Goal: Task Accomplishment & Management: Manage account settings

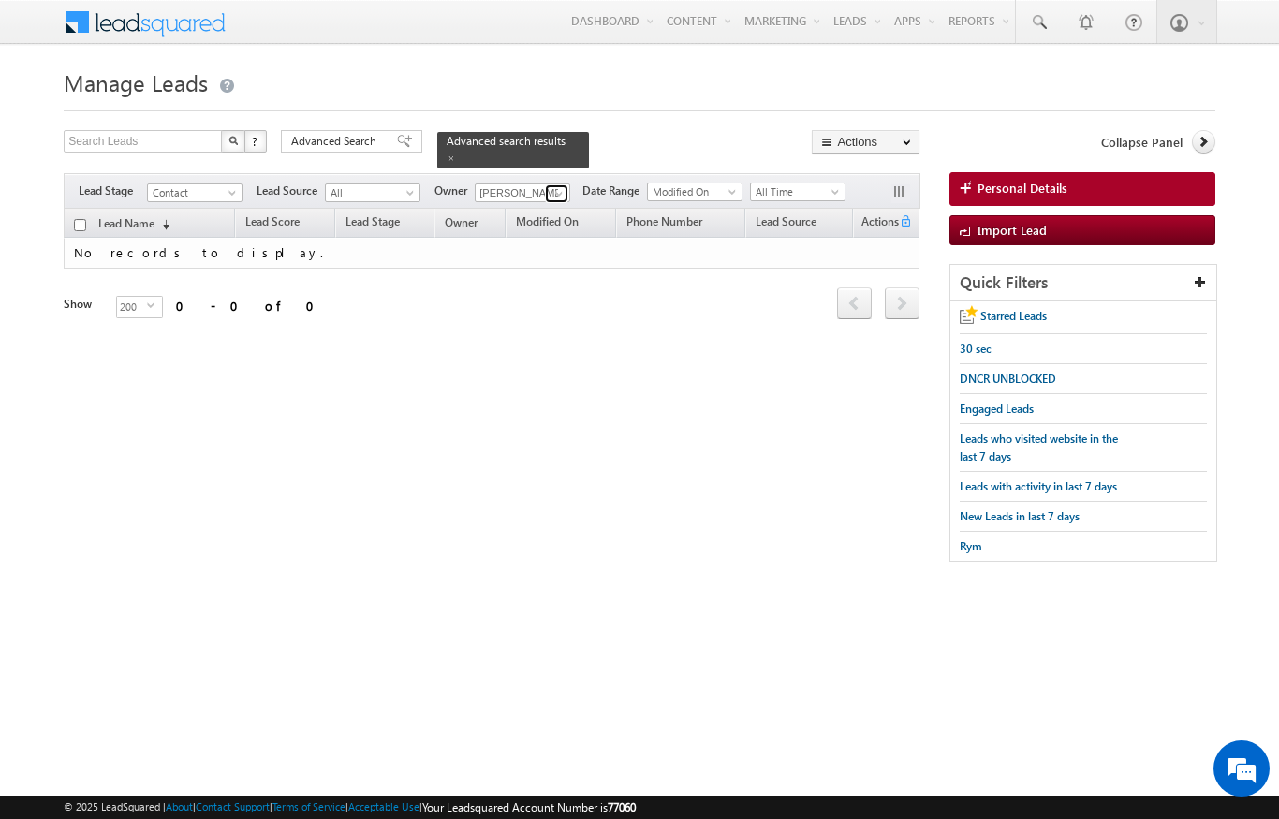
click at [564, 186] on span at bounding box center [559, 193] width 15 height 15
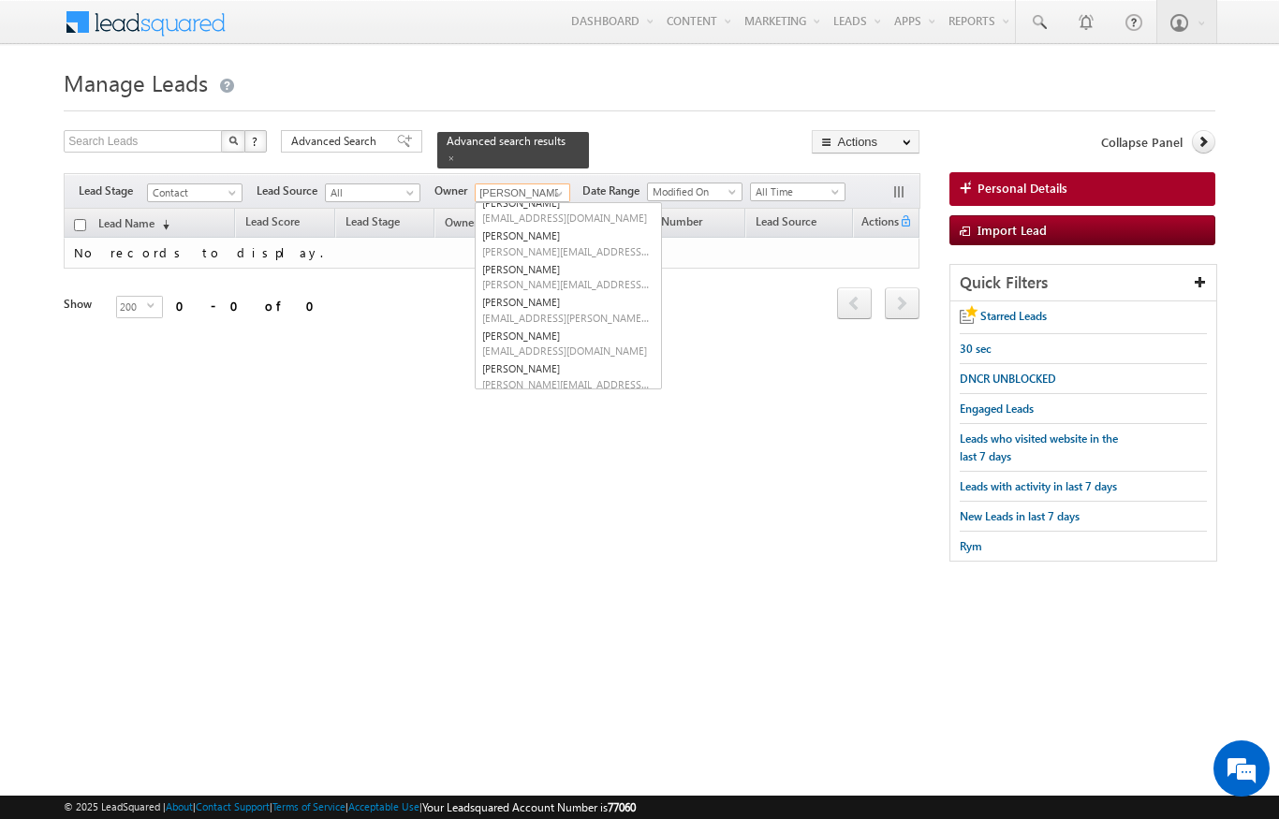
scroll to position [245, 0]
click at [587, 262] on link "[PERSON_NAME] [PERSON_NAME][EMAIL_ADDRESS][PERSON_NAME][DOMAIN_NAME]" at bounding box center [568, 279] width 187 height 36
type input "[PERSON_NAME]"
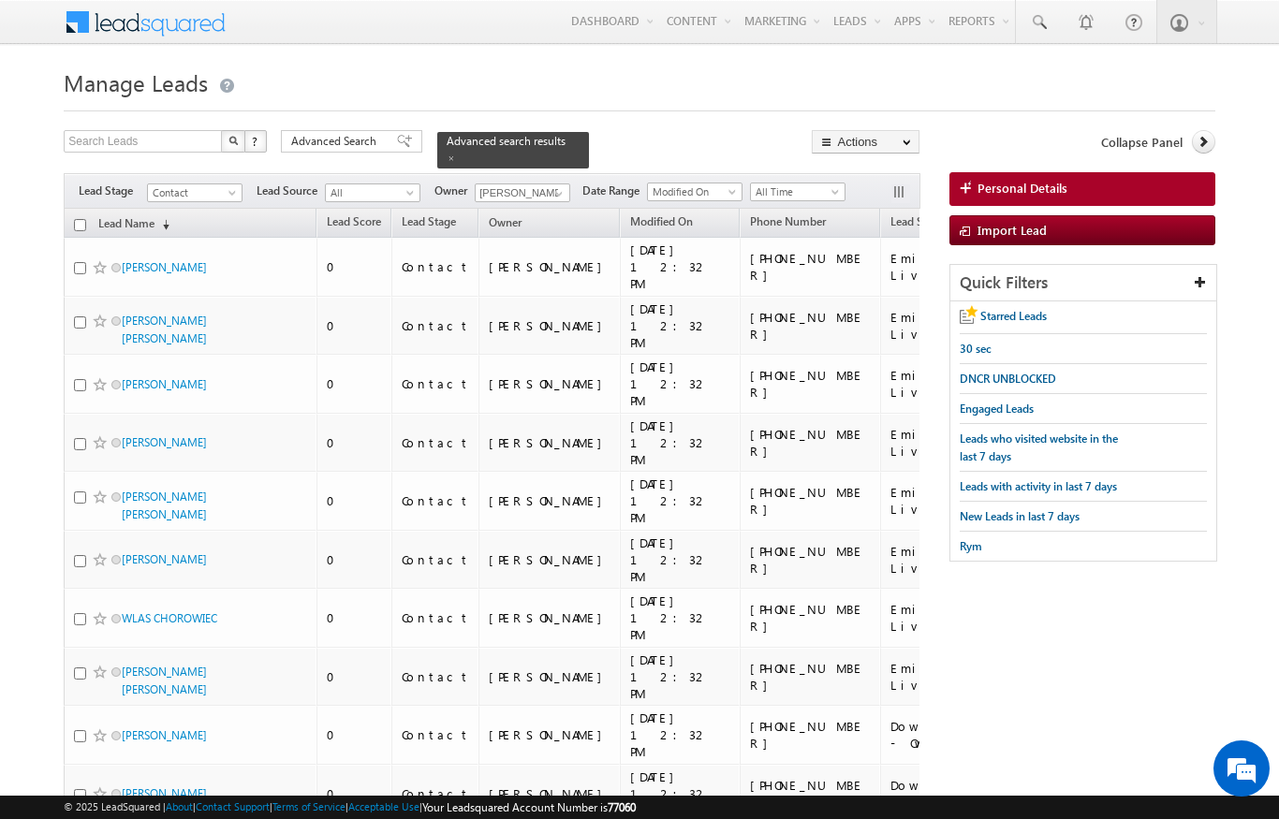
click at [327, 142] on span "Advanced Search" at bounding box center [336, 141] width 91 height 17
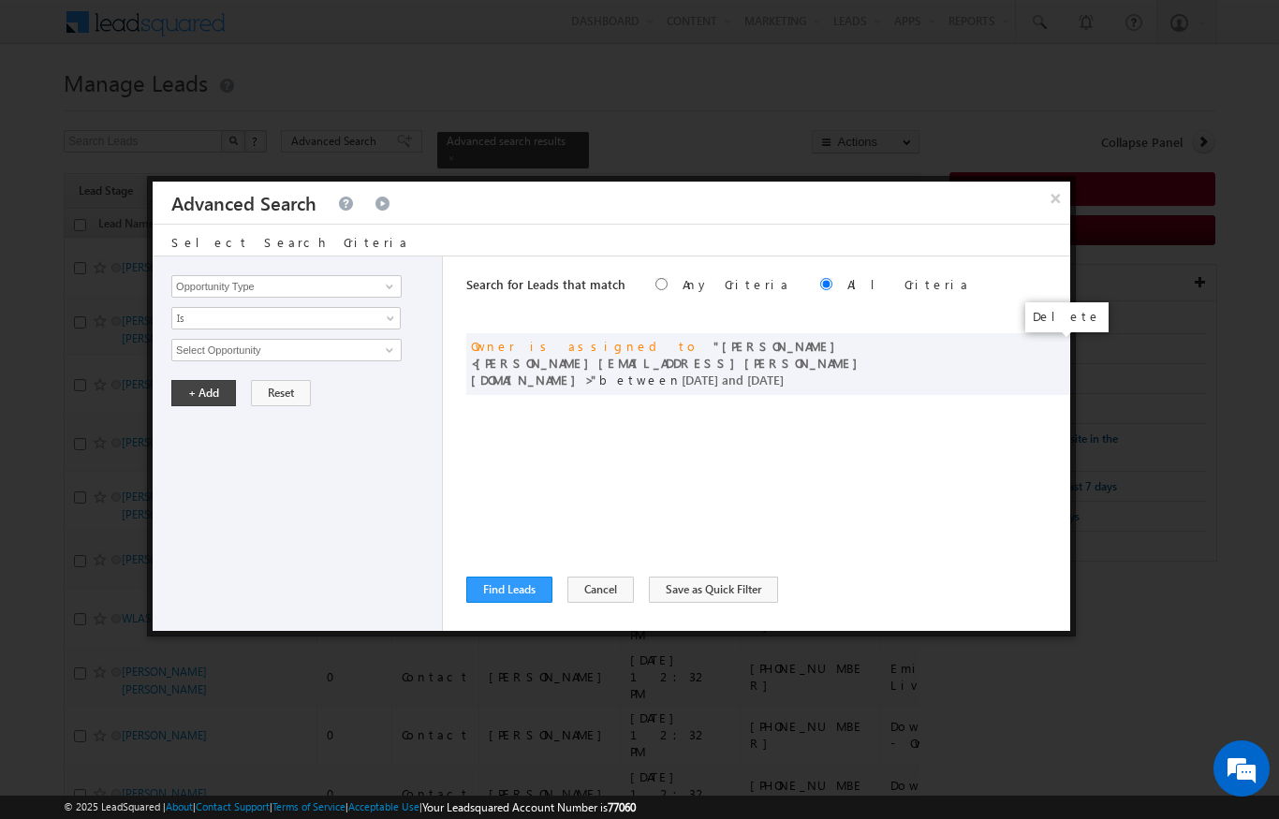
click at [0, 0] on span at bounding box center [0, 0] width 0 height 0
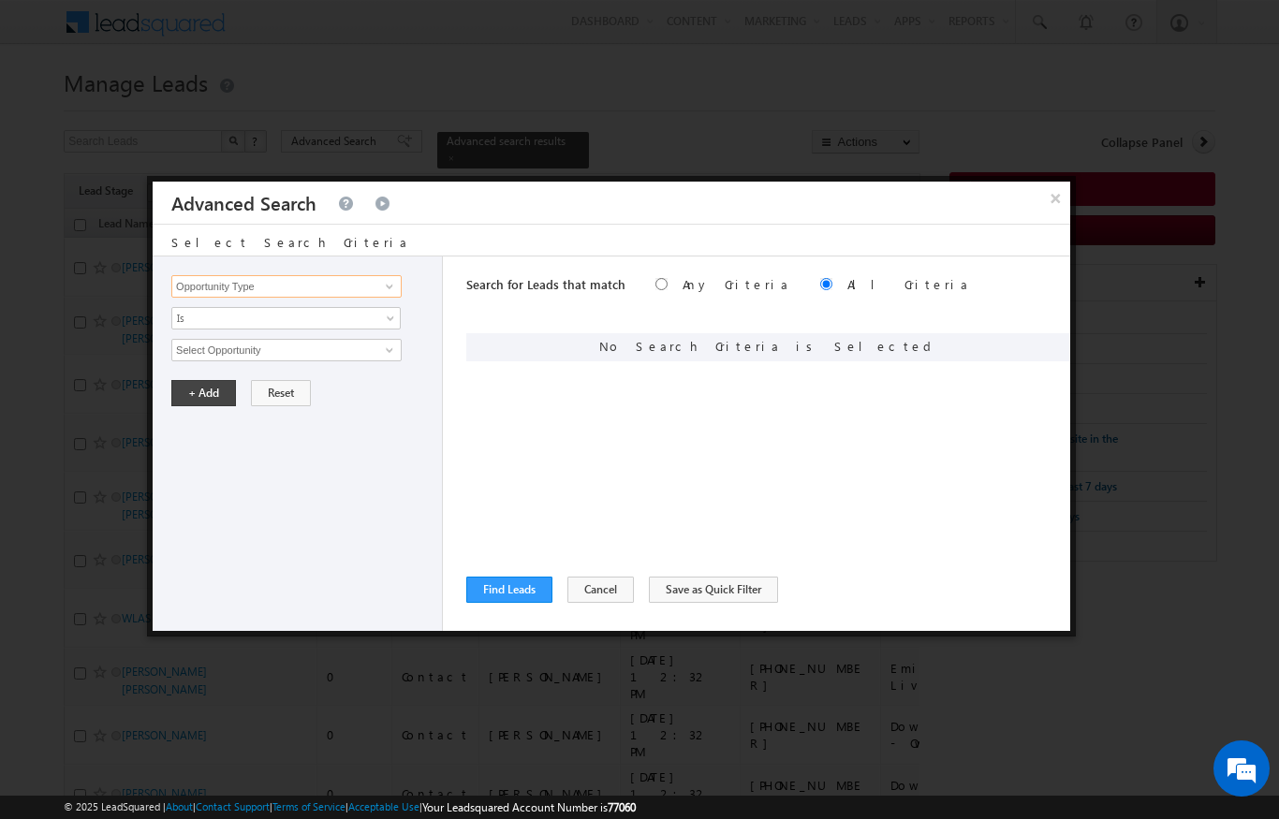
click at [202, 283] on input "Opportunity Type" at bounding box center [286, 286] width 230 height 22
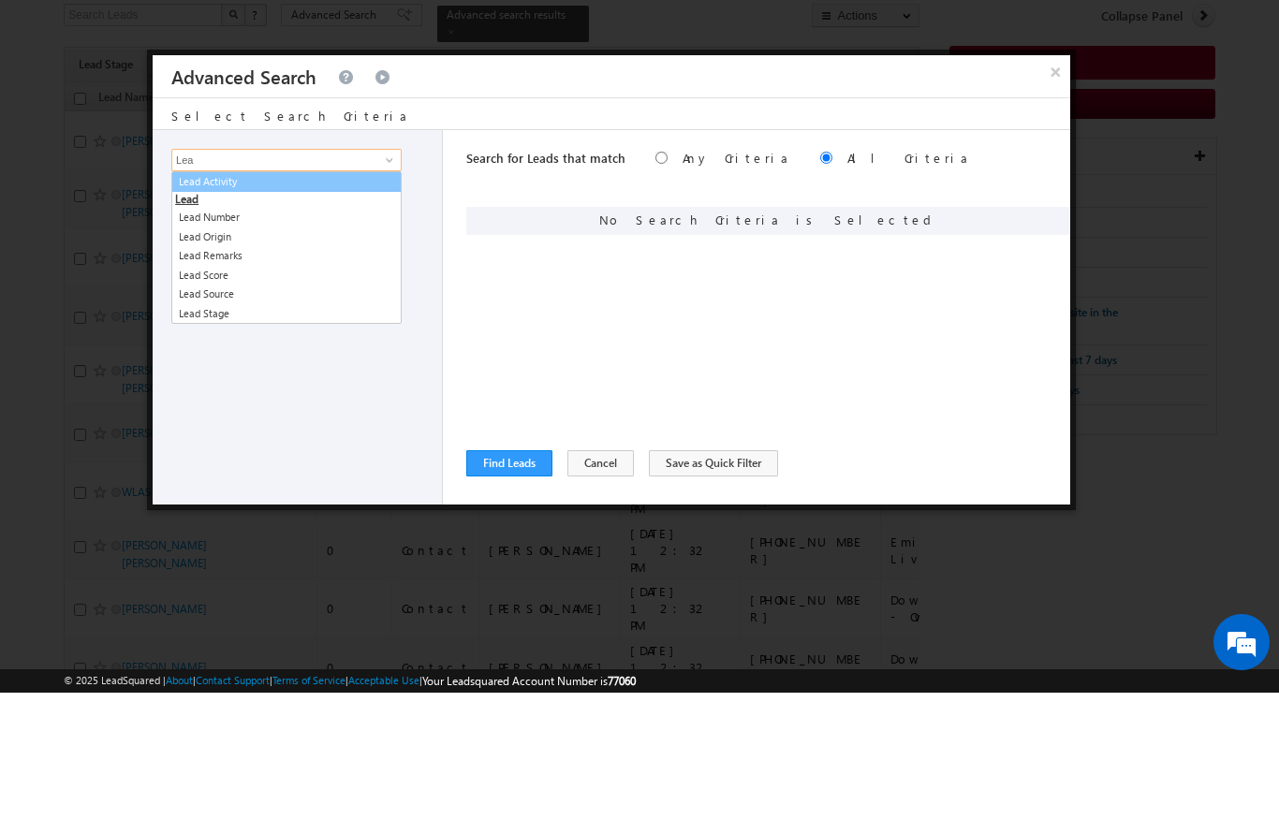
click at [221, 298] on link "Lead Activity" at bounding box center [286, 309] width 230 height 22
type input "Lead Activity"
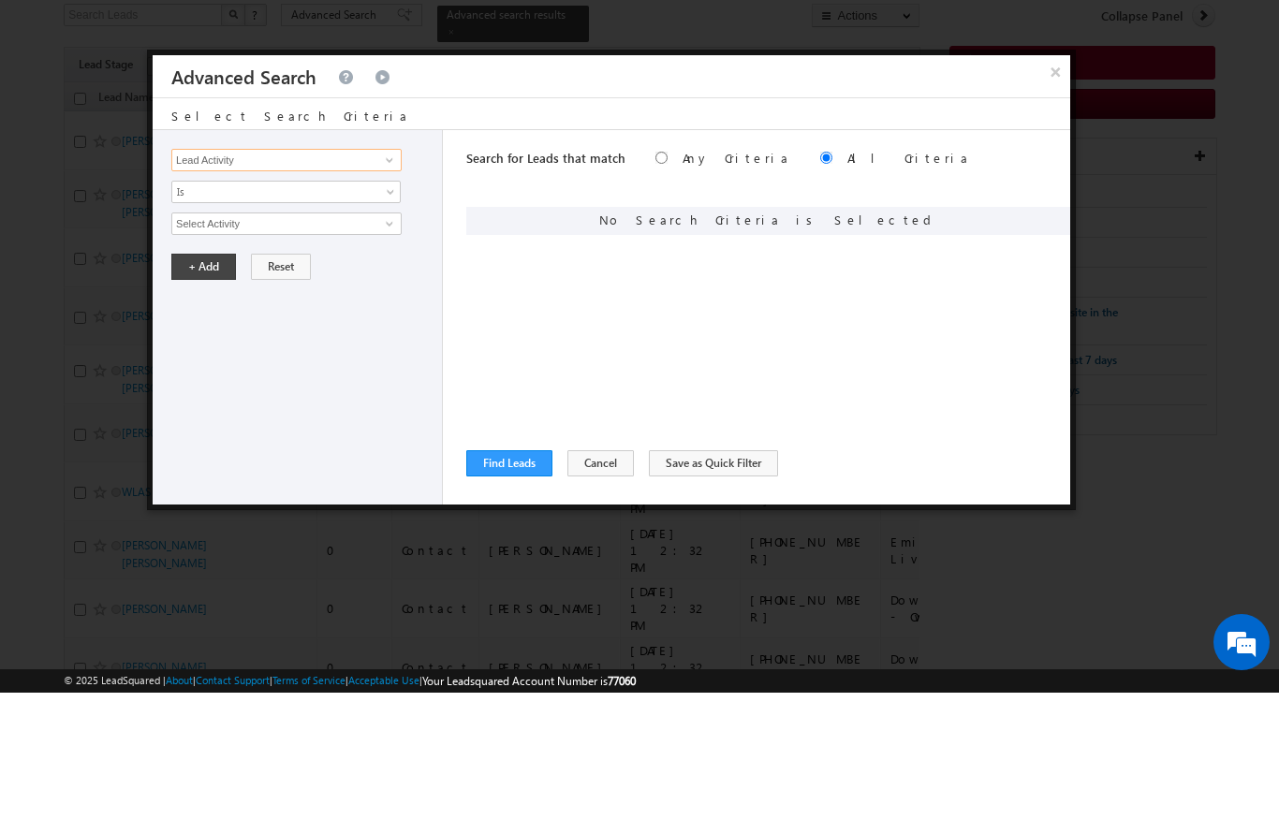
scroll to position [0, 0]
click at [196, 307] on link "Is" at bounding box center [285, 318] width 229 height 22
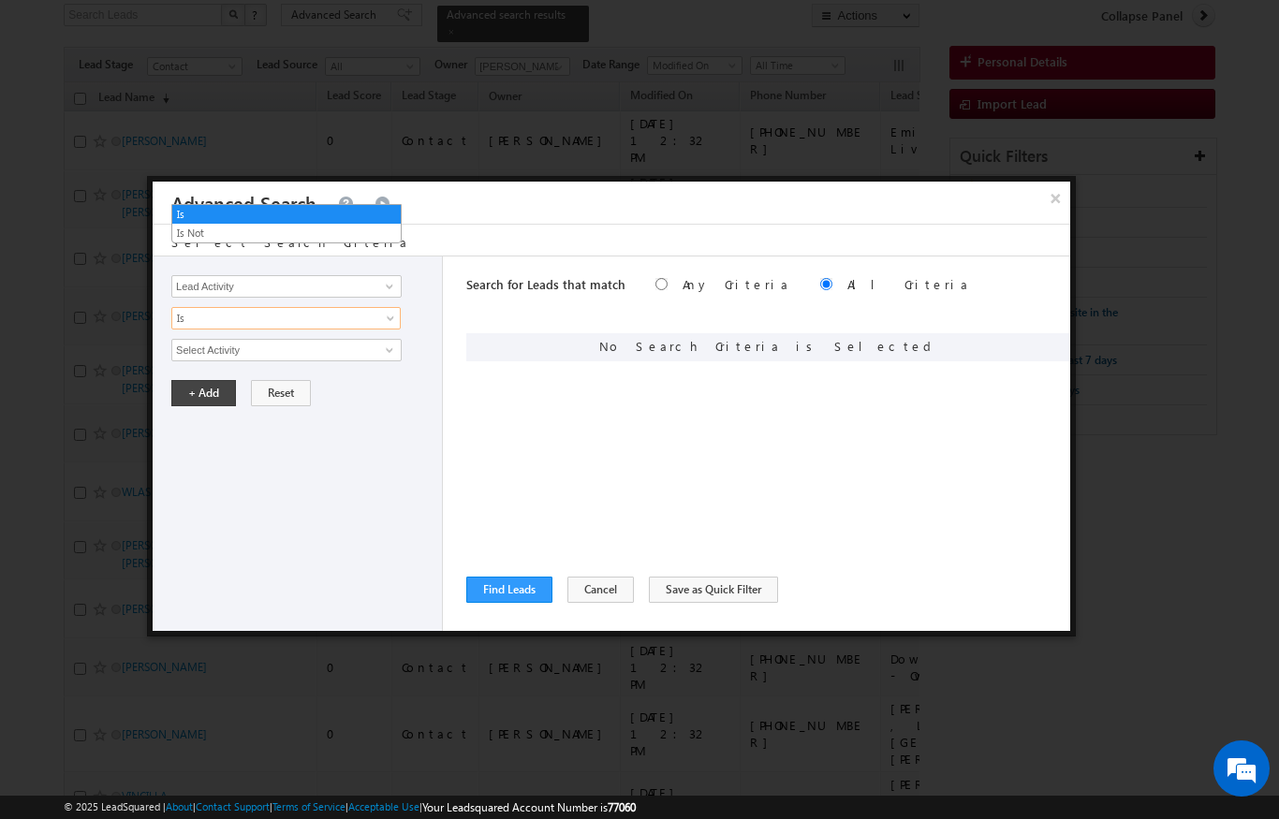
click at [190, 239] on link "Is Not" at bounding box center [286, 233] width 228 height 17
click at [199, 346] on input "Select Activity" at bounding box center [286, 350] width 230 height 22
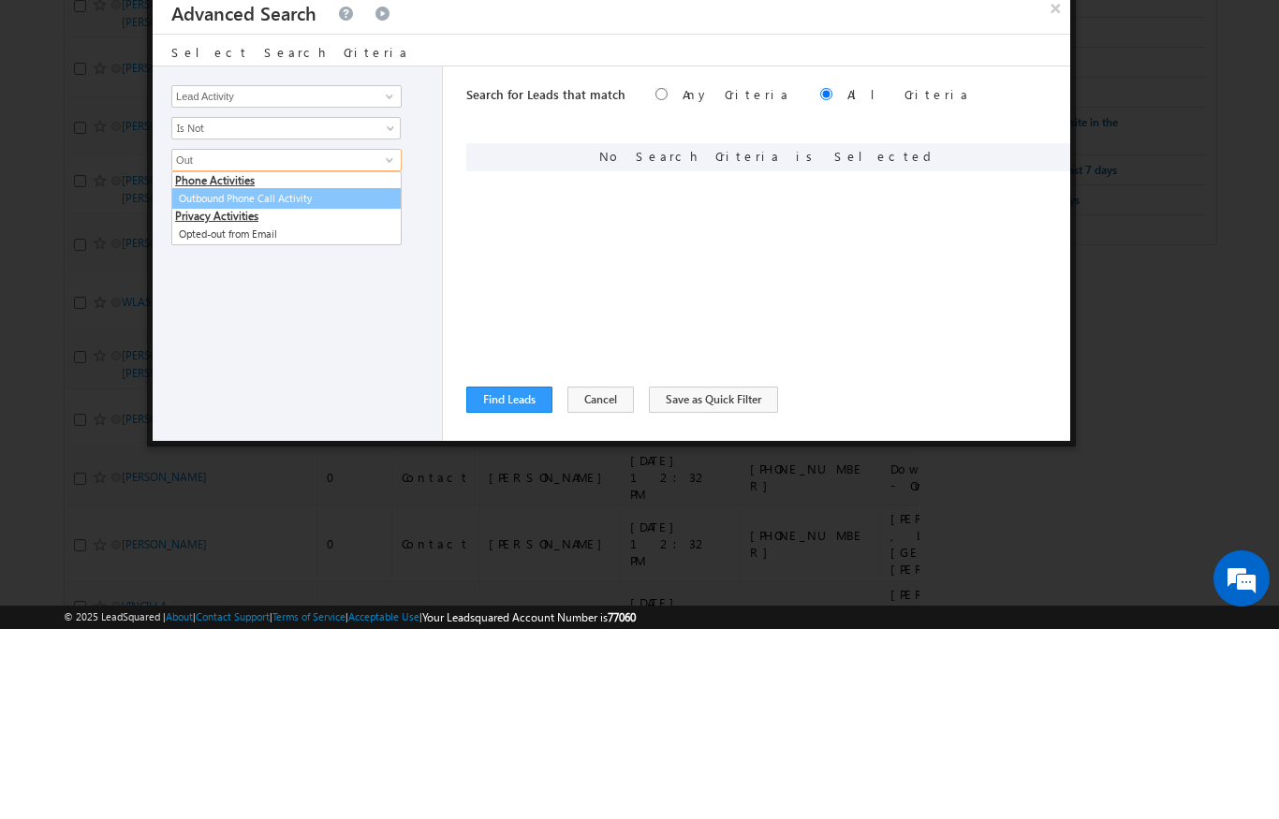
click at [202, 378] on link "Outbound Phone Call Activity" at bounding box center [286, 389] width 230 height 22
type input "Outbound Phone Call Activity"
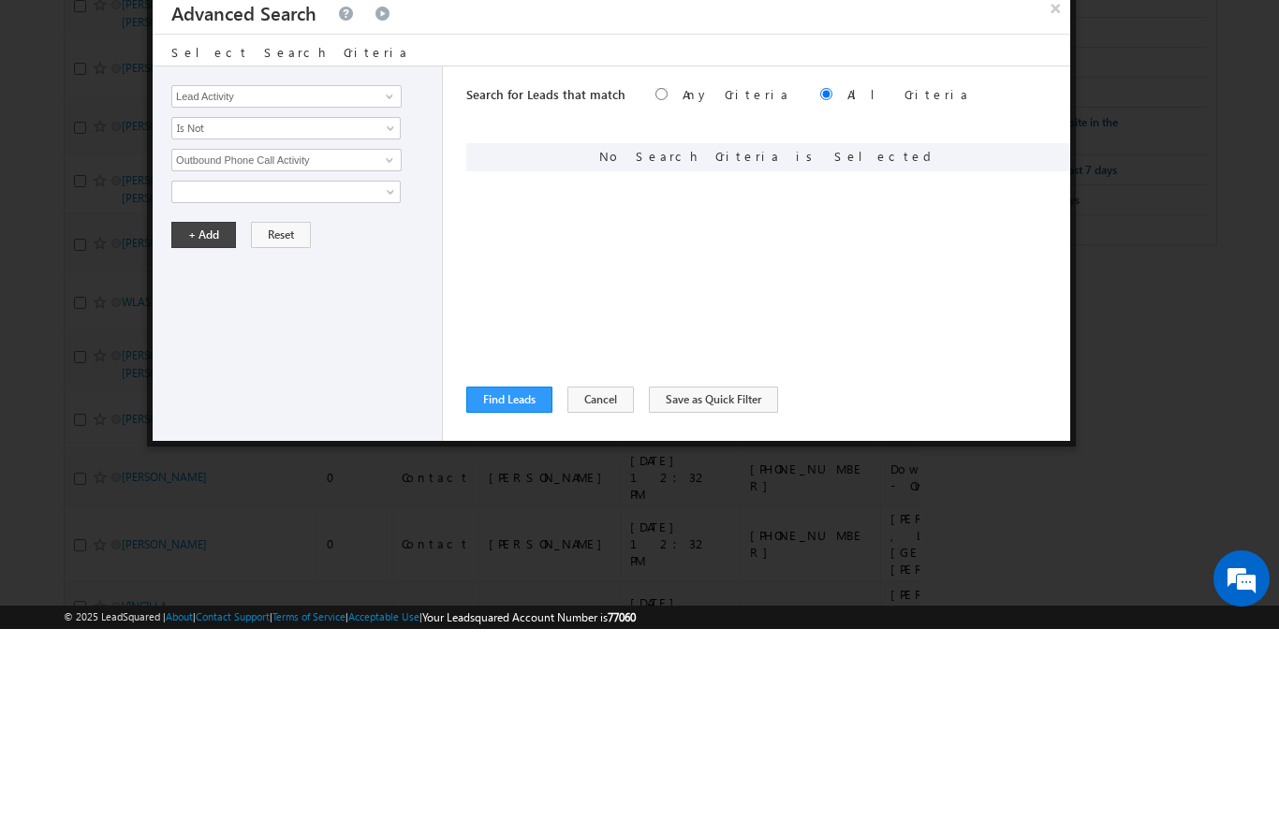
click at [197, 374] on span at bounding box center [273, 382] width 203 height 17
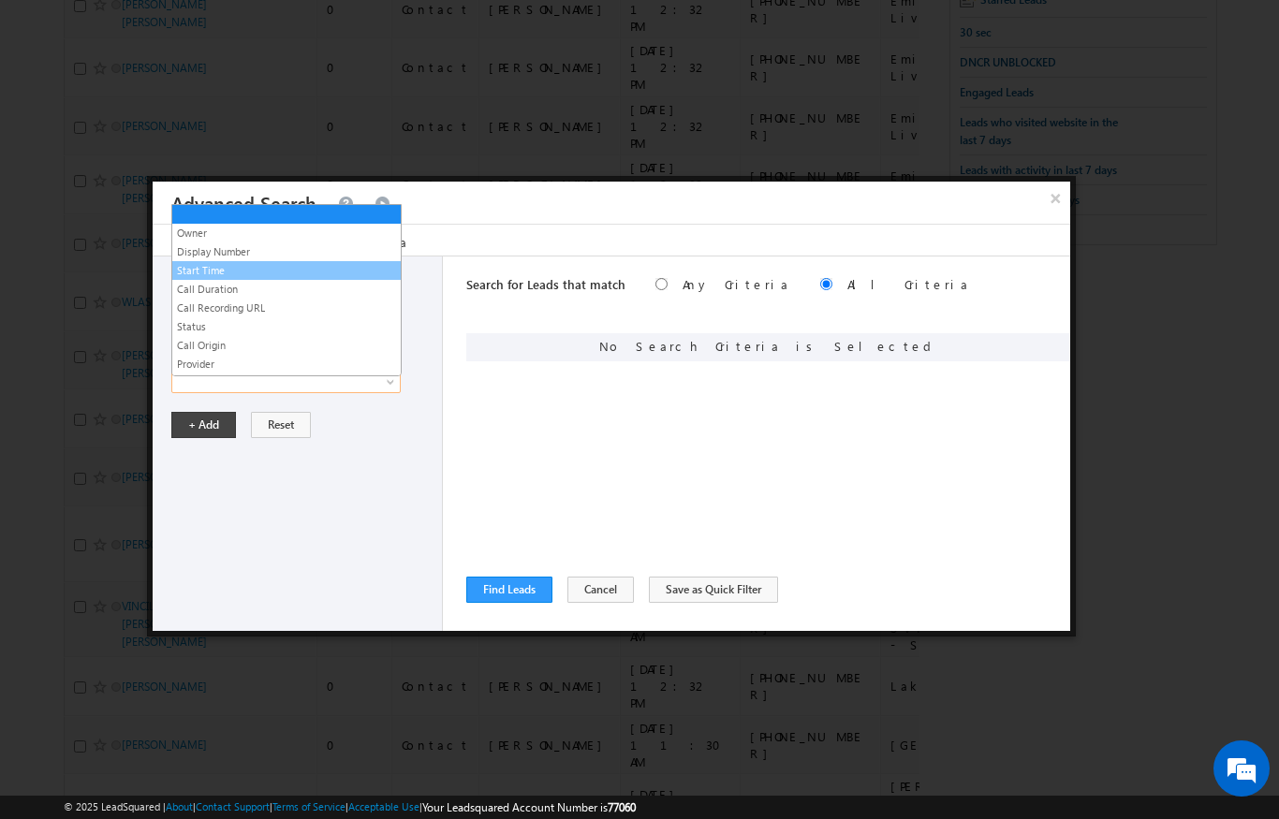
click at [197, 262] on link "Start Time" at bounding box center [286, 270] width 228 height 17
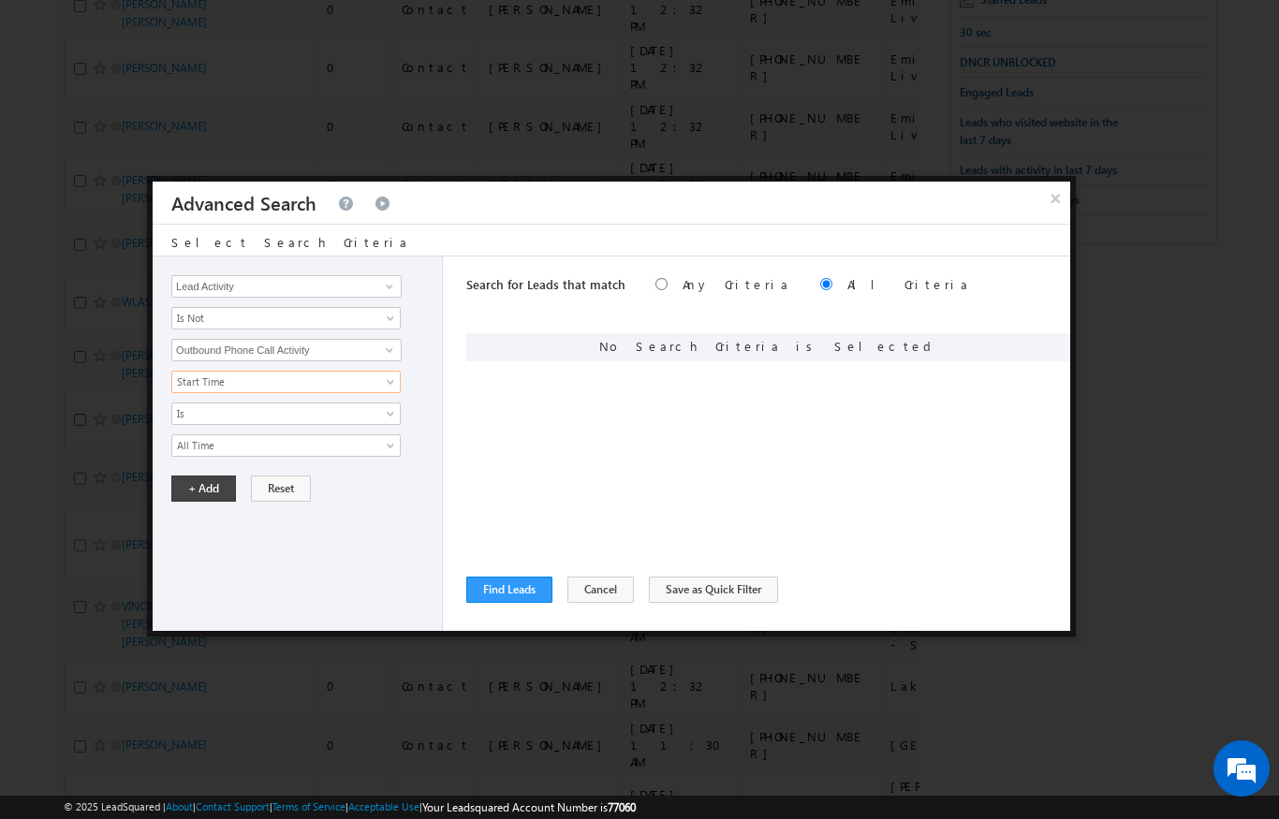
click at [192, 449] on span "All Time" at bounding box center [273, 445] width 203 height 17
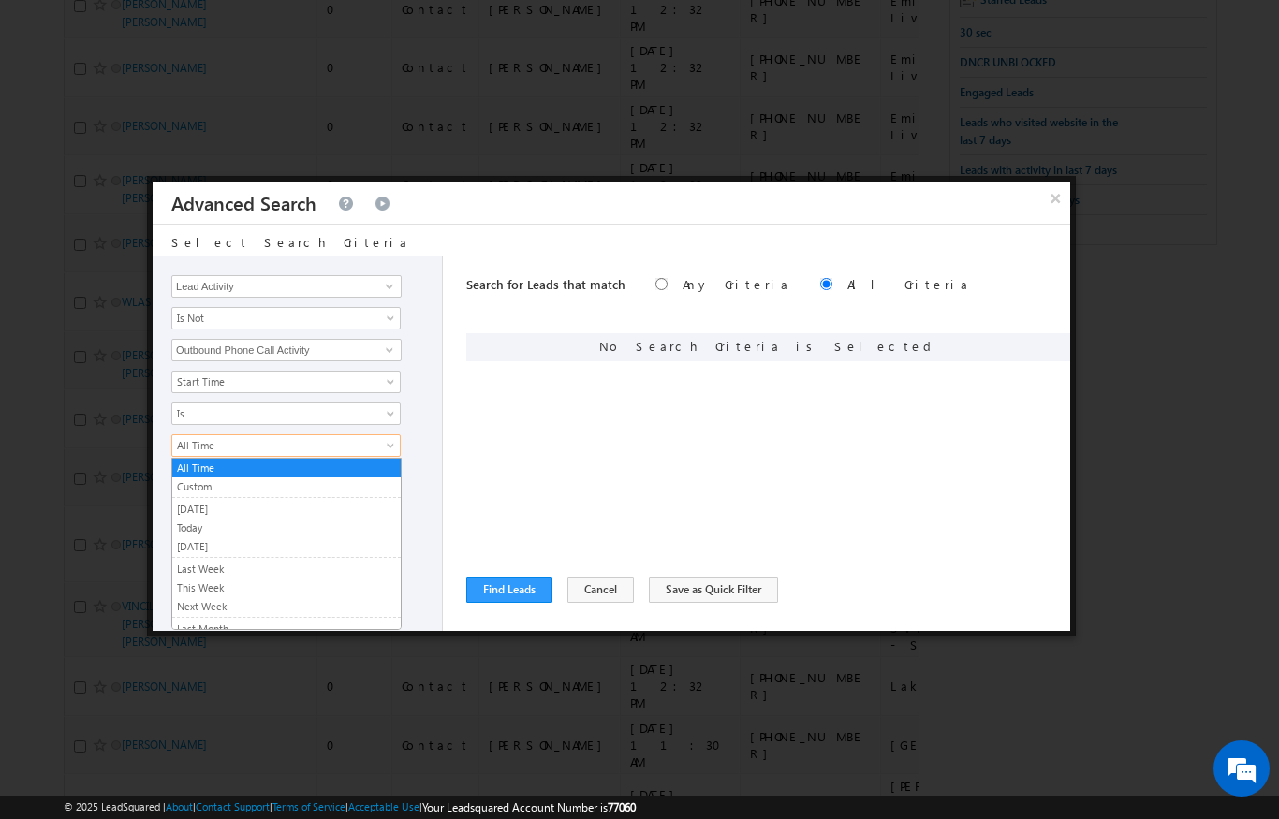
click at [189, 489] on link "Custom" at bounding box center [286, 487] width 228 height 17
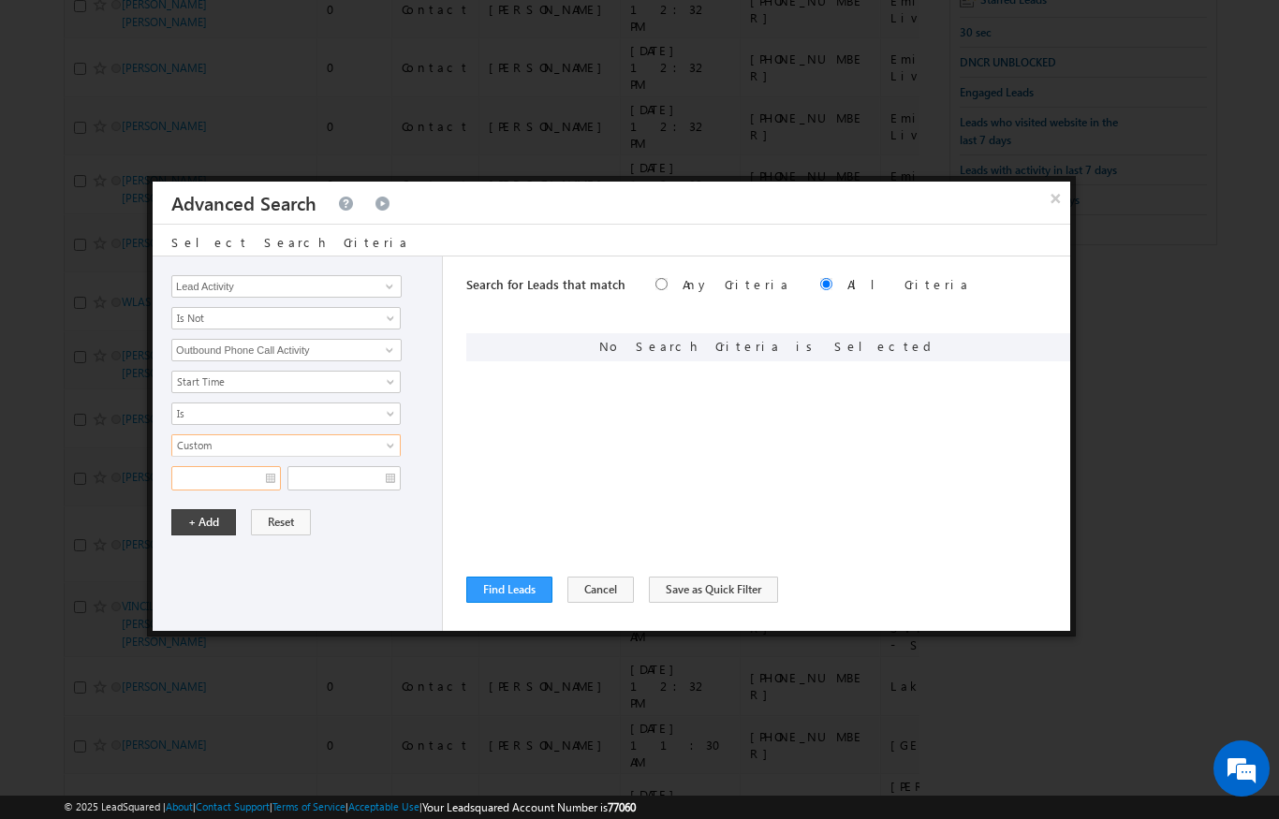
click at [206, 476] on input "text" at bounding box center [226, 478] width 110 height 24
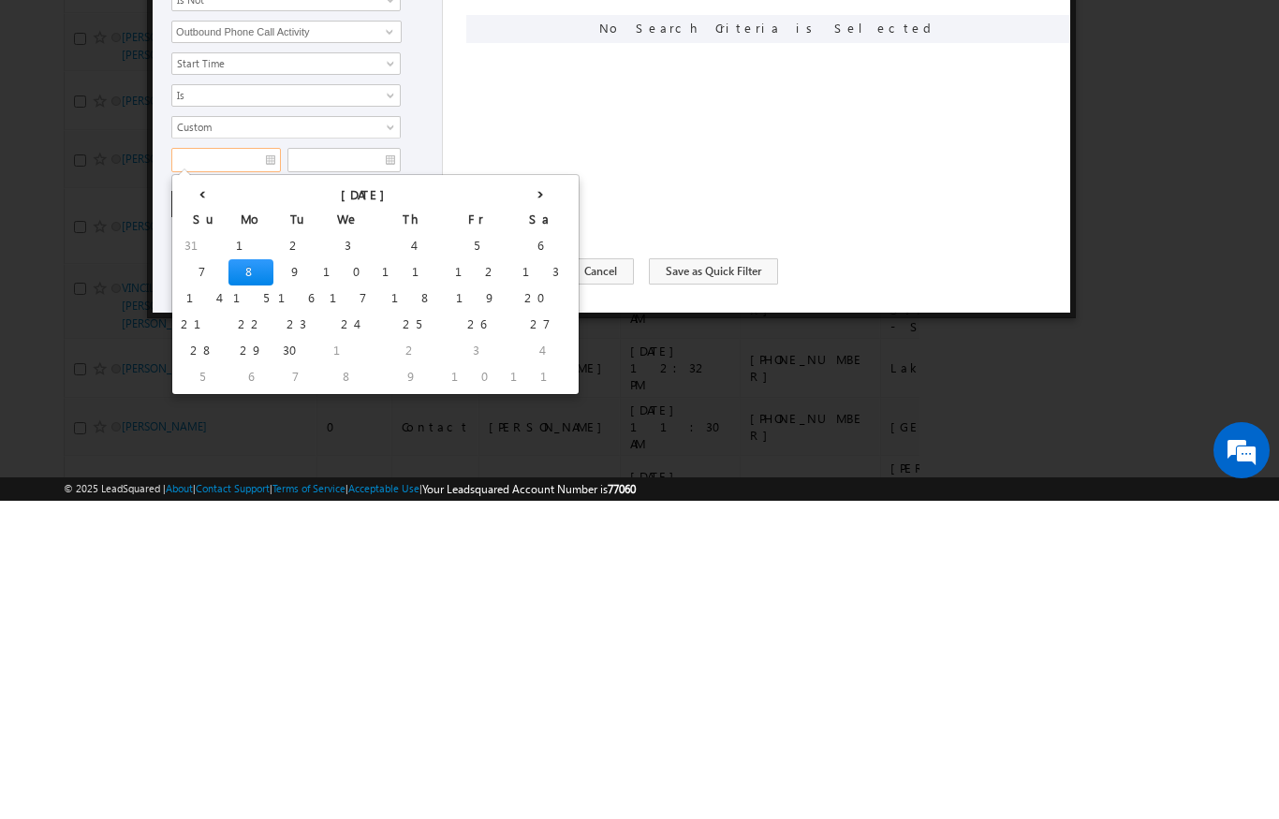
click at [193, 497] on th "‹" at bounding box center [202, 511] width 52 height 28
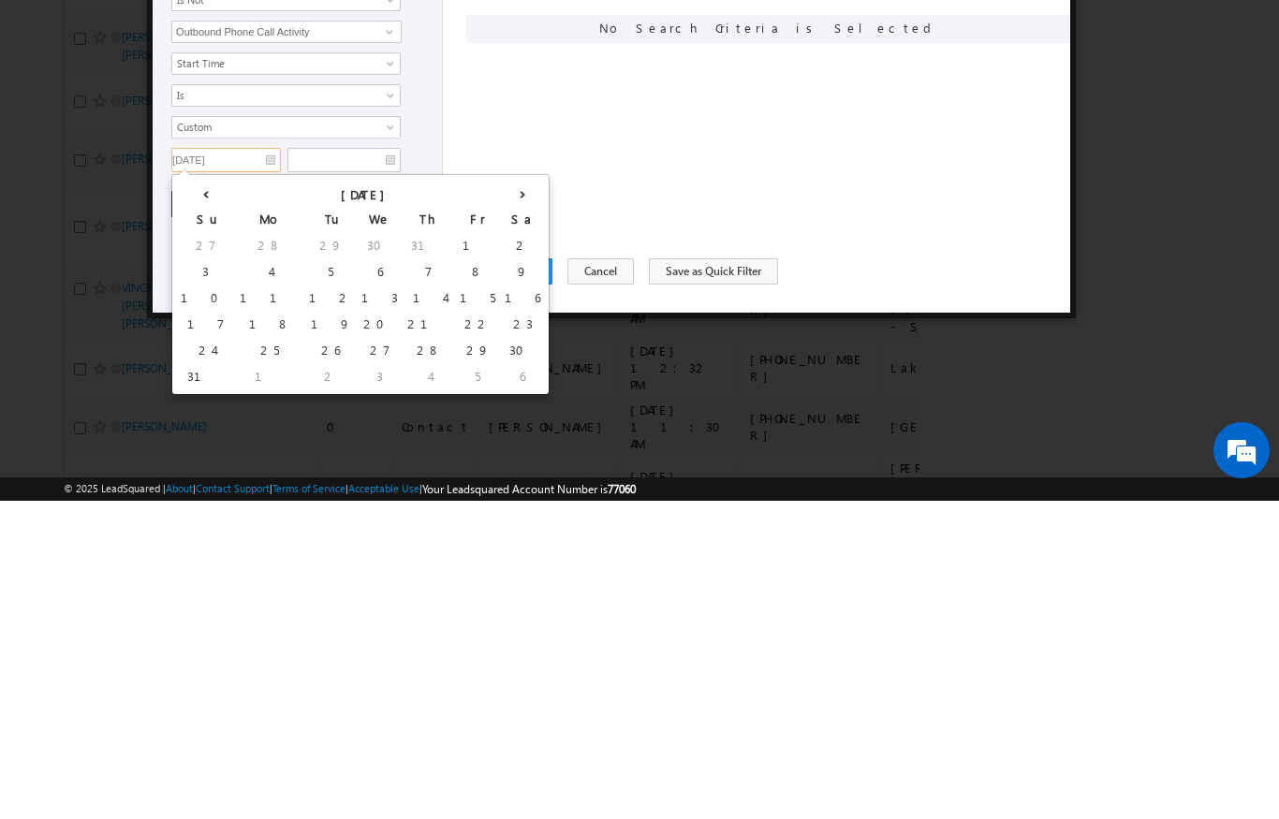
click at [403, 578] on td "7" at bounding box center [429, 591] width 52 height 26
type input "[DATE]"
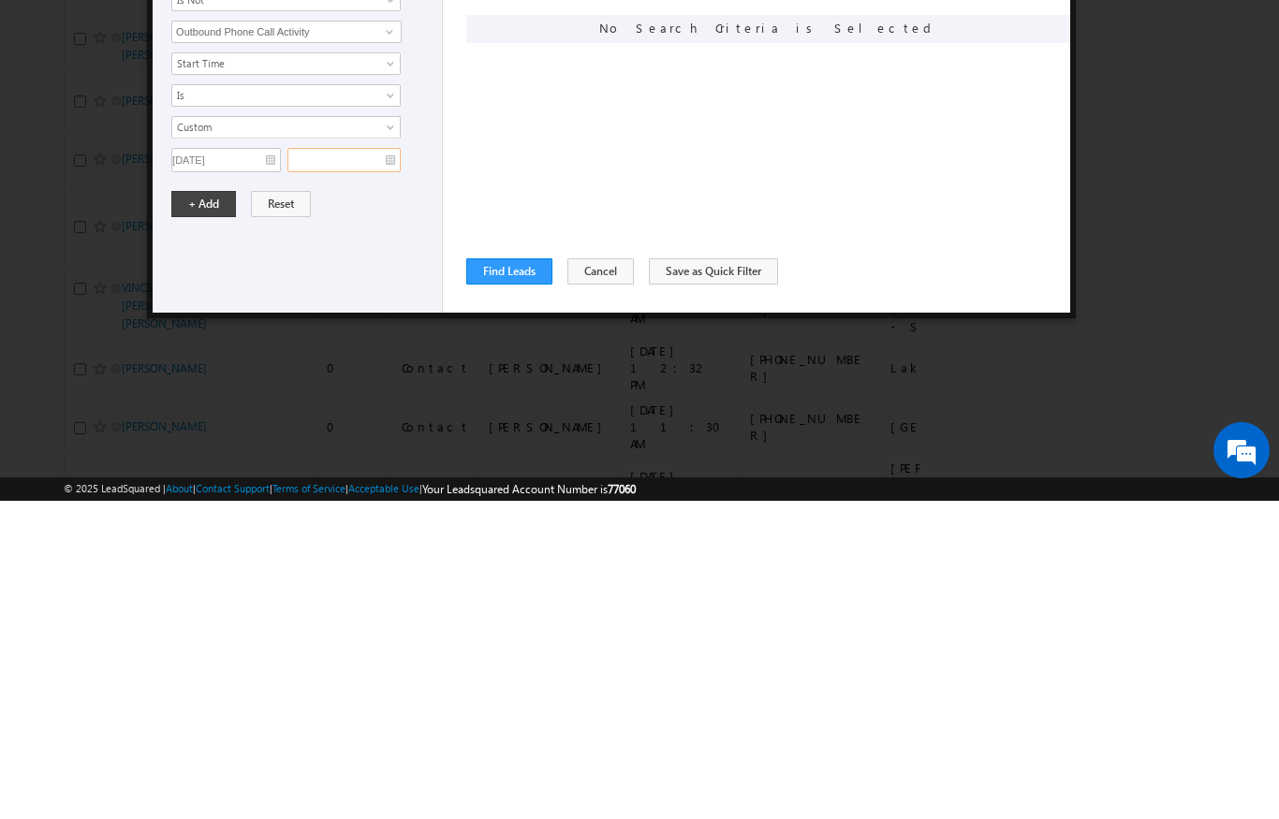
click at [354, 466] on input "text" at bounding box center [343, 478] width 113 height 24
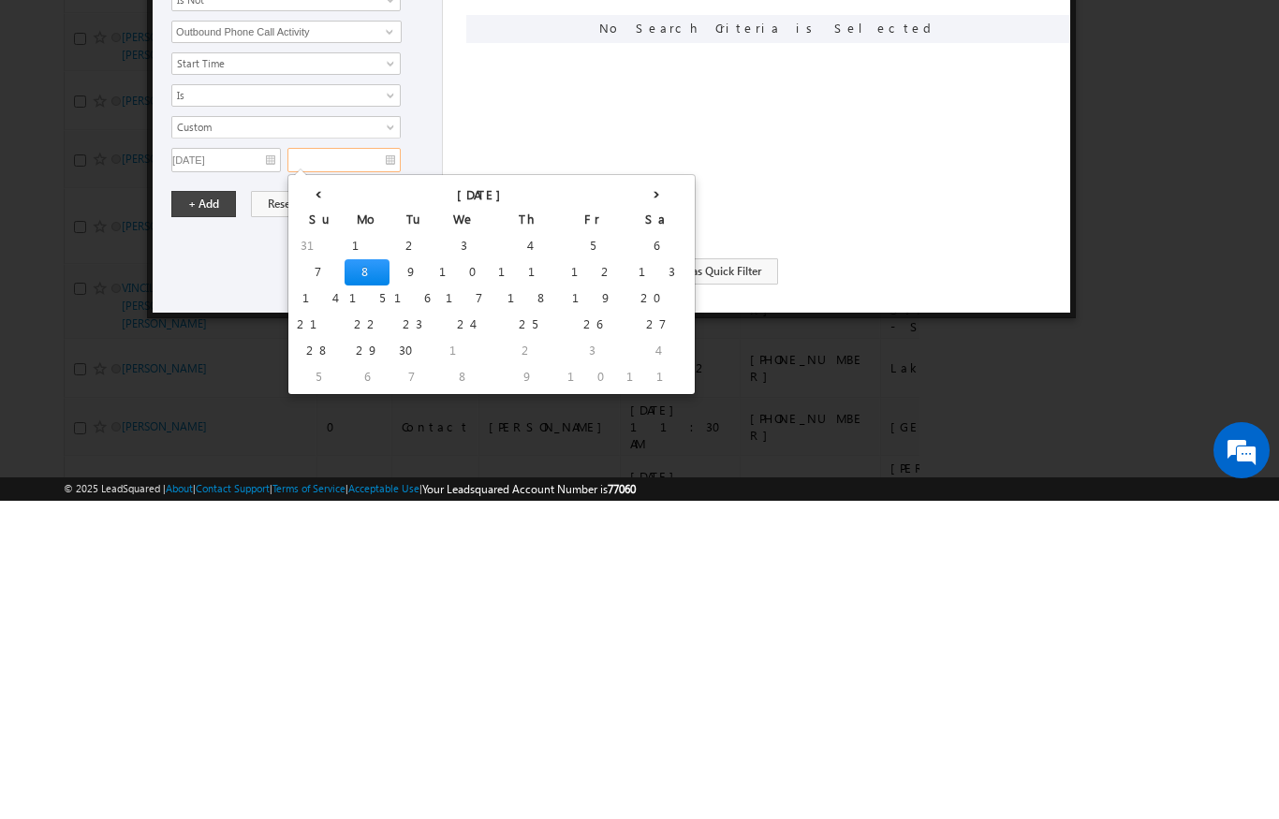
click at [345, 578] on td "8" at bounding box center [367, 591] width 45 height 26
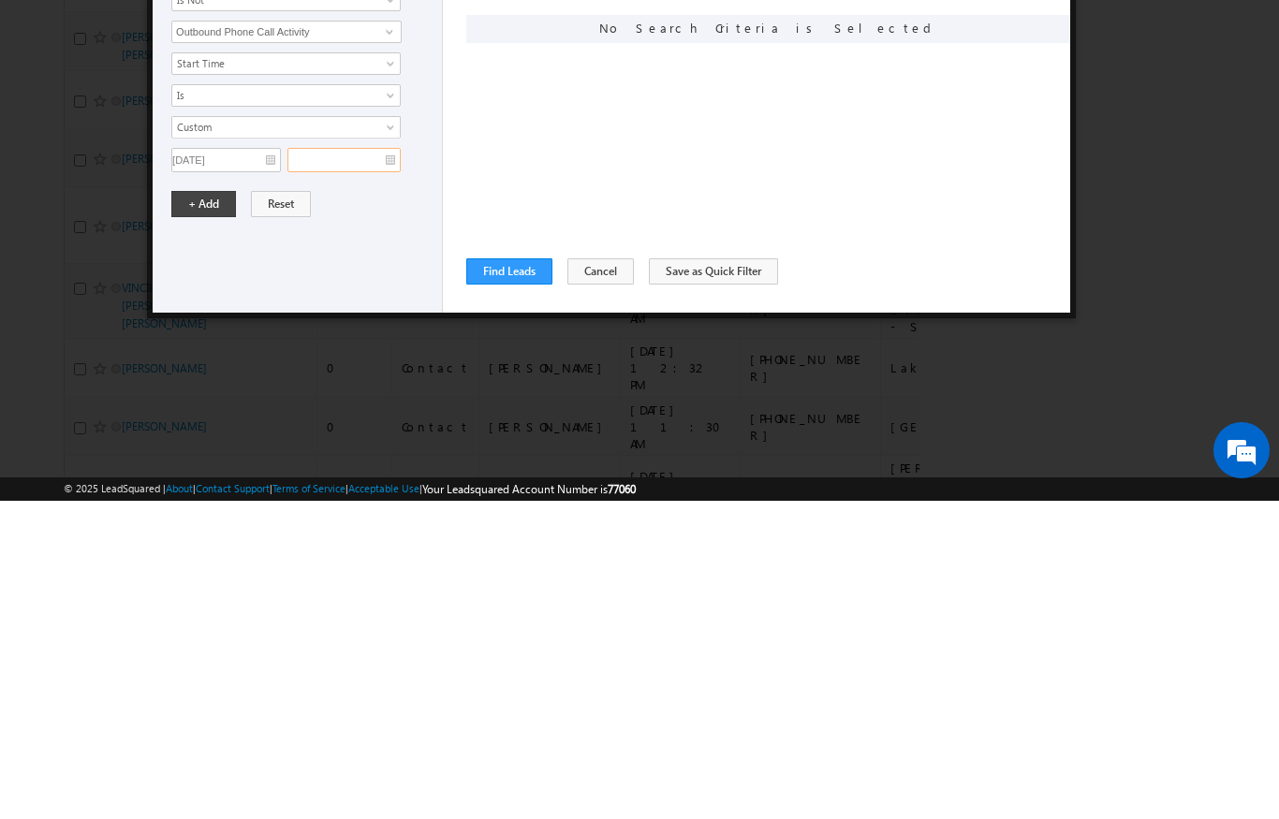
type input "[DATE]"
click at [190, 509] on button "+ Add" at bounding box center [203, 522] width 65 height 26
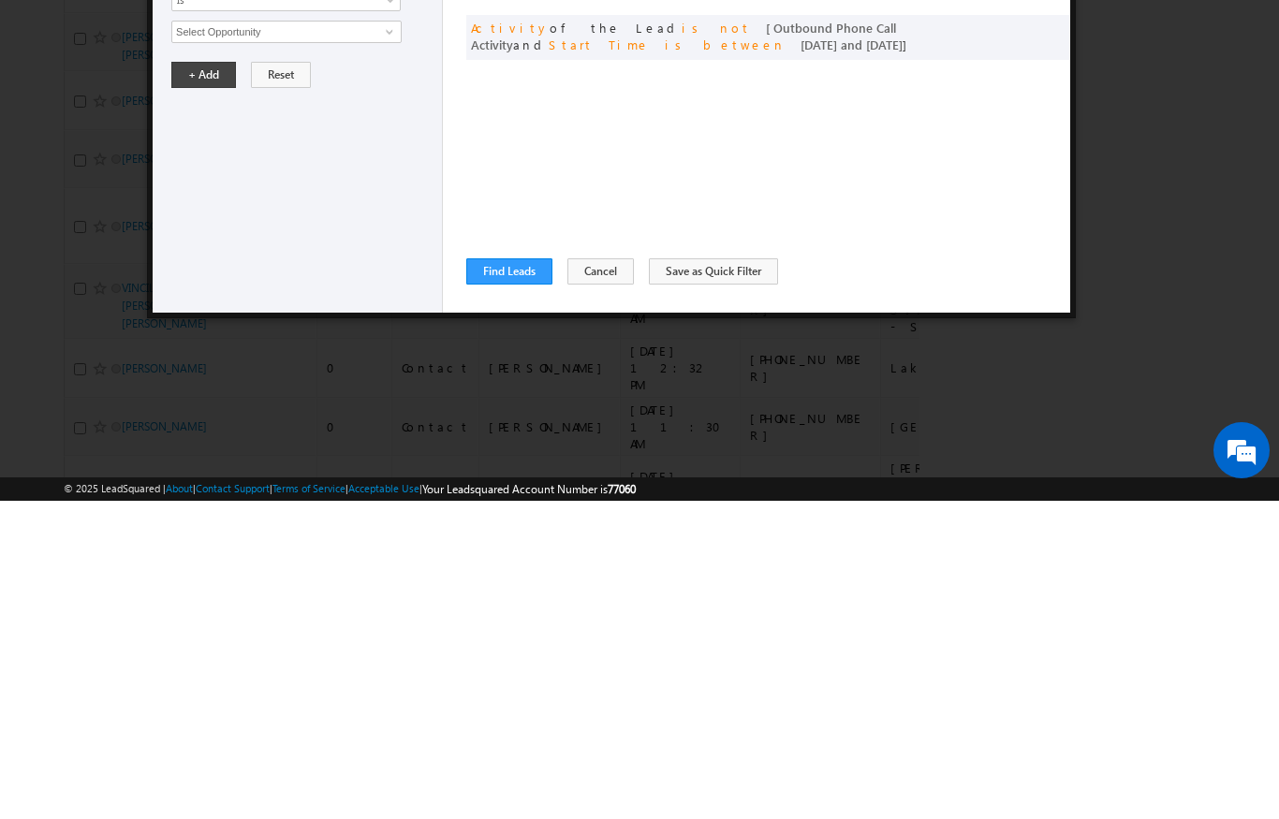
scroll to position [635, 0]
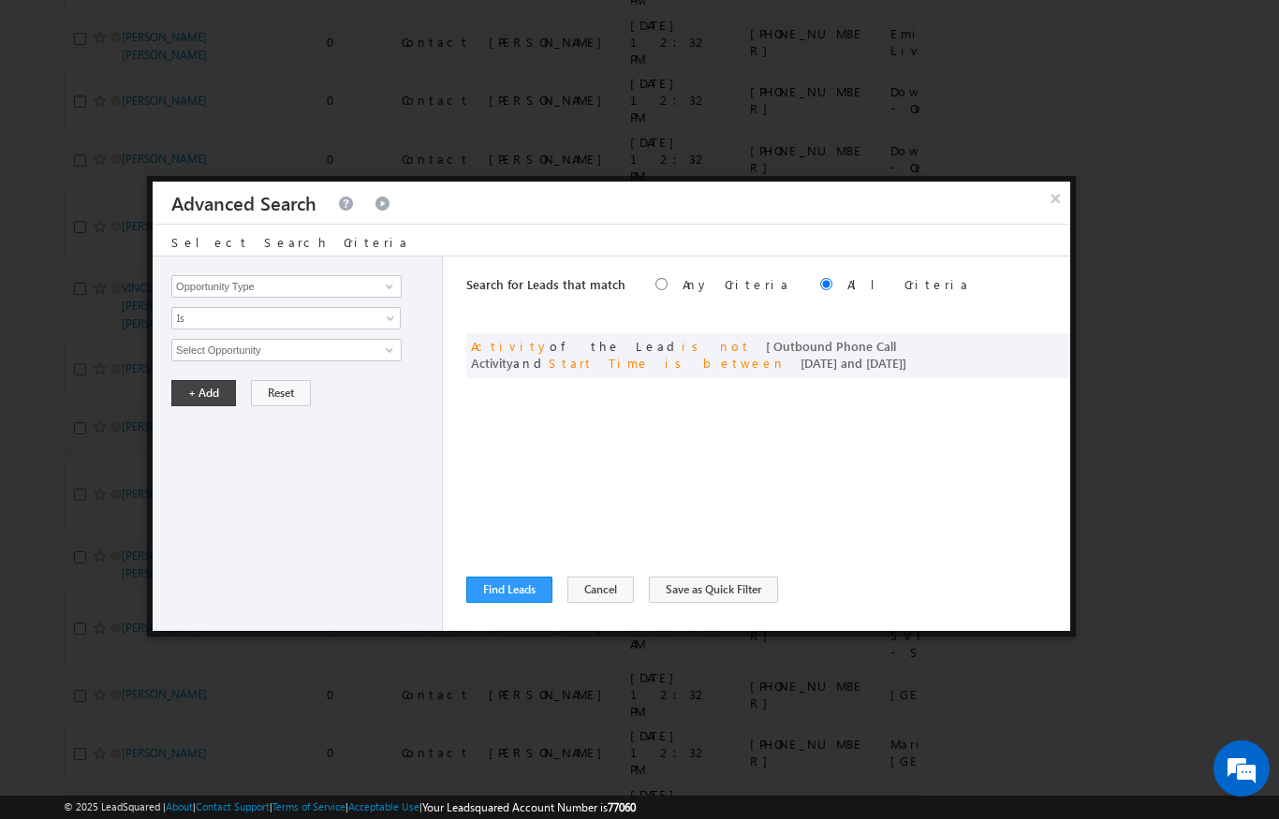
click at [493, 600] on button "Find Leads" at bounding box center [509, 590] width 86 height 26
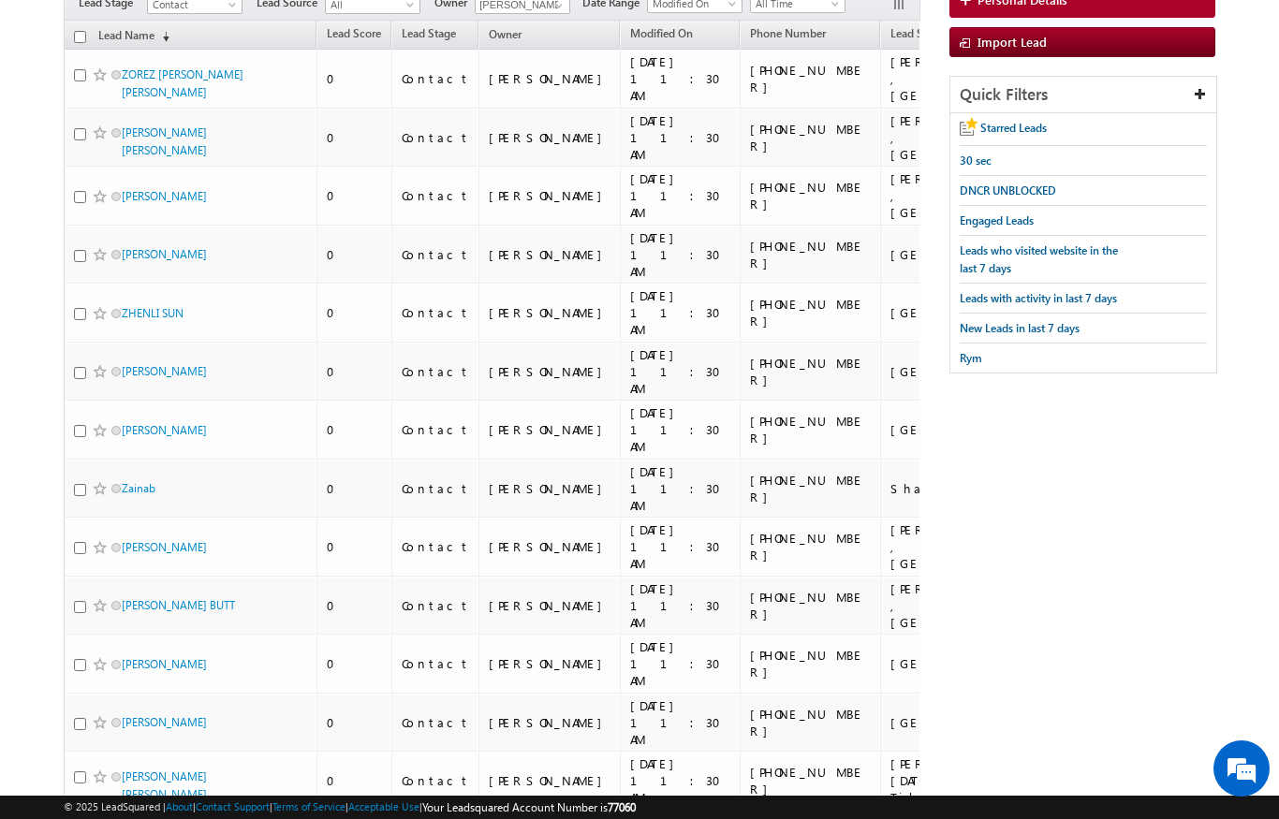
scroll to position [0, 0]
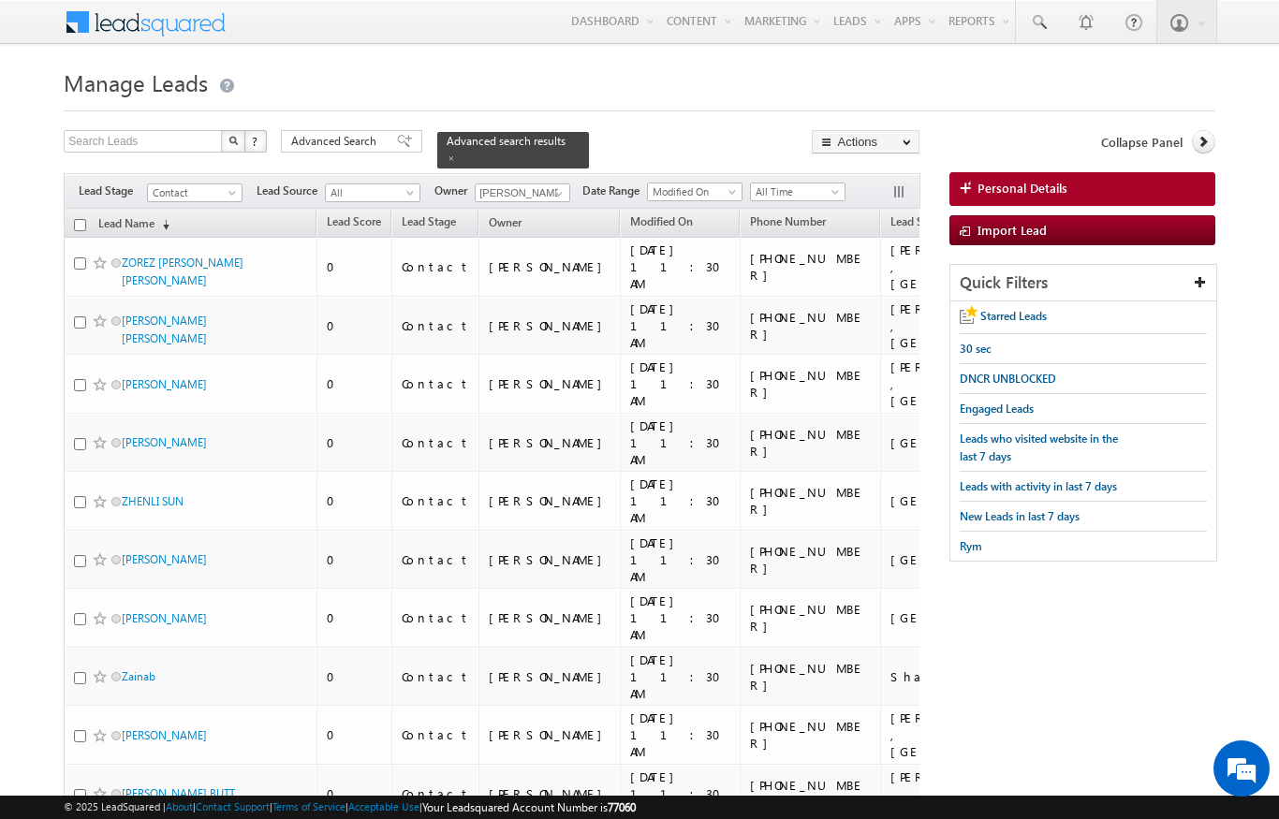
click at [174, 224] on link "Lead Name (sorted descending)" at bounding box center [134, 225] width 90 height 24
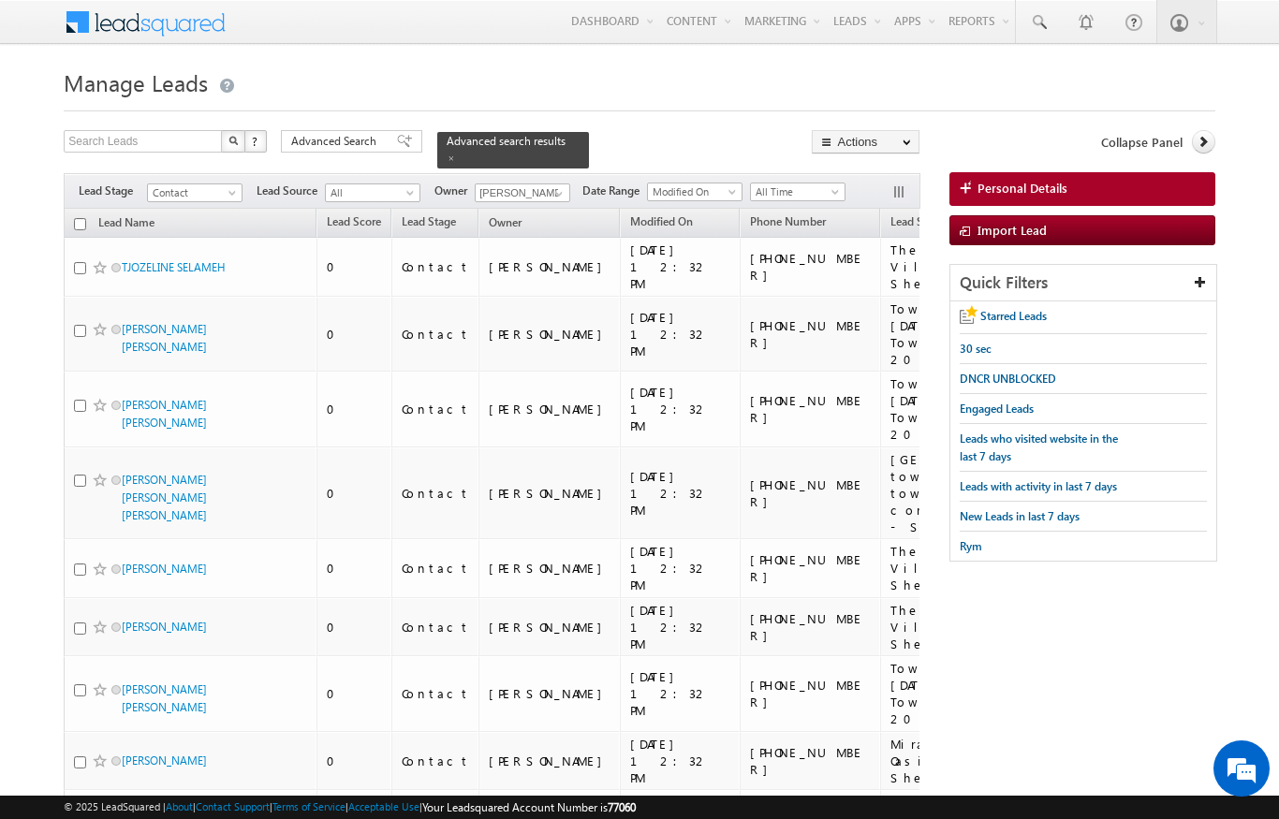
click at [154, 213] on link "Lead Name (sorted descending)" at bounding box center [126, 225] width 75 height 24
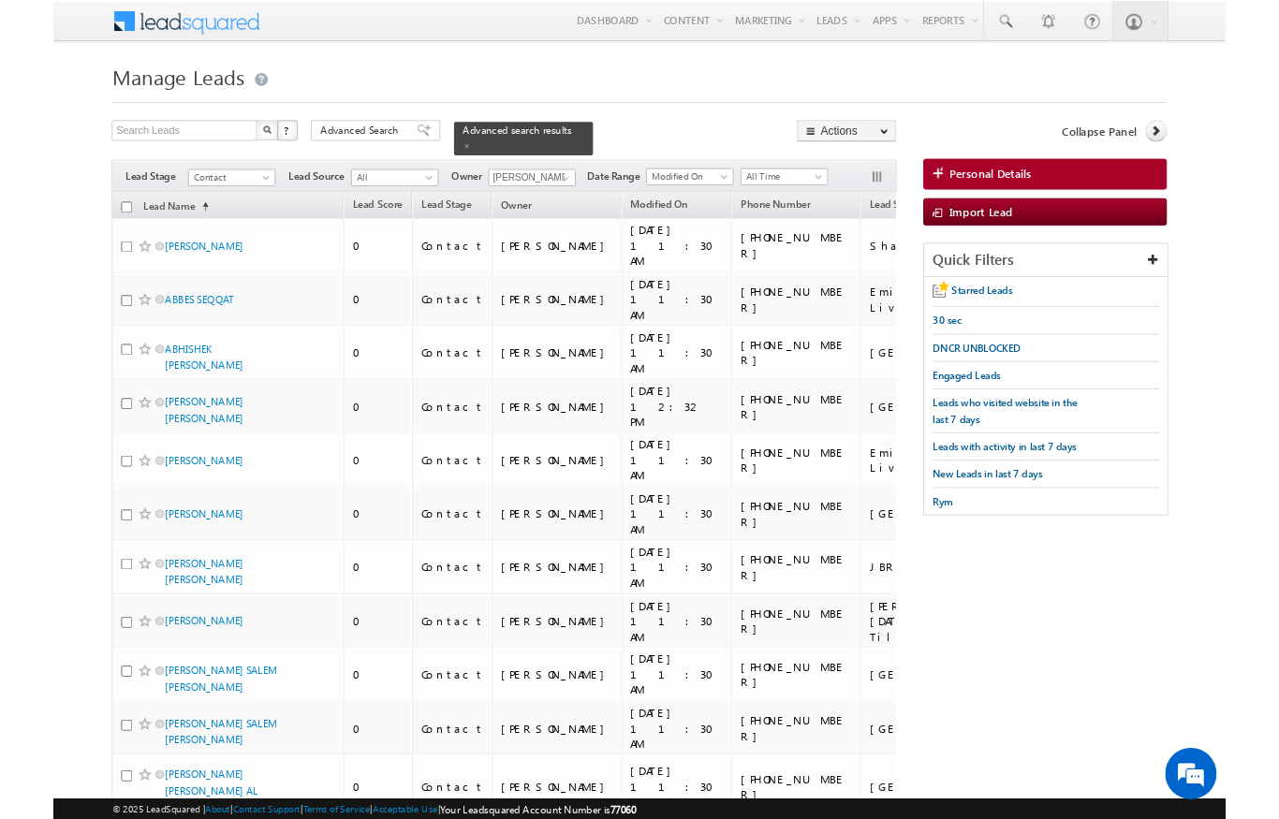
scroll to position [75, 0]
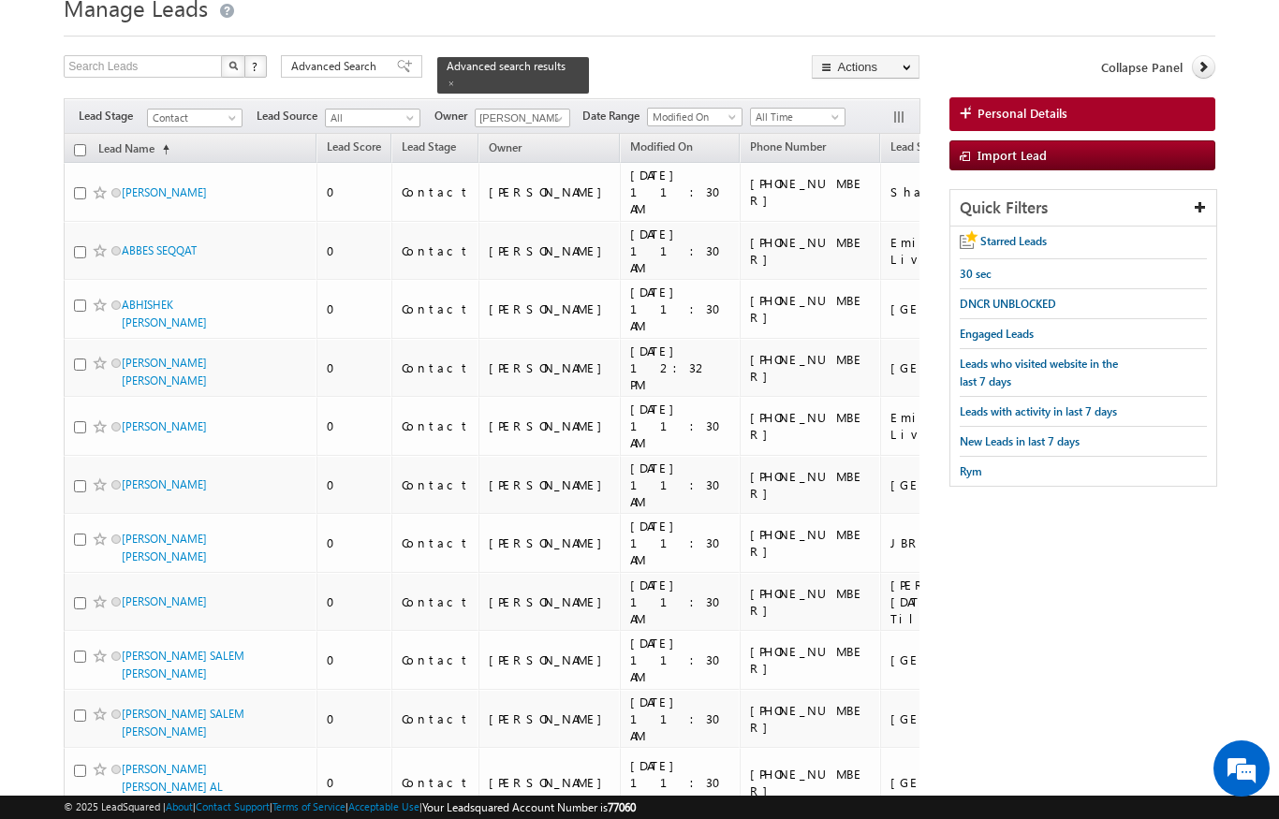
click at [84, 144] on input "checkbox" at bounding box center [80, 150] width 12 height 12
checkbox input "true"
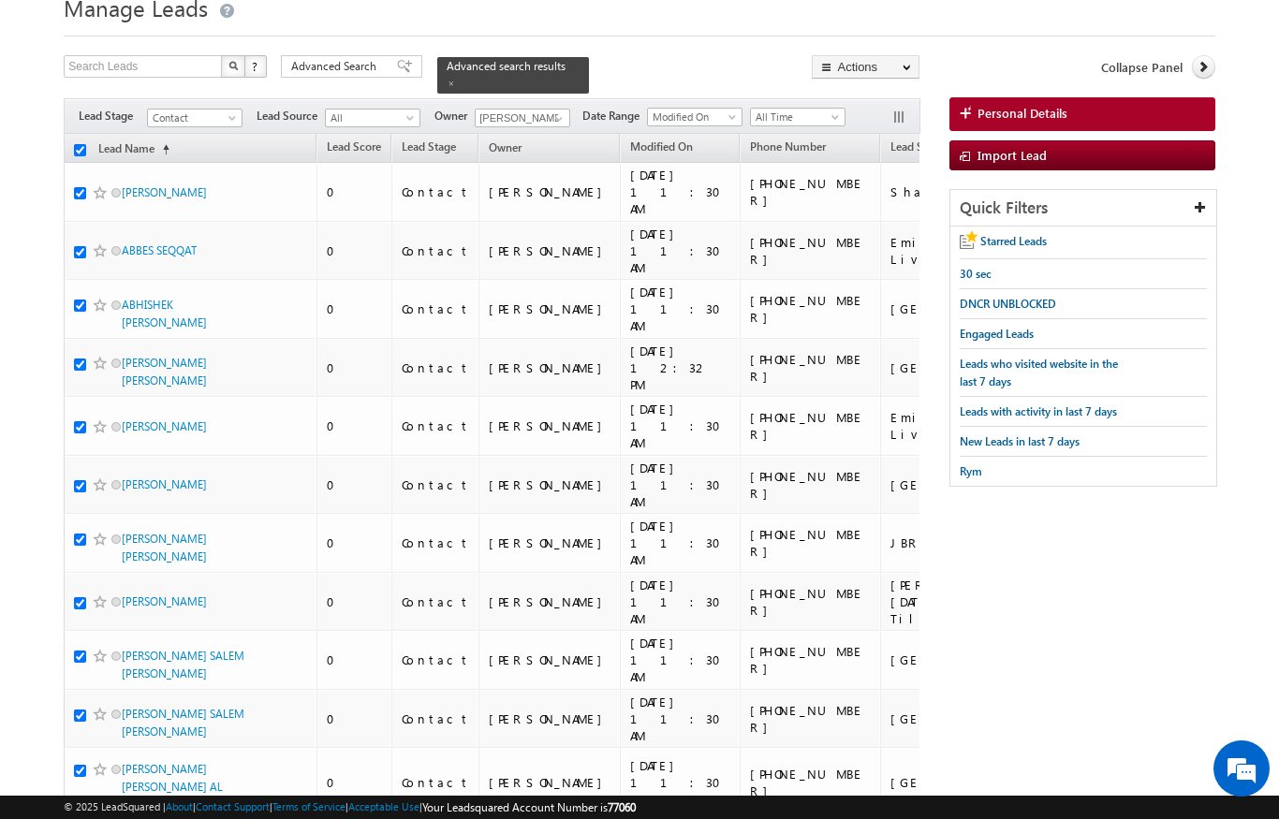
checkbox input "true"
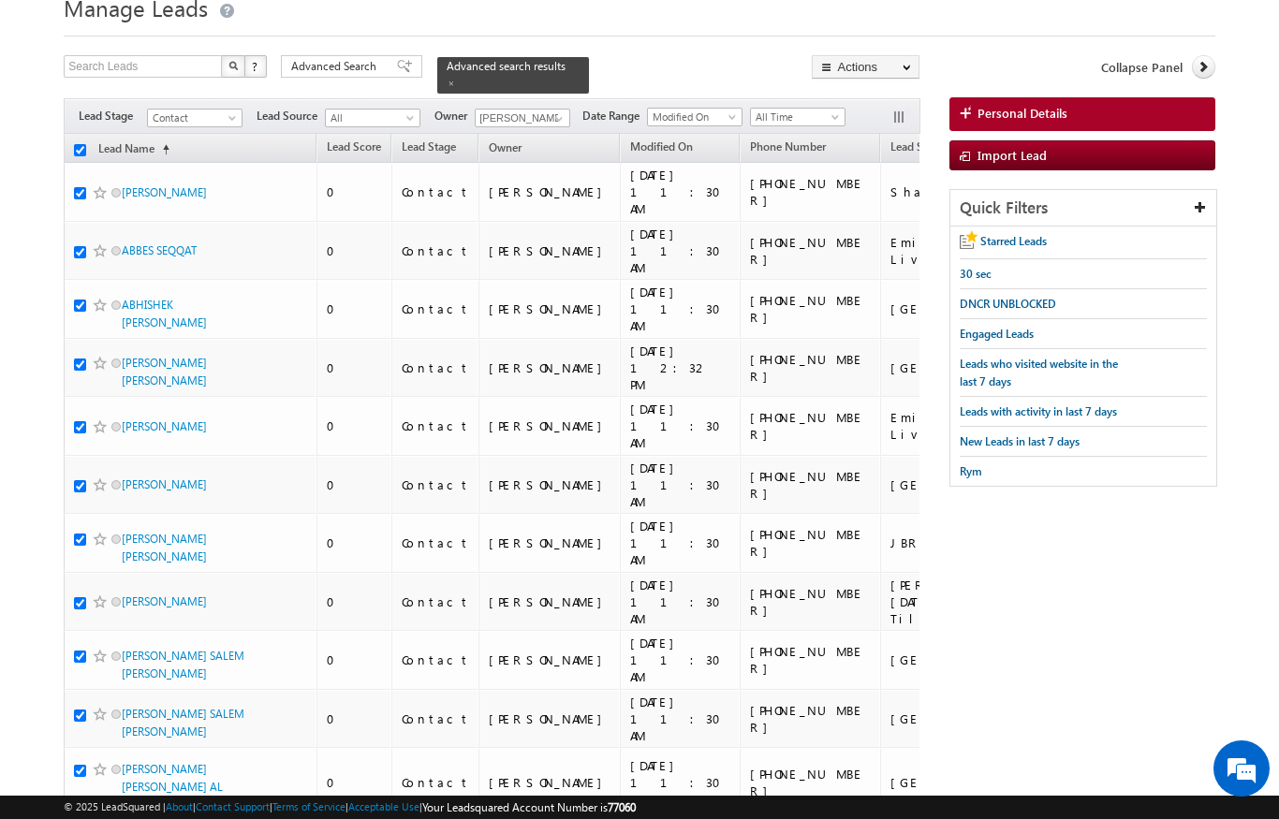
checkbox input "true"
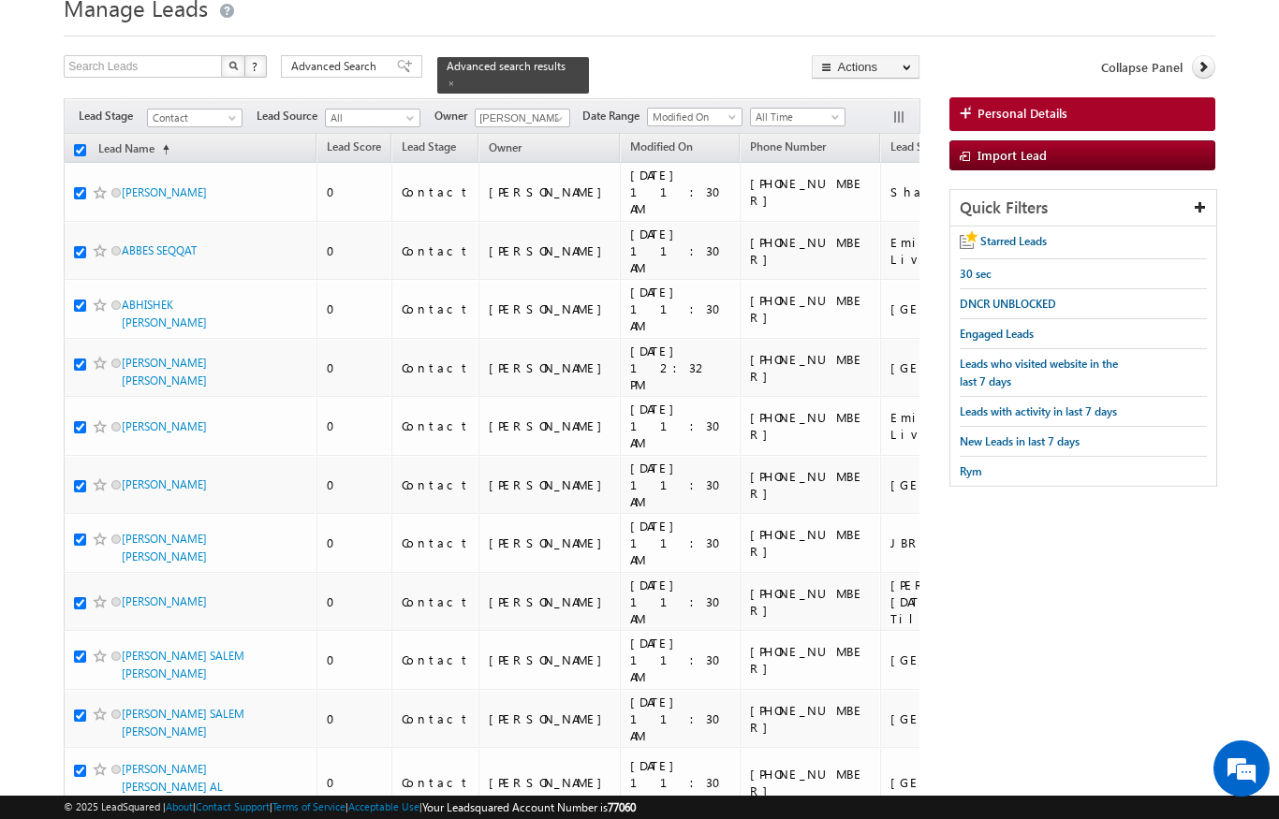
checkbox input "true"
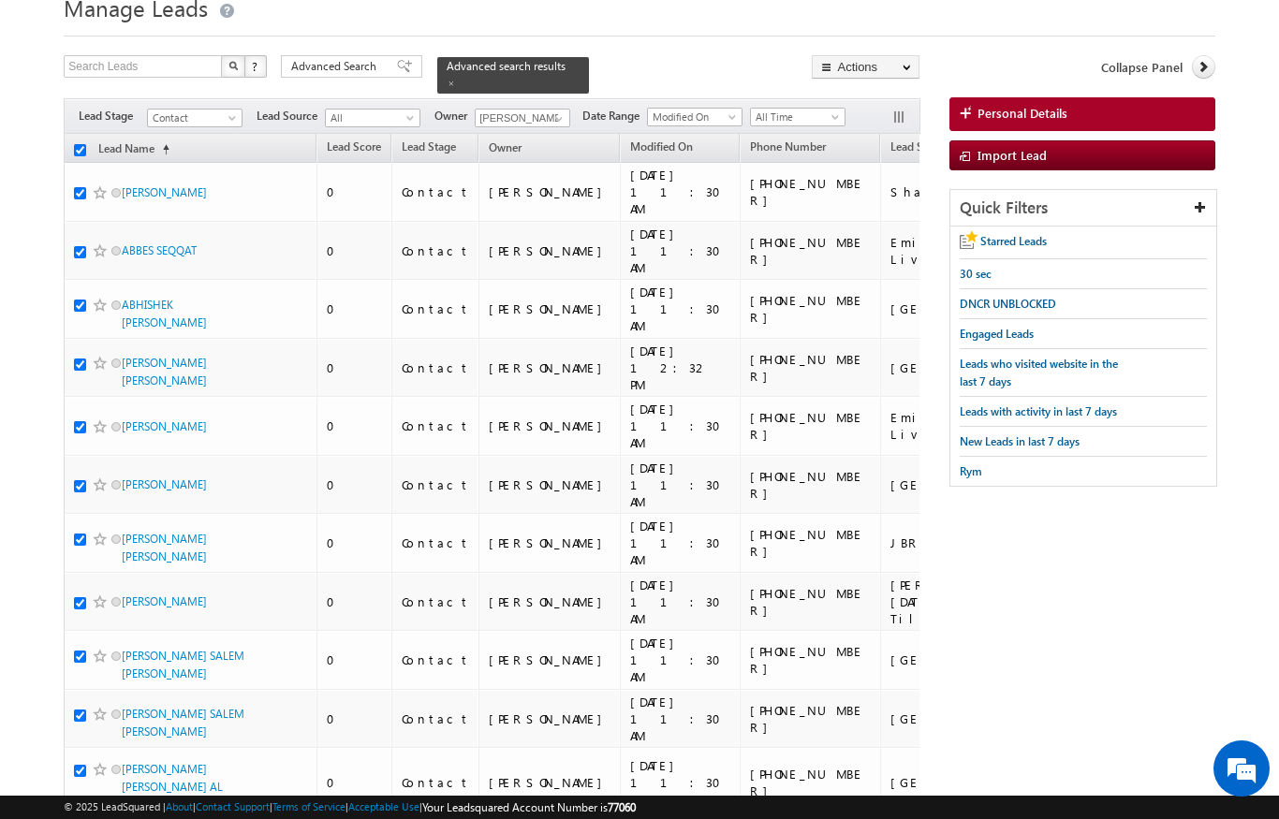
checkbox input "true"
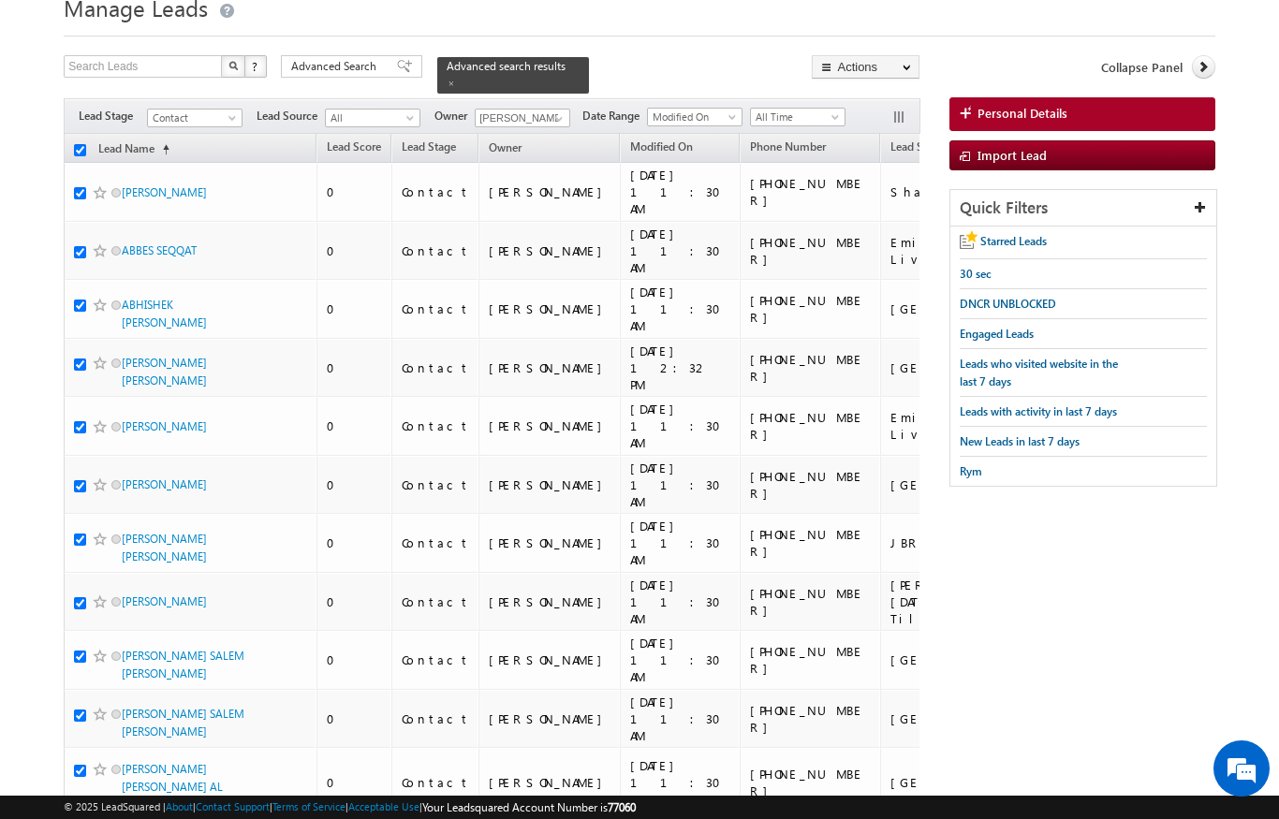
checkbox input "true"
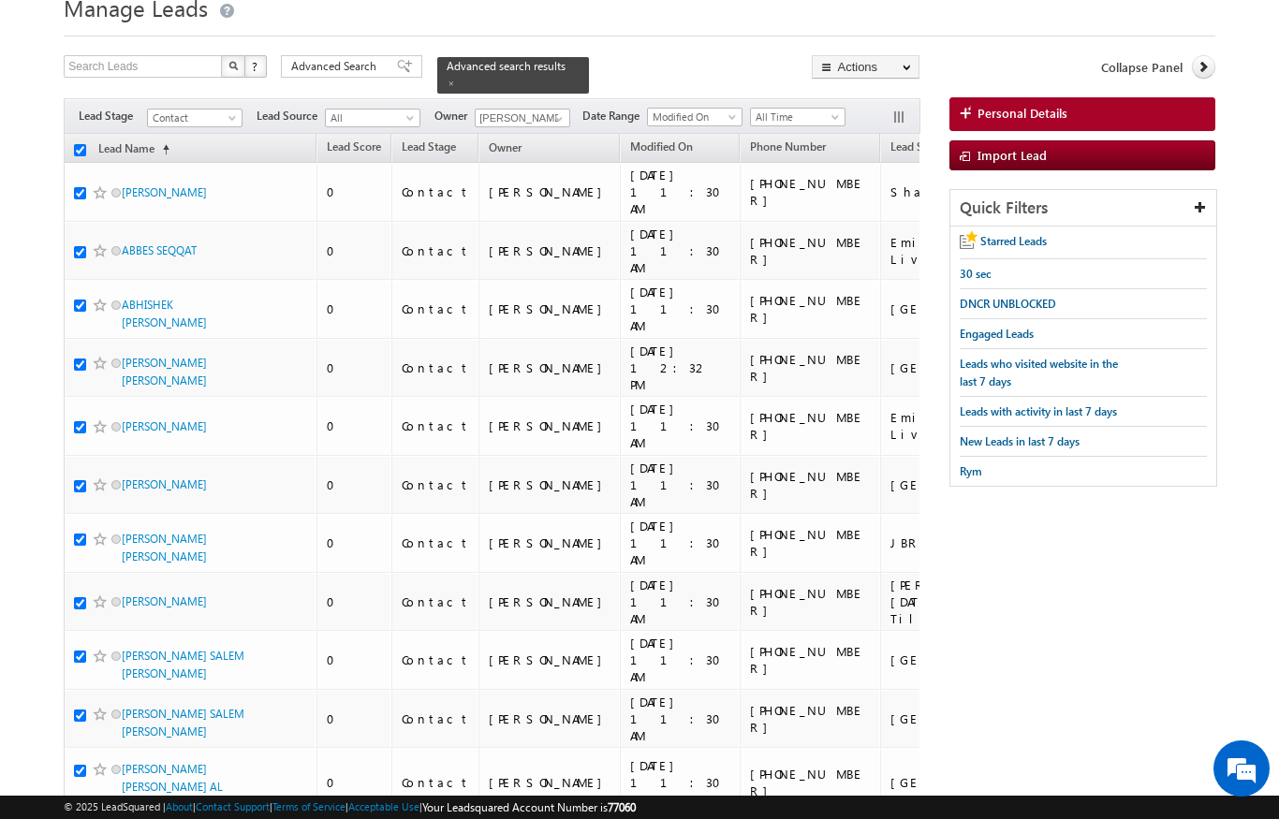
checkbox input "true"
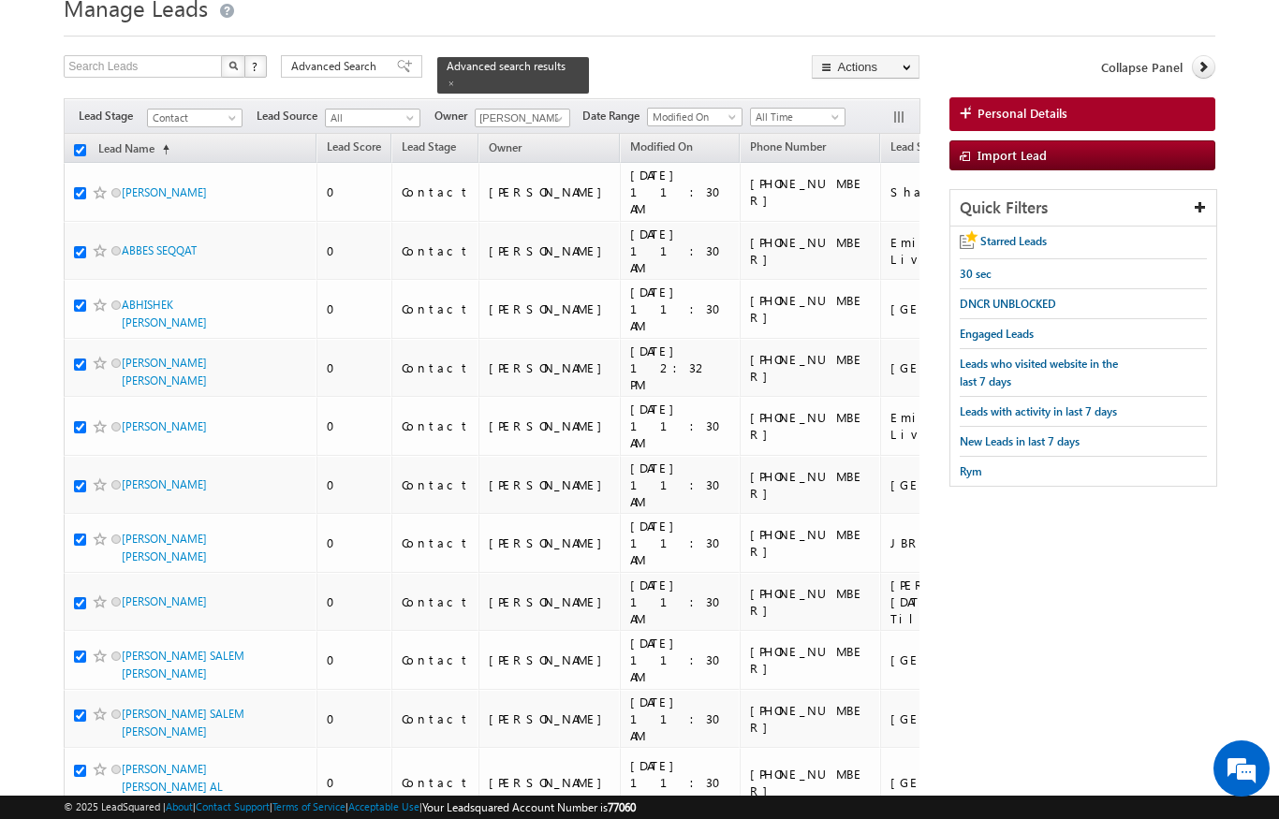
checkbox input "true"
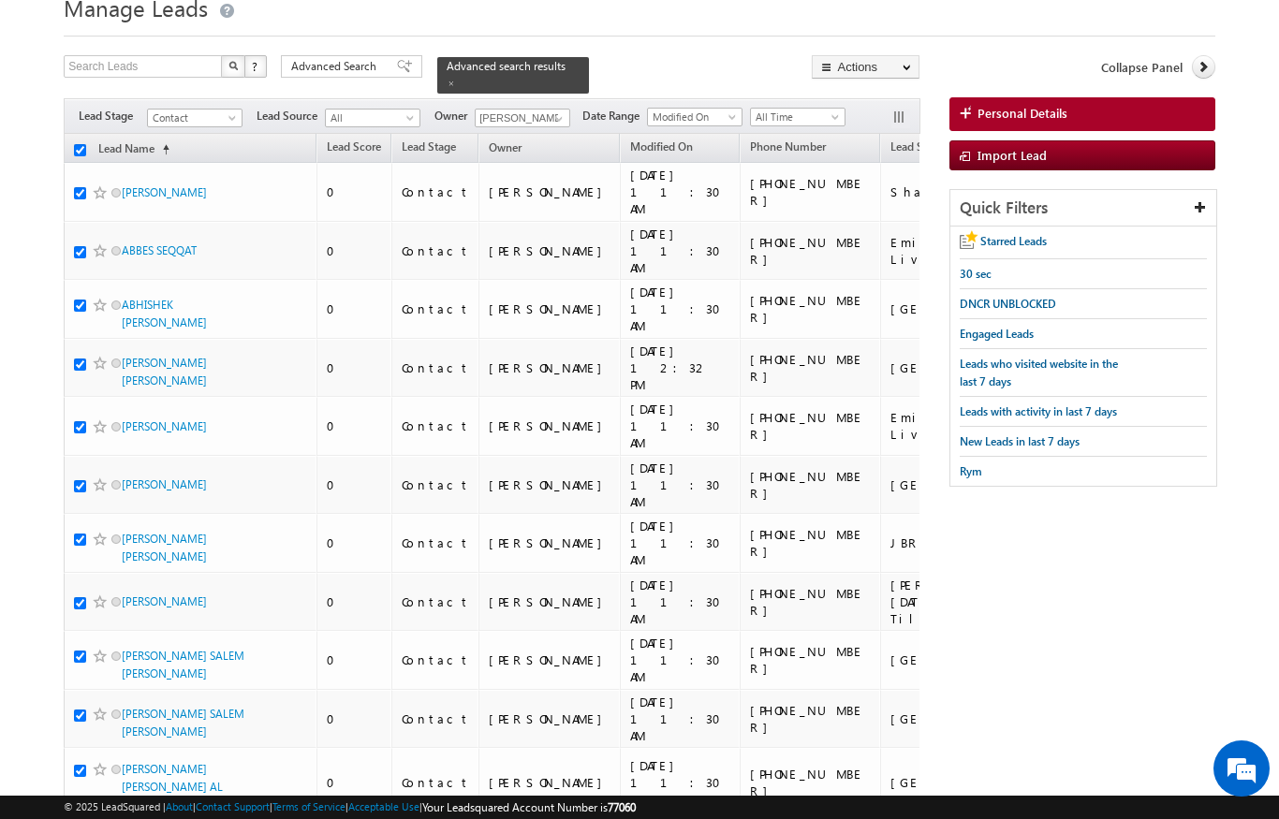
checkbox input "true"
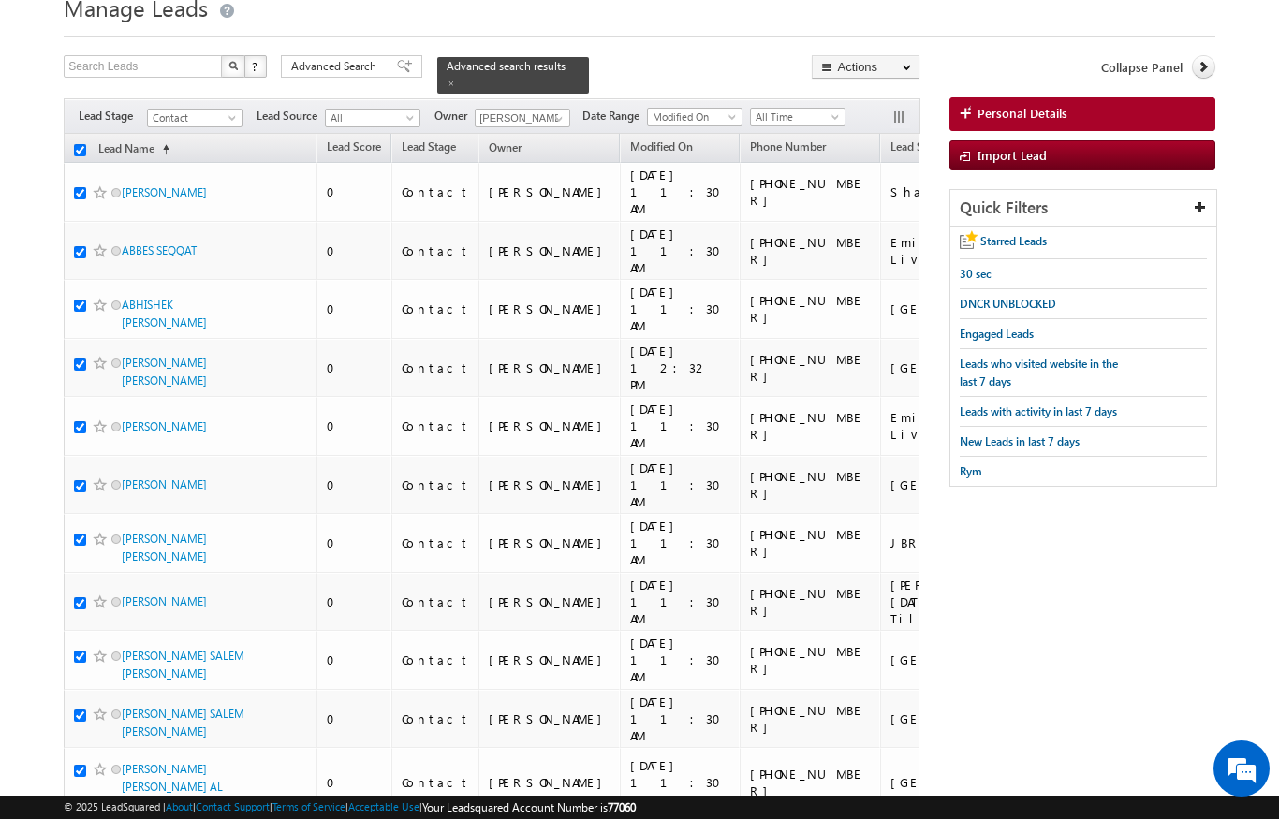
checkbox input "true"
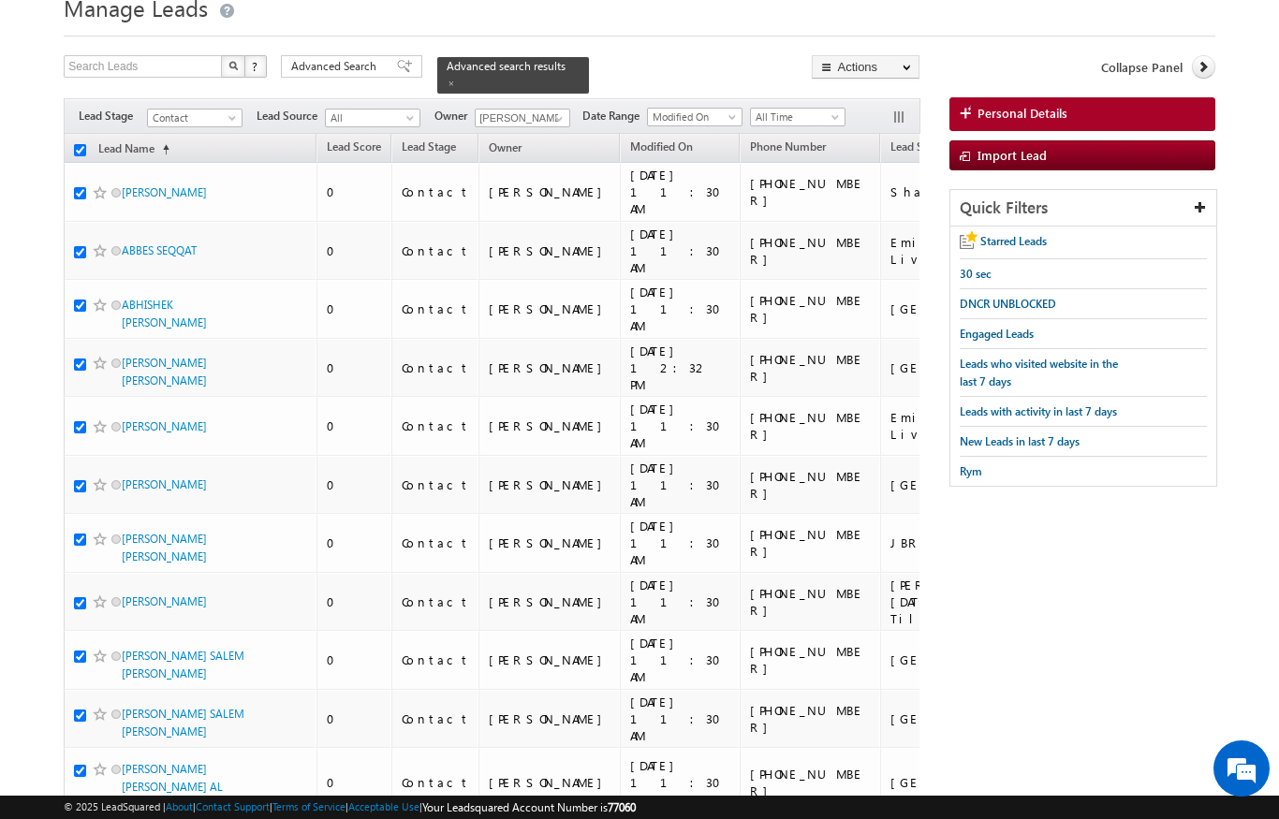
checkbox input "true"
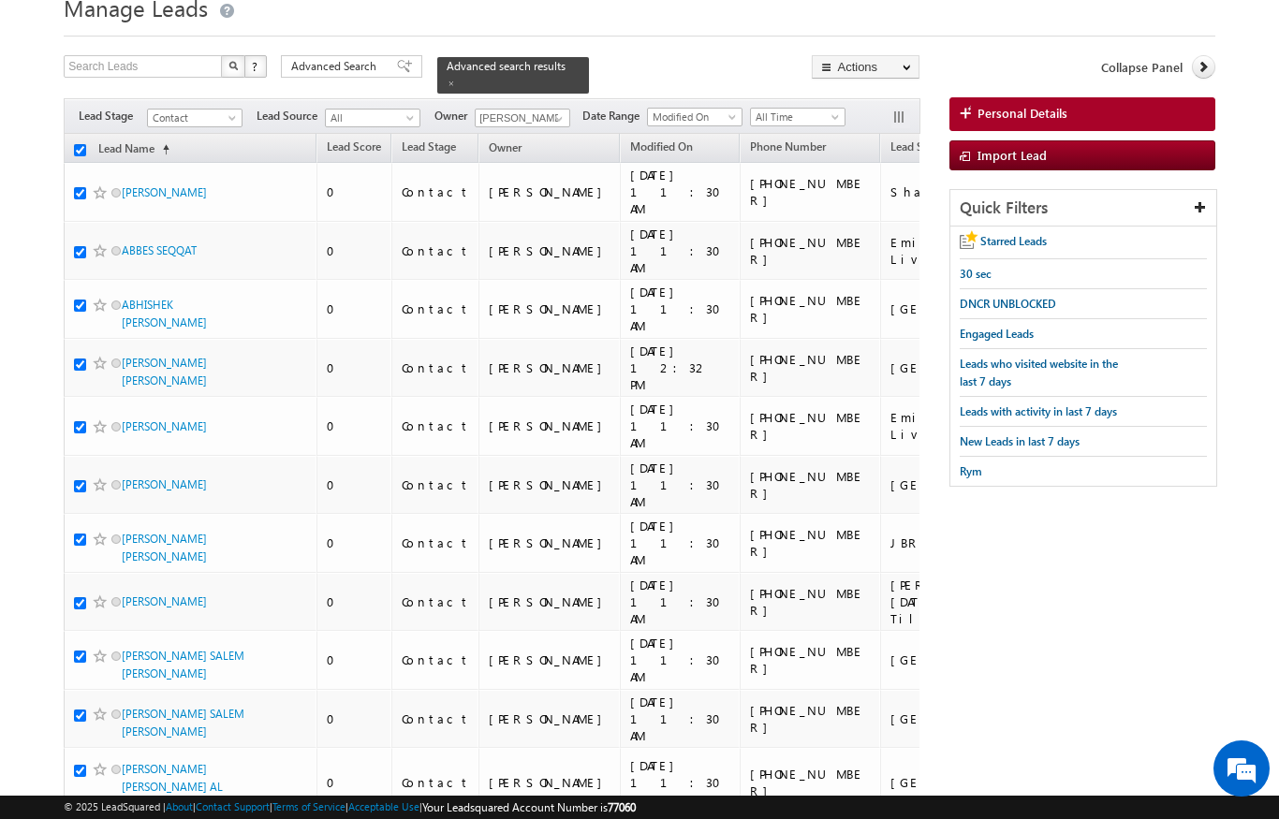
checkbox input "true"
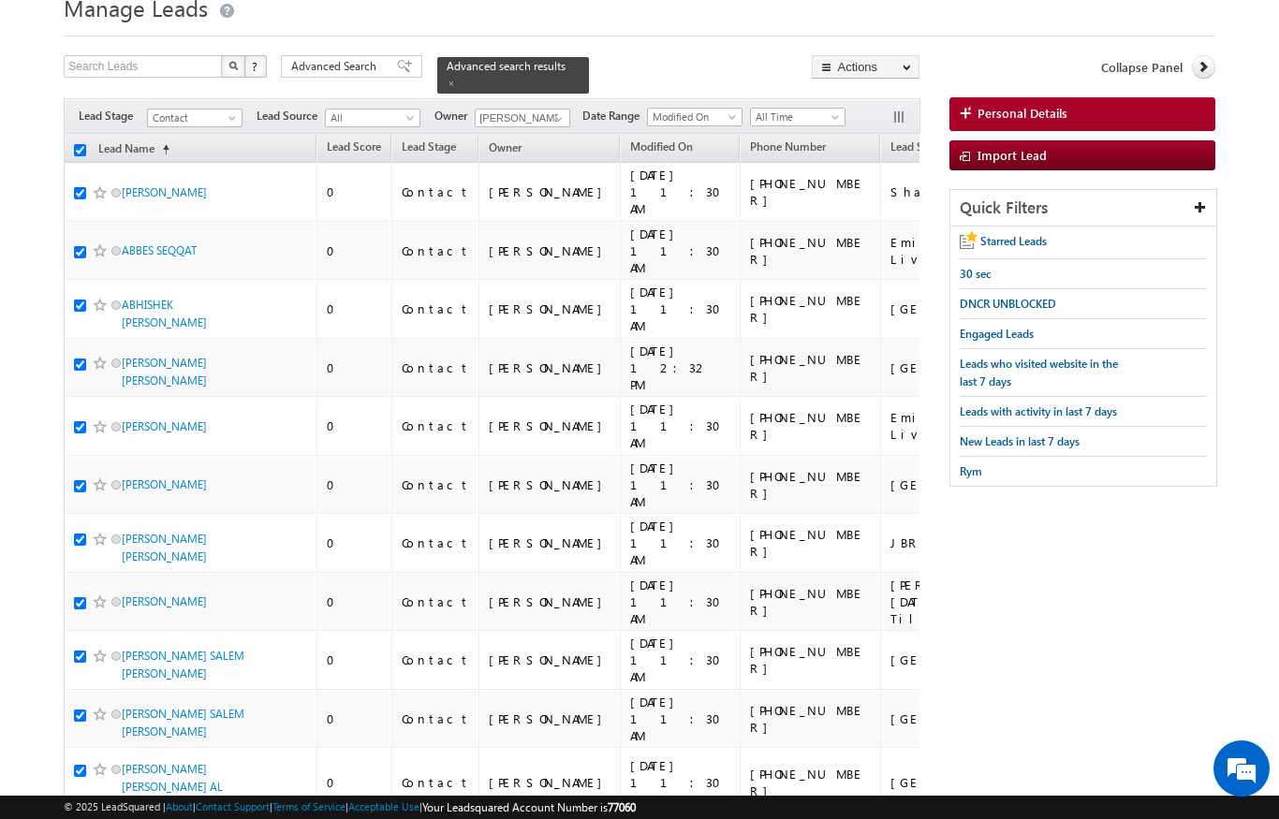
checkbox input "true"
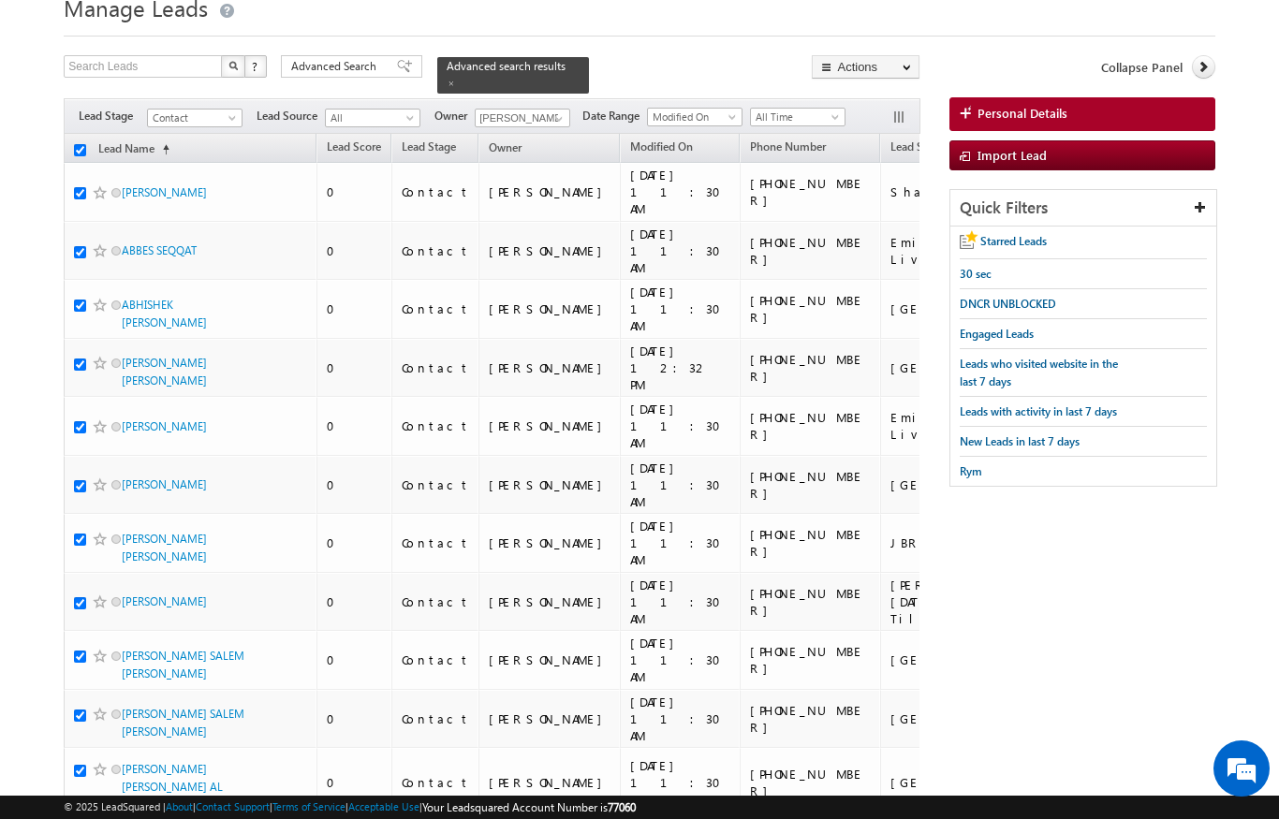
checkbox input "true"
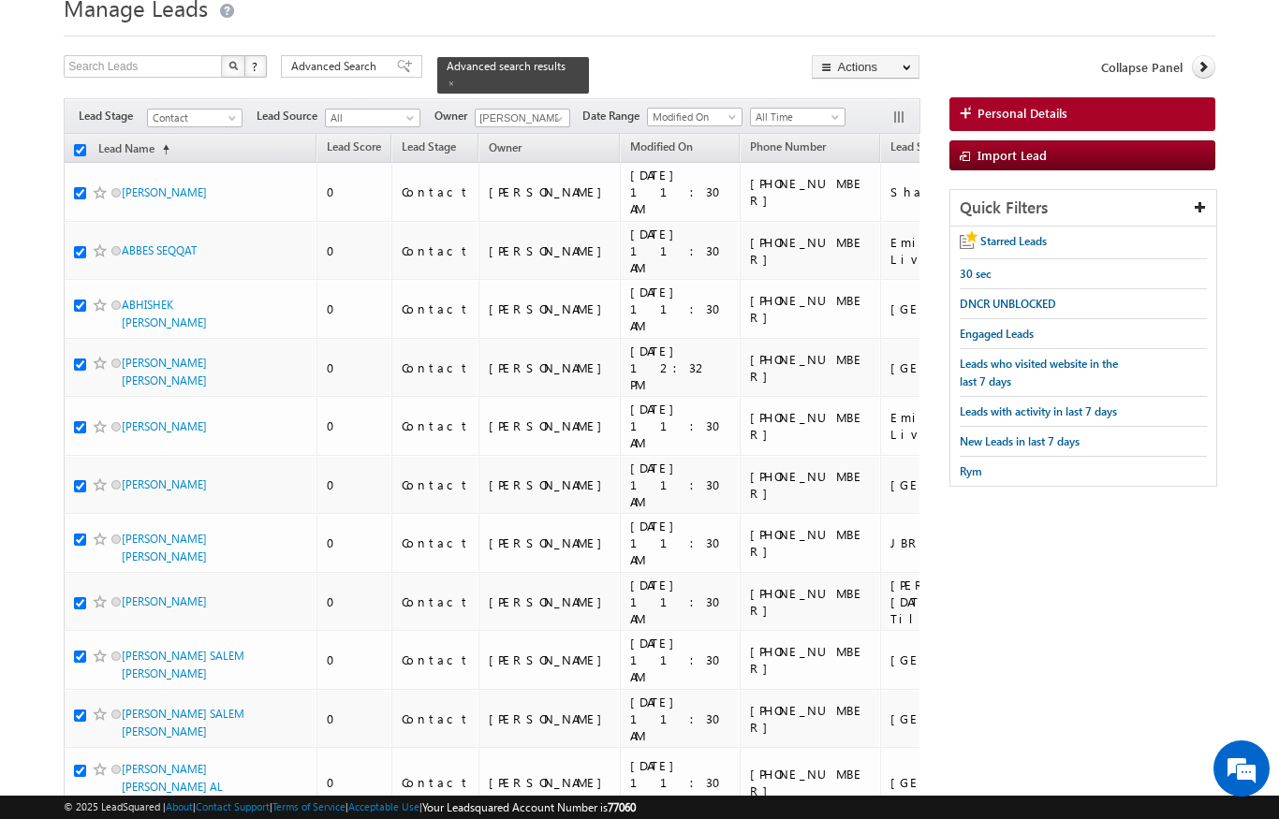
checkbox input "true"
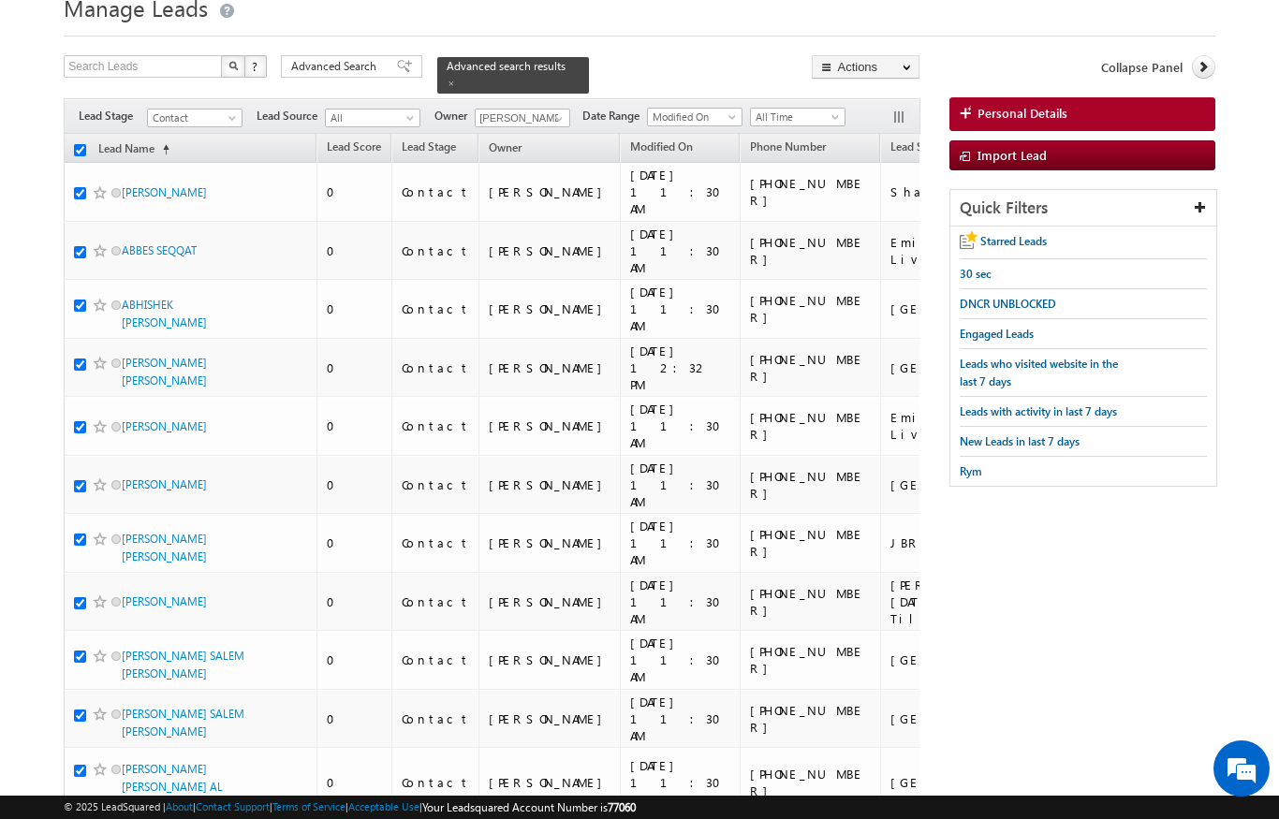
checkbox input "true"
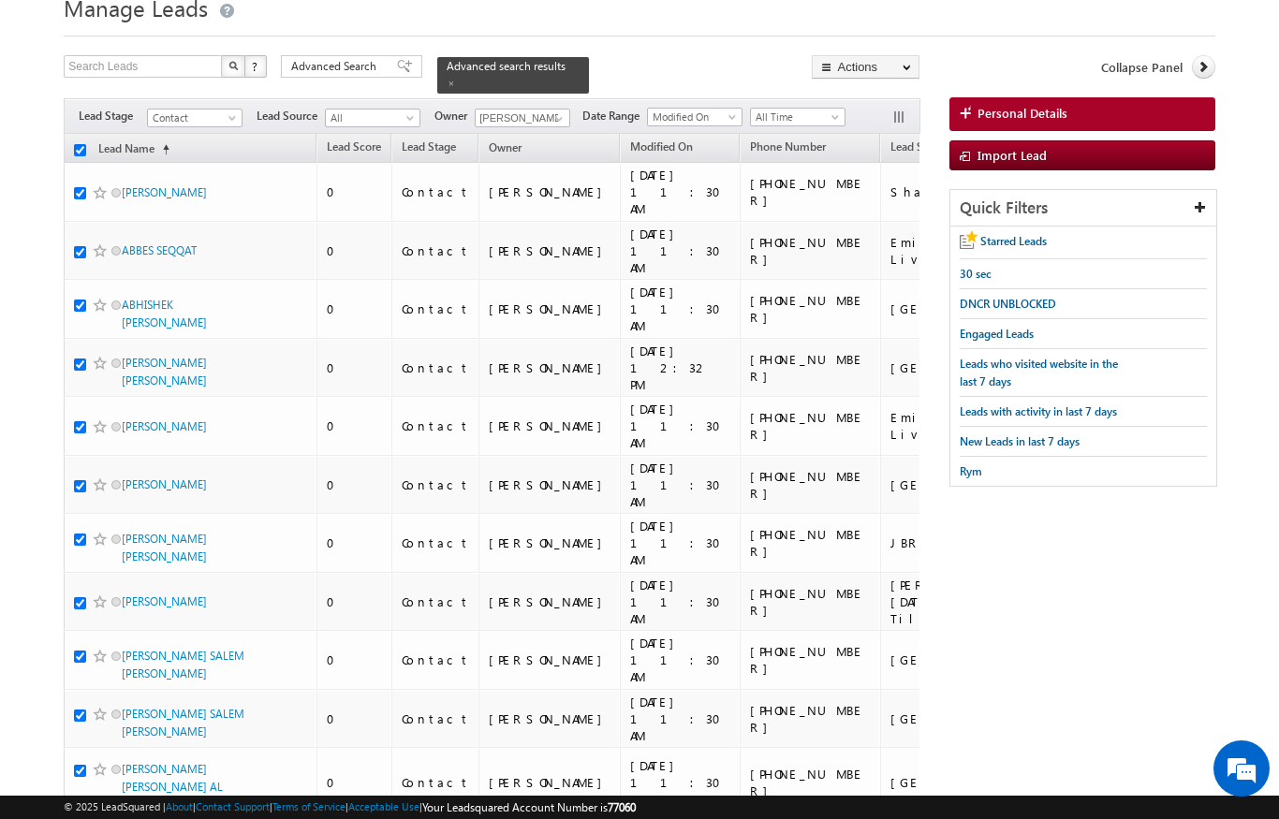
checkbox input "true"
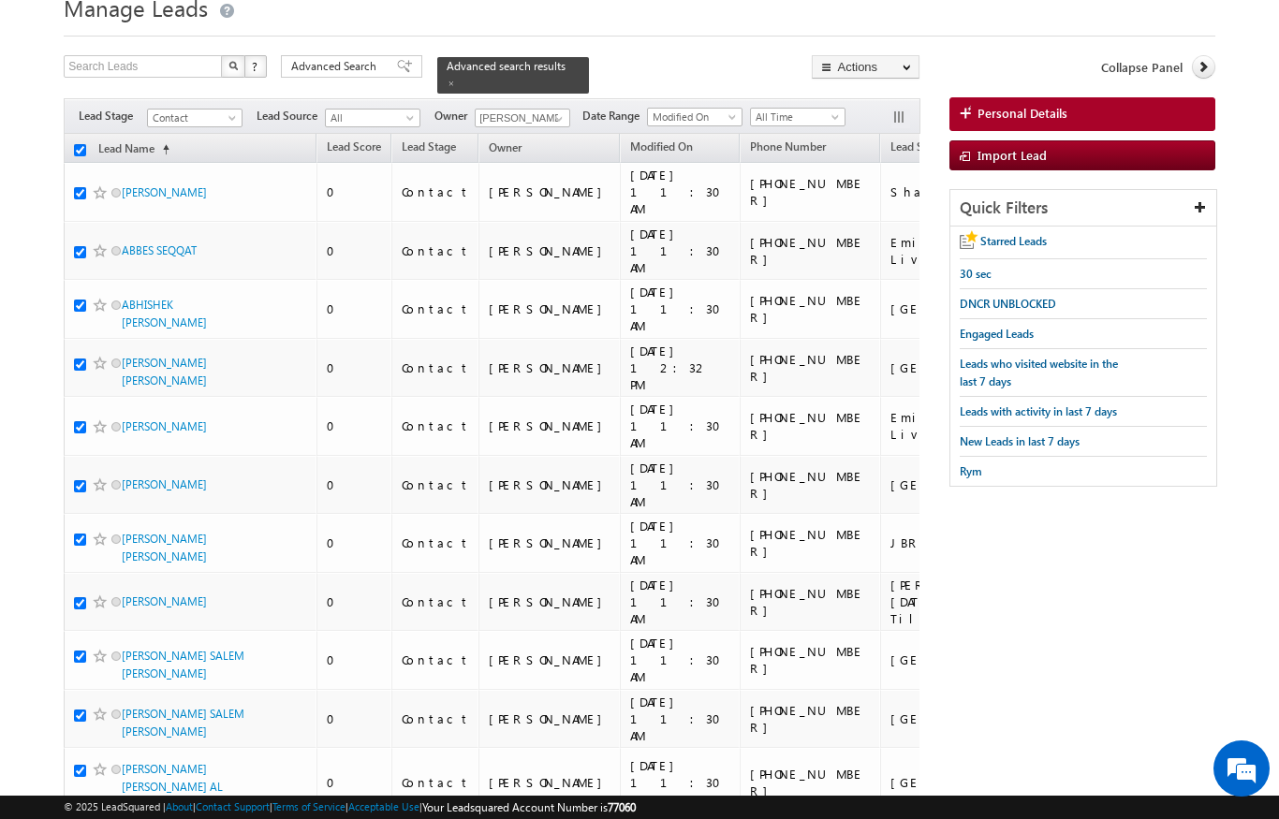
checkbox input "true"
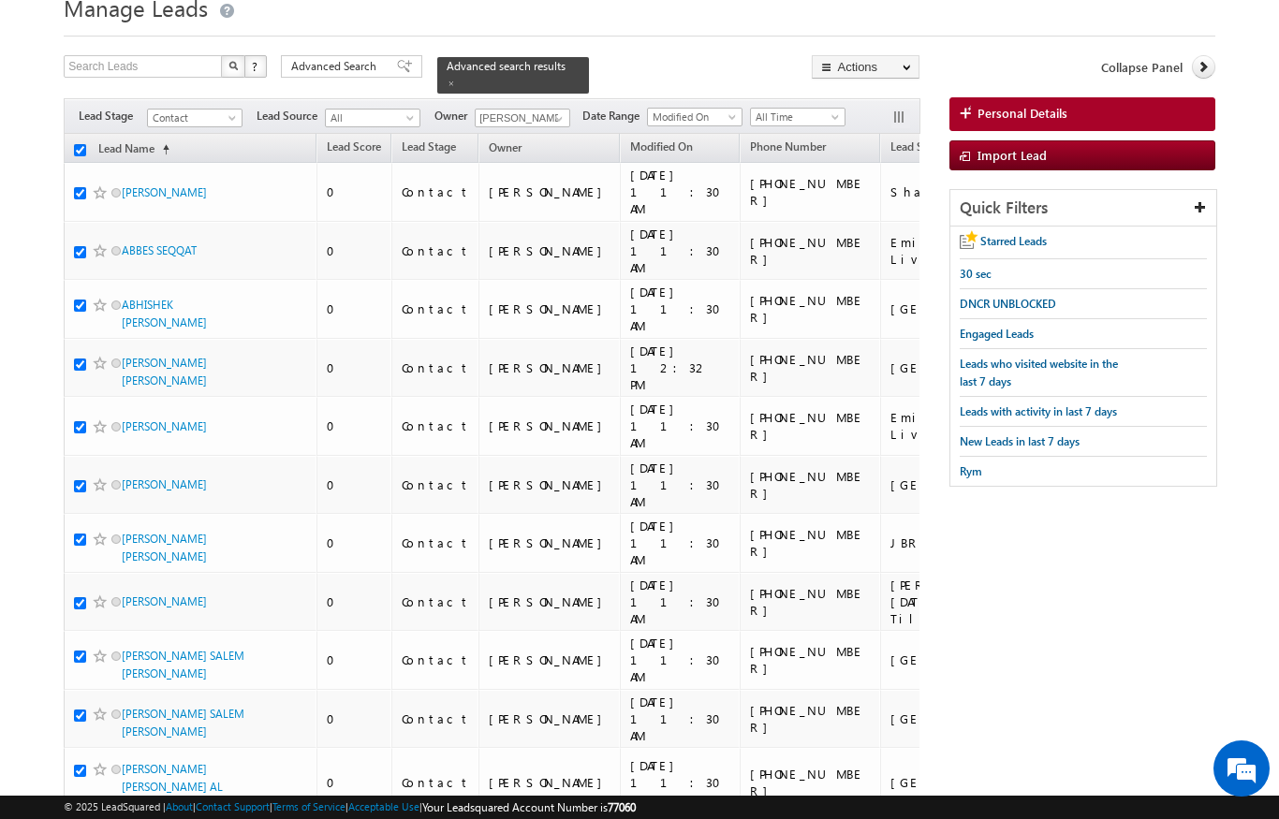
checkbox input "true"
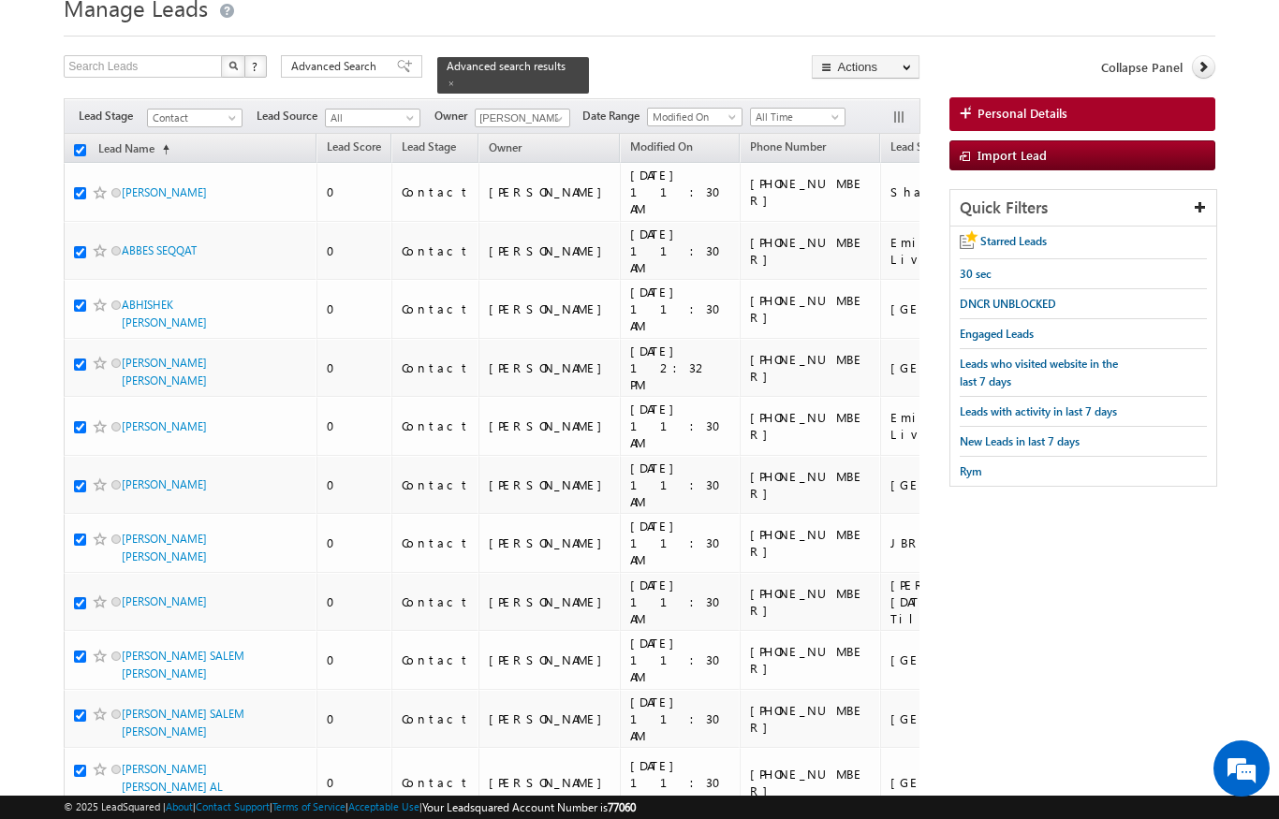
checkbox input "true"
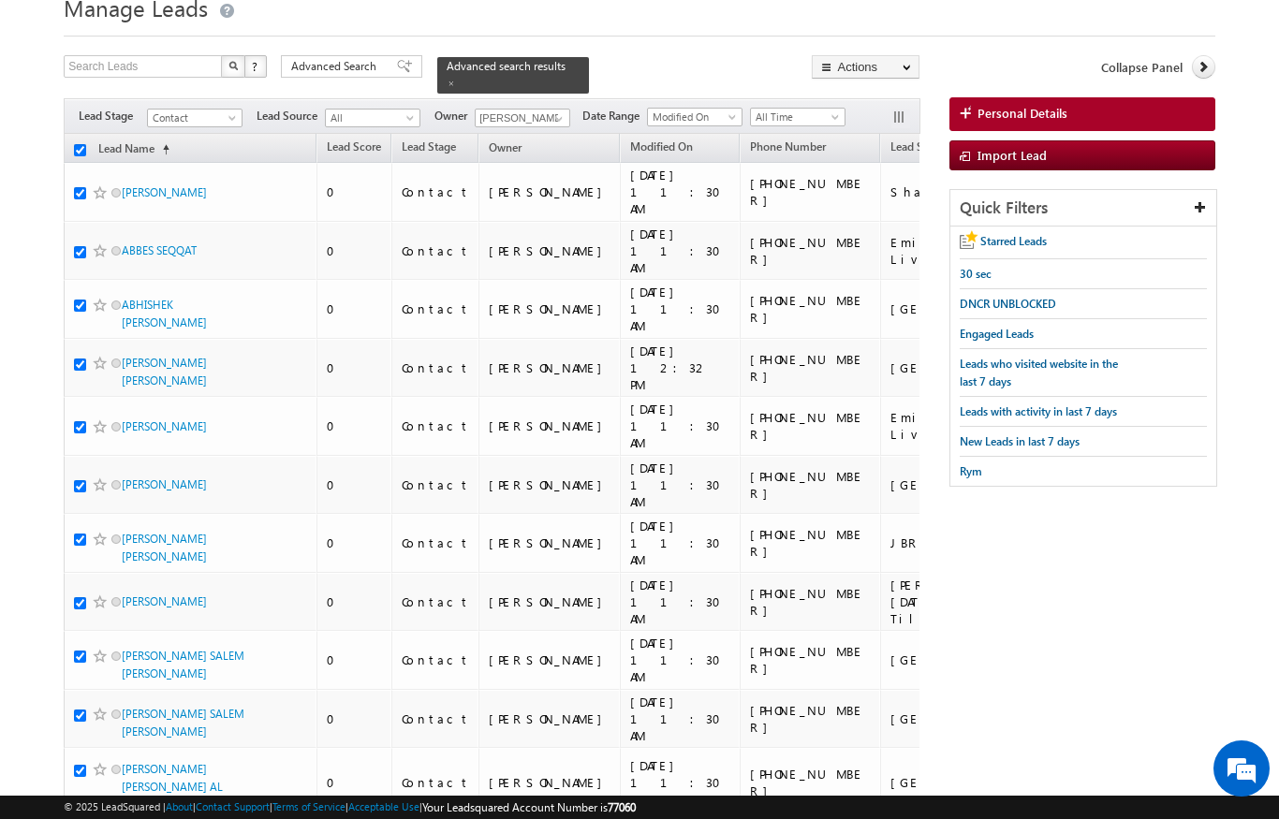
checkbox input "true"
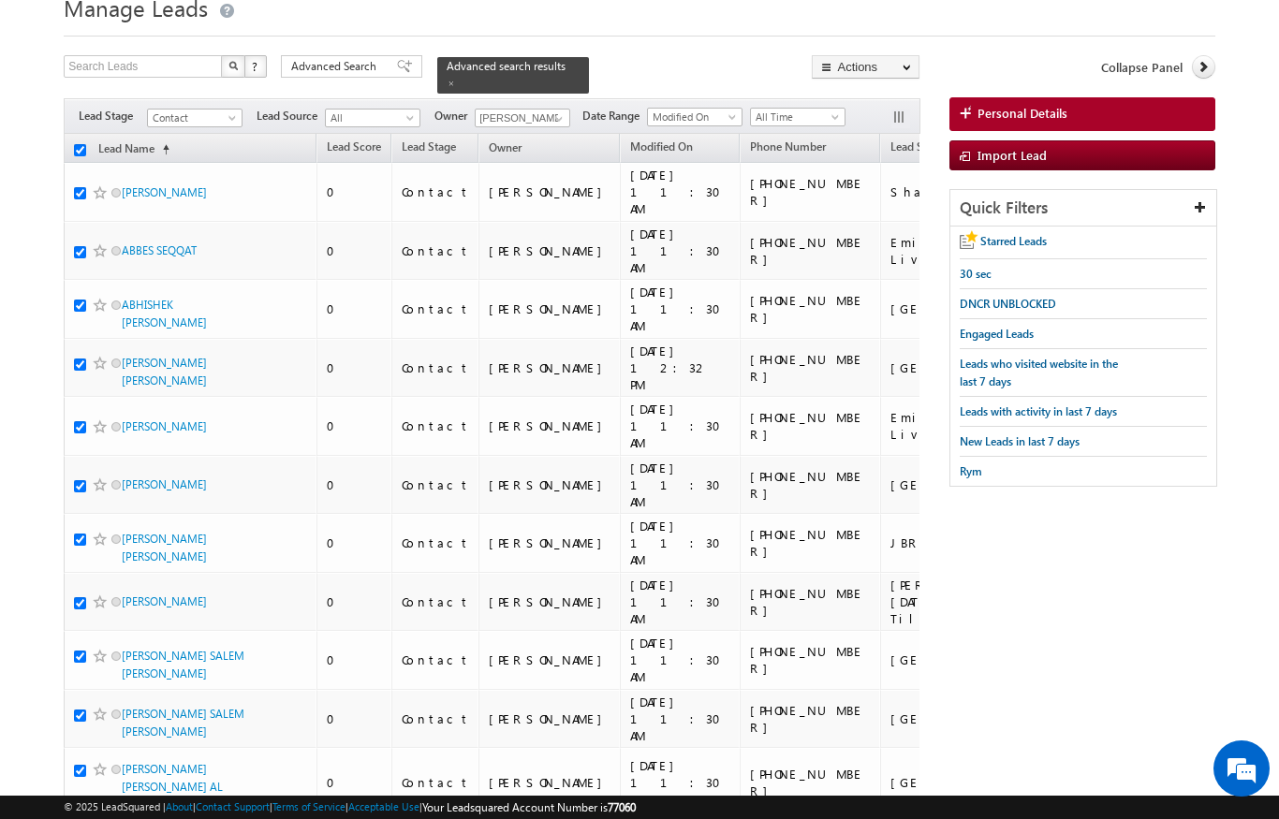
checkbox input "true"
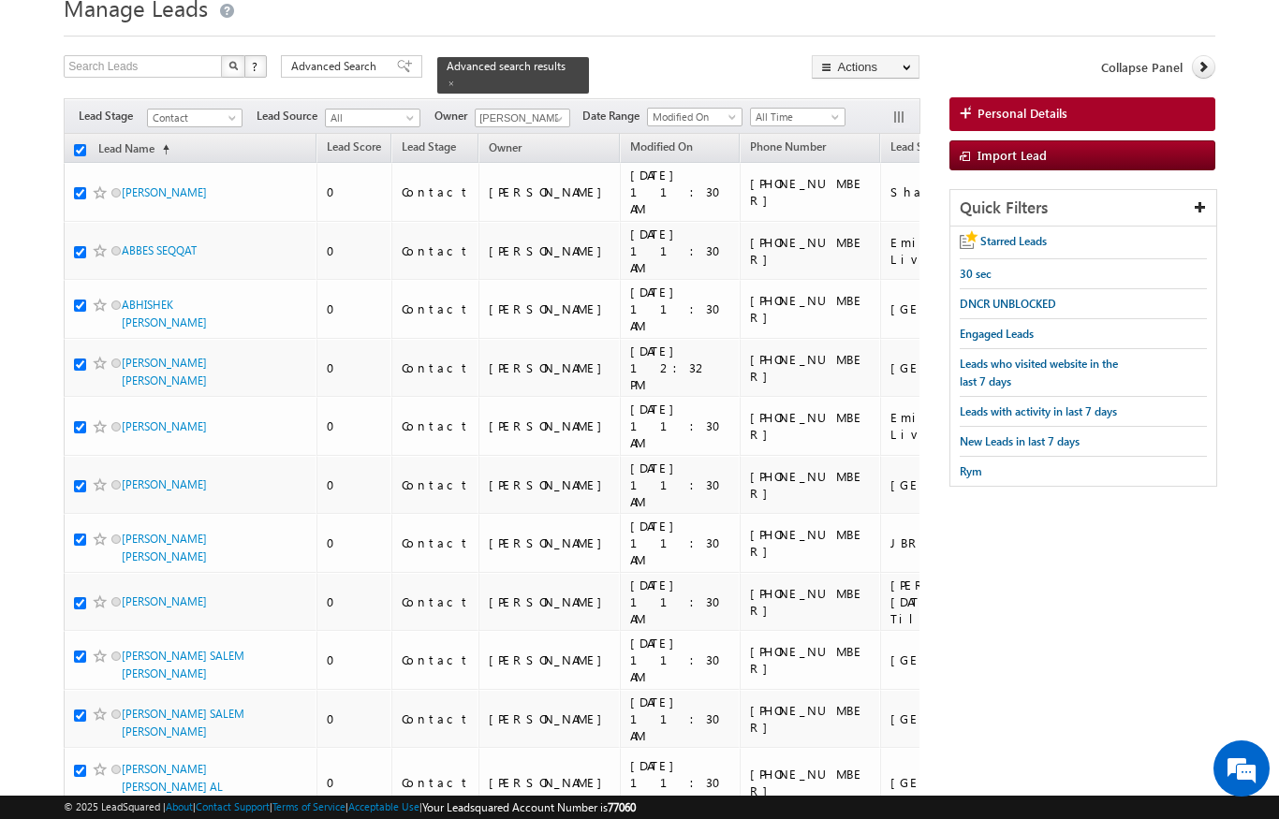
checkbox input "true"
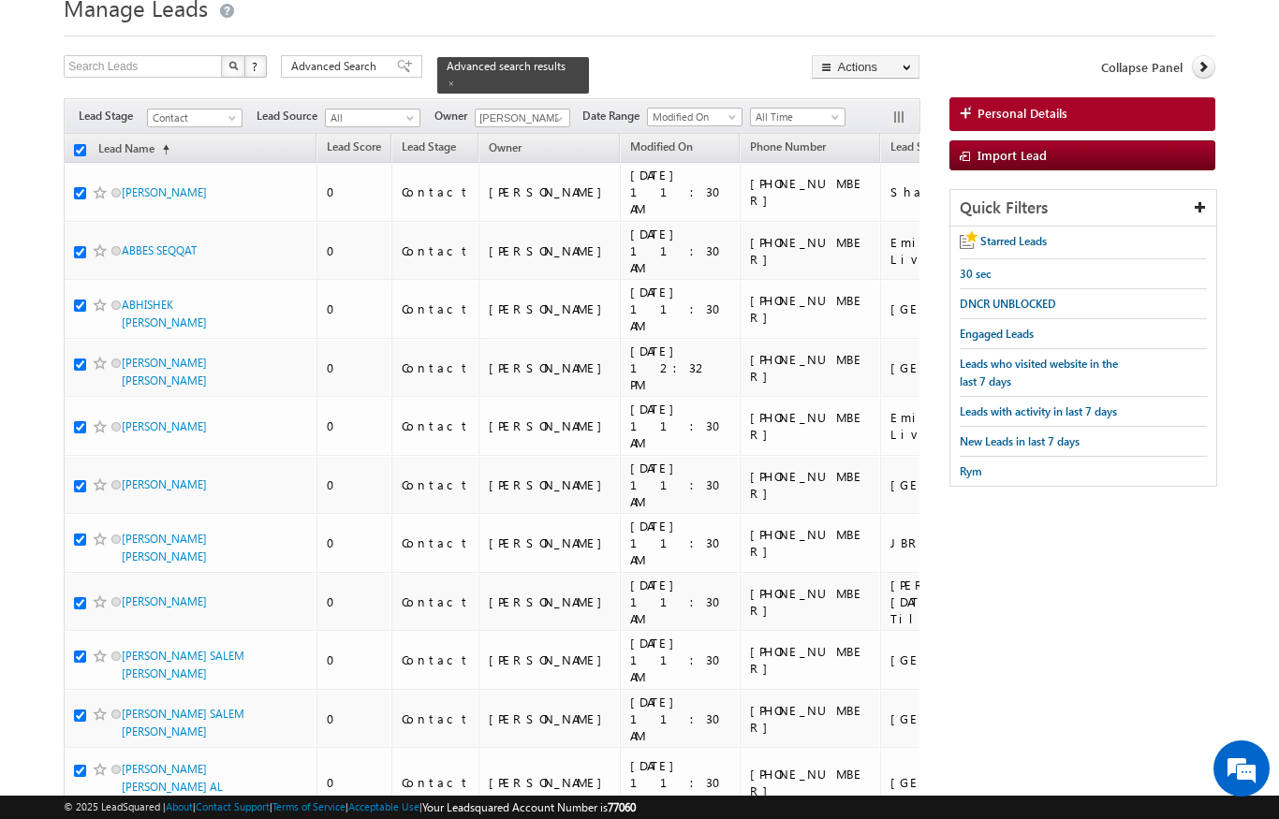
checkbox input "true"
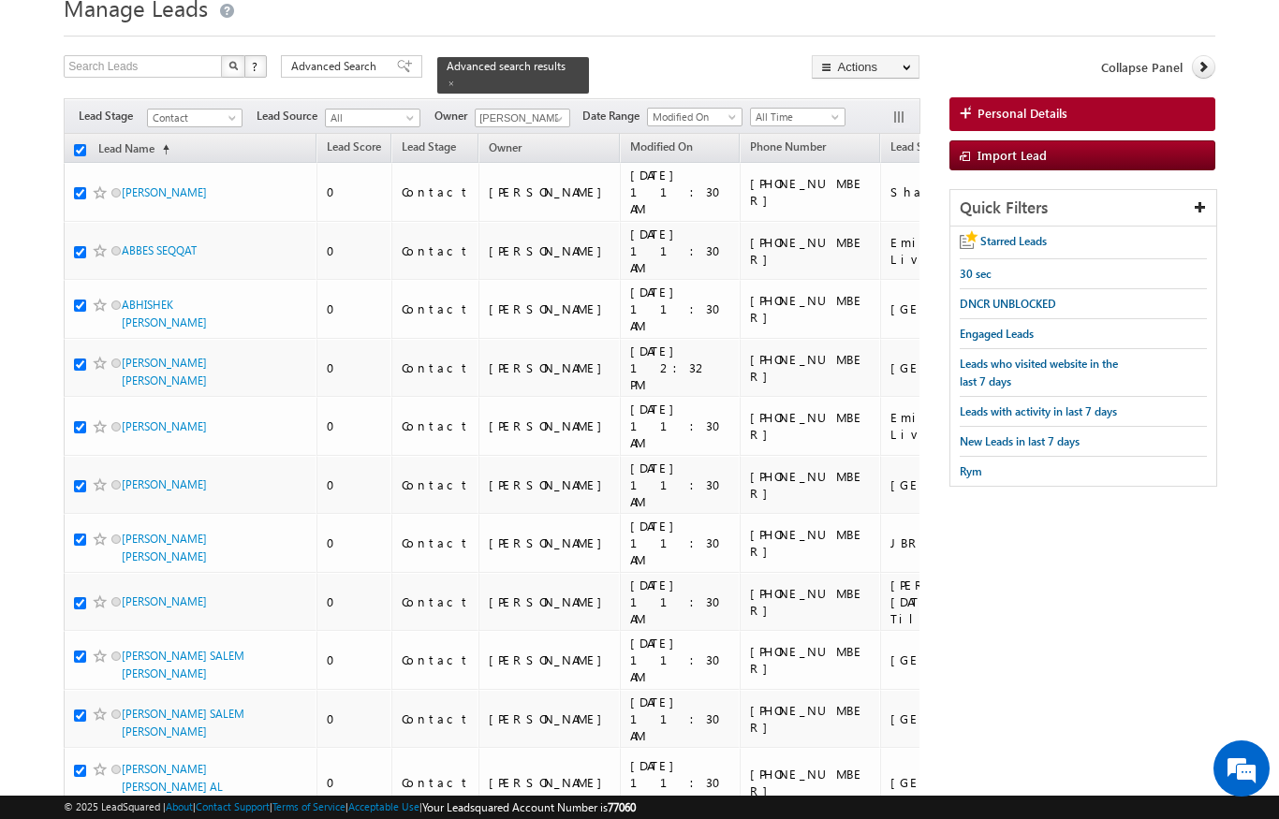
checkbox input "true"
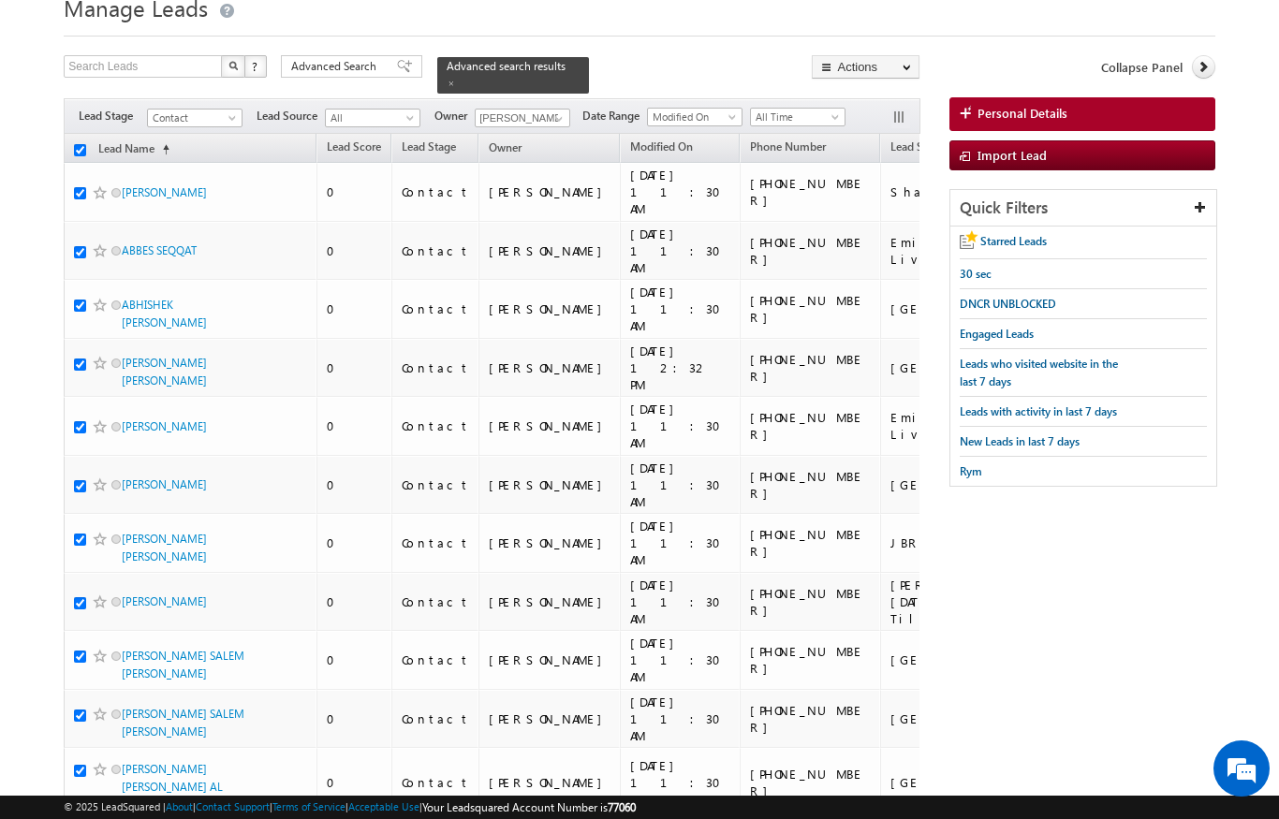
checkbox input "true"
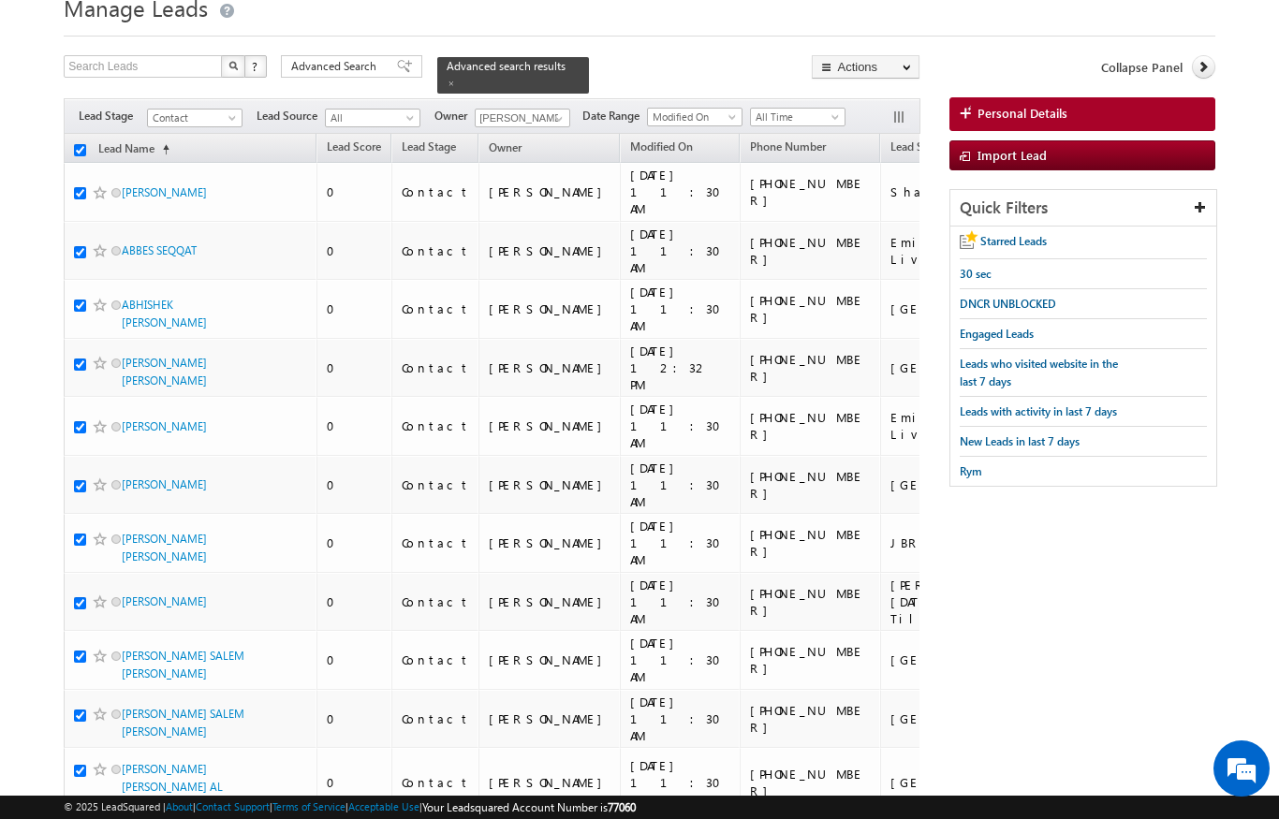
checkbox input "true"
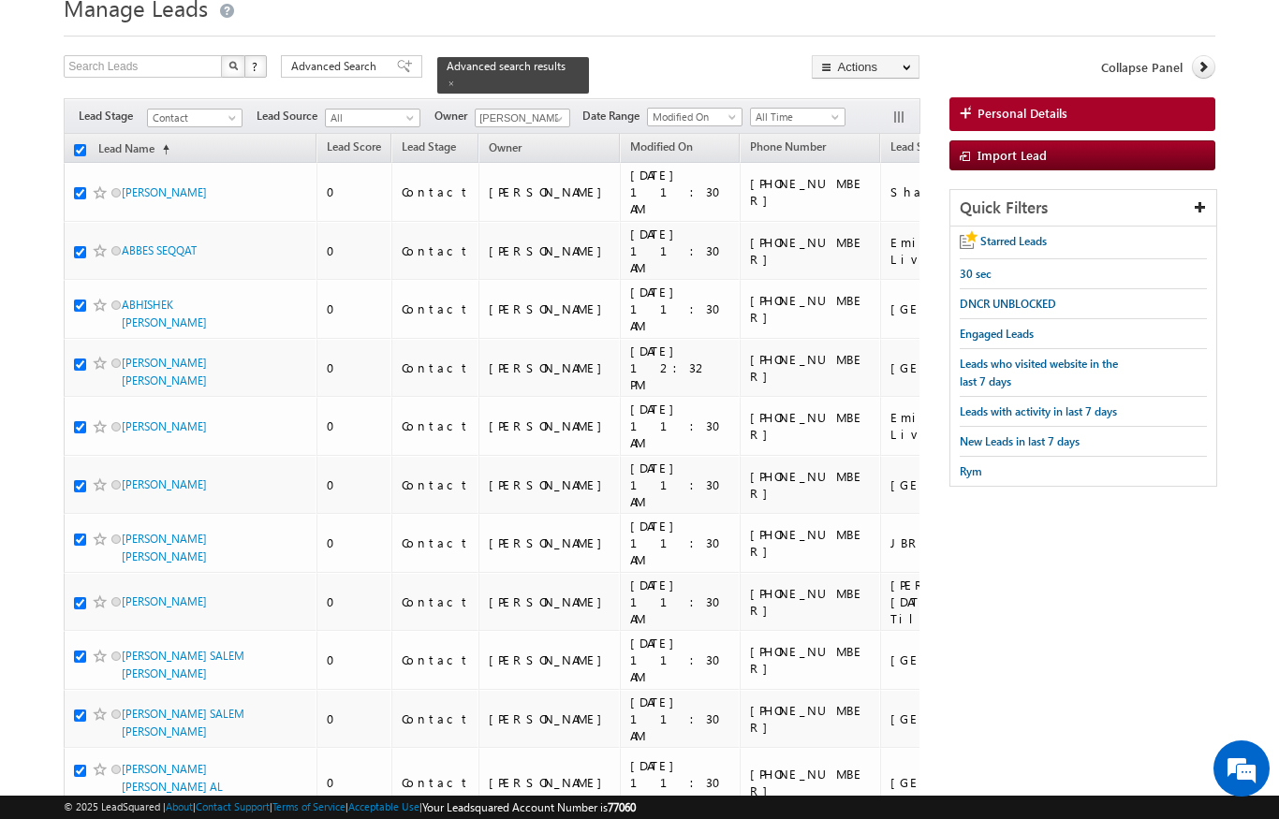
checkbox input "true"
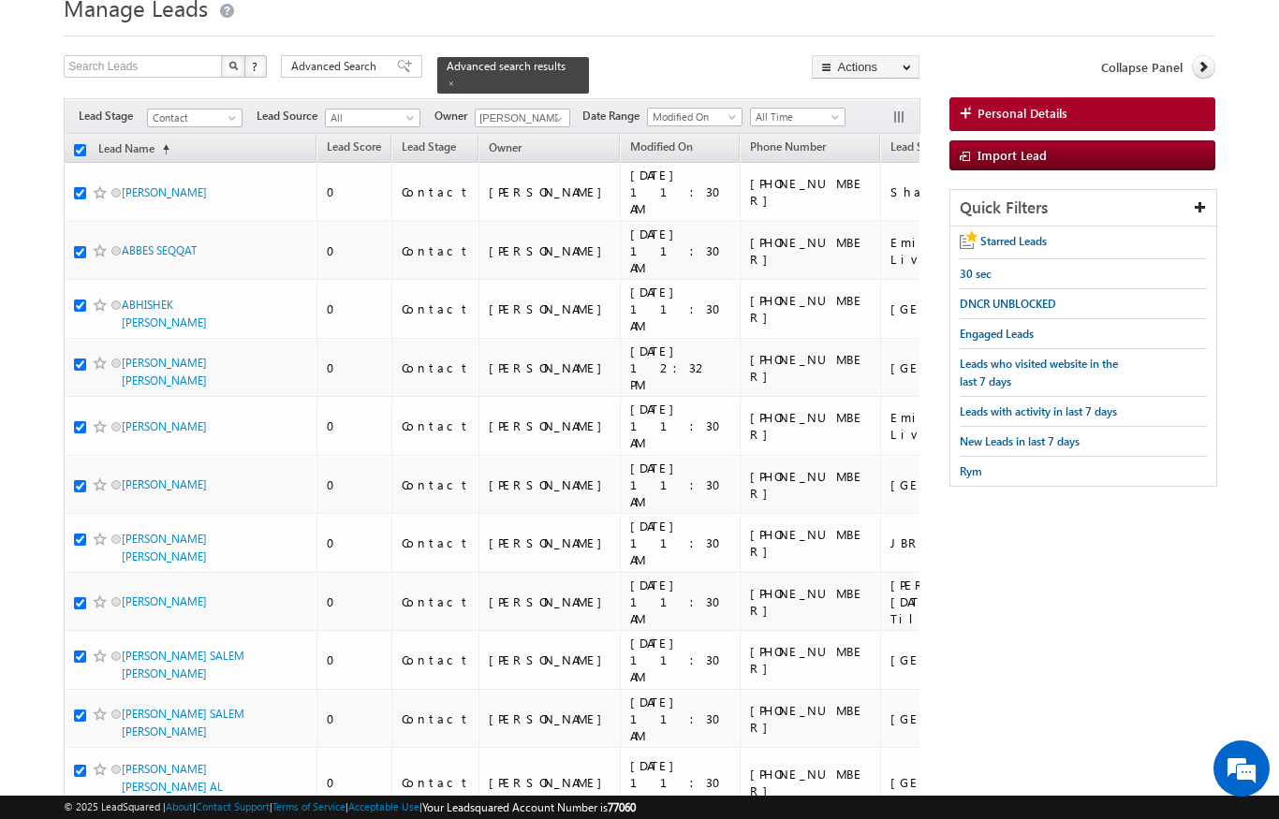
checkbox input "true"
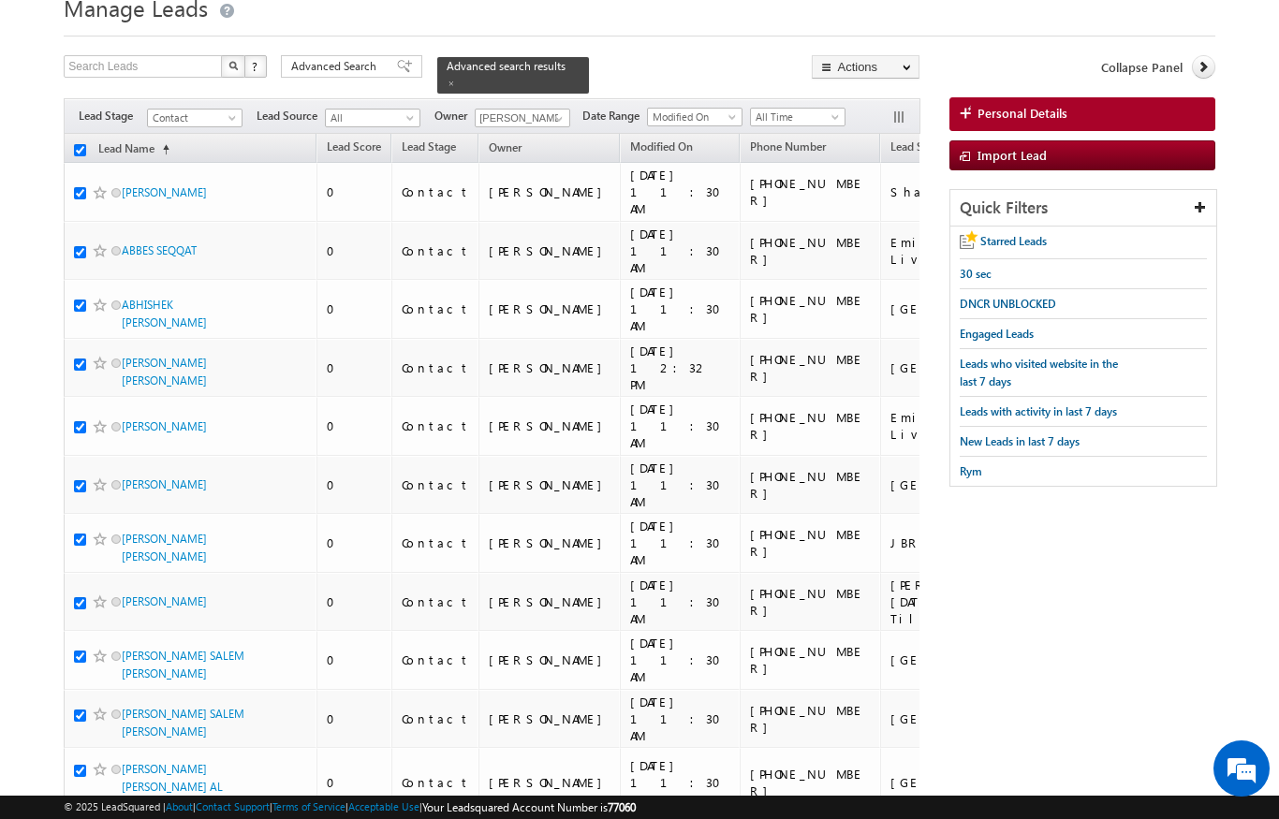
checkbox input "true"
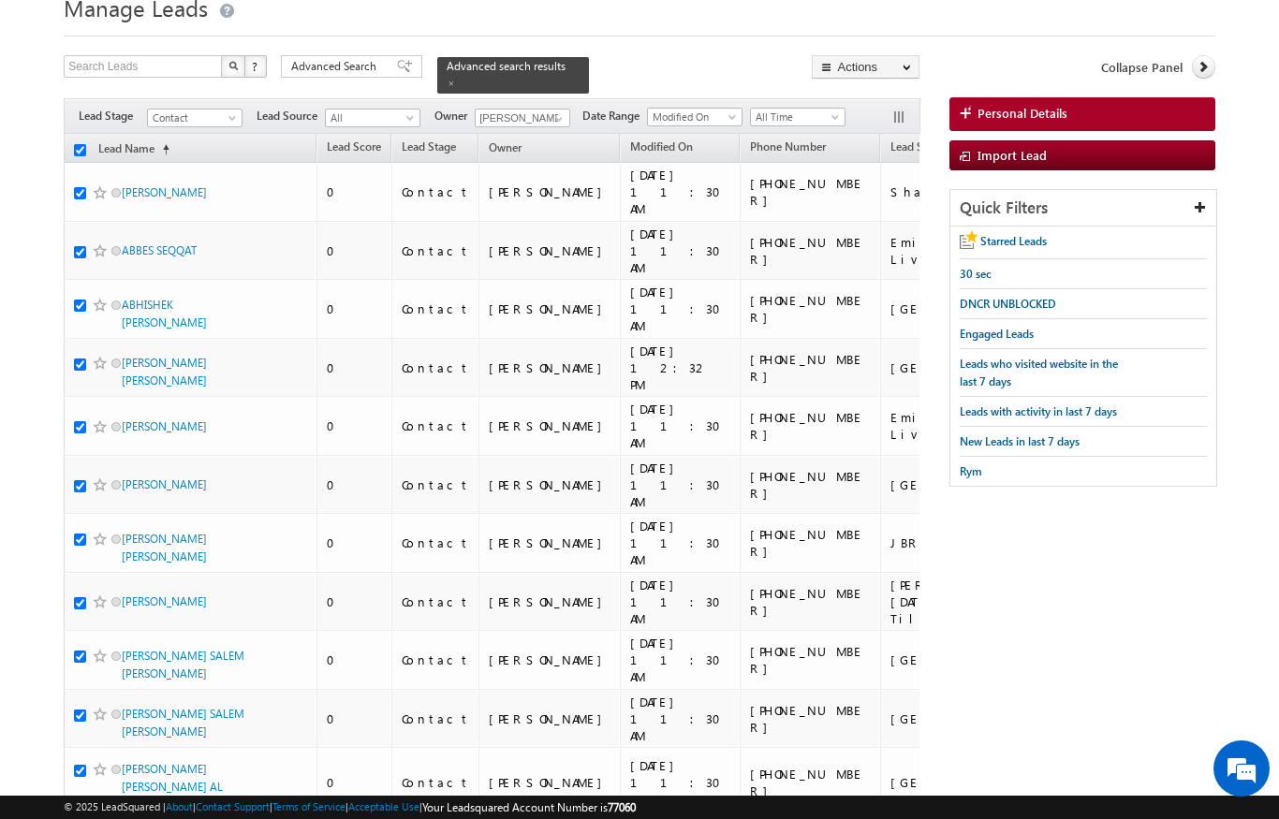
checkbox input "true"
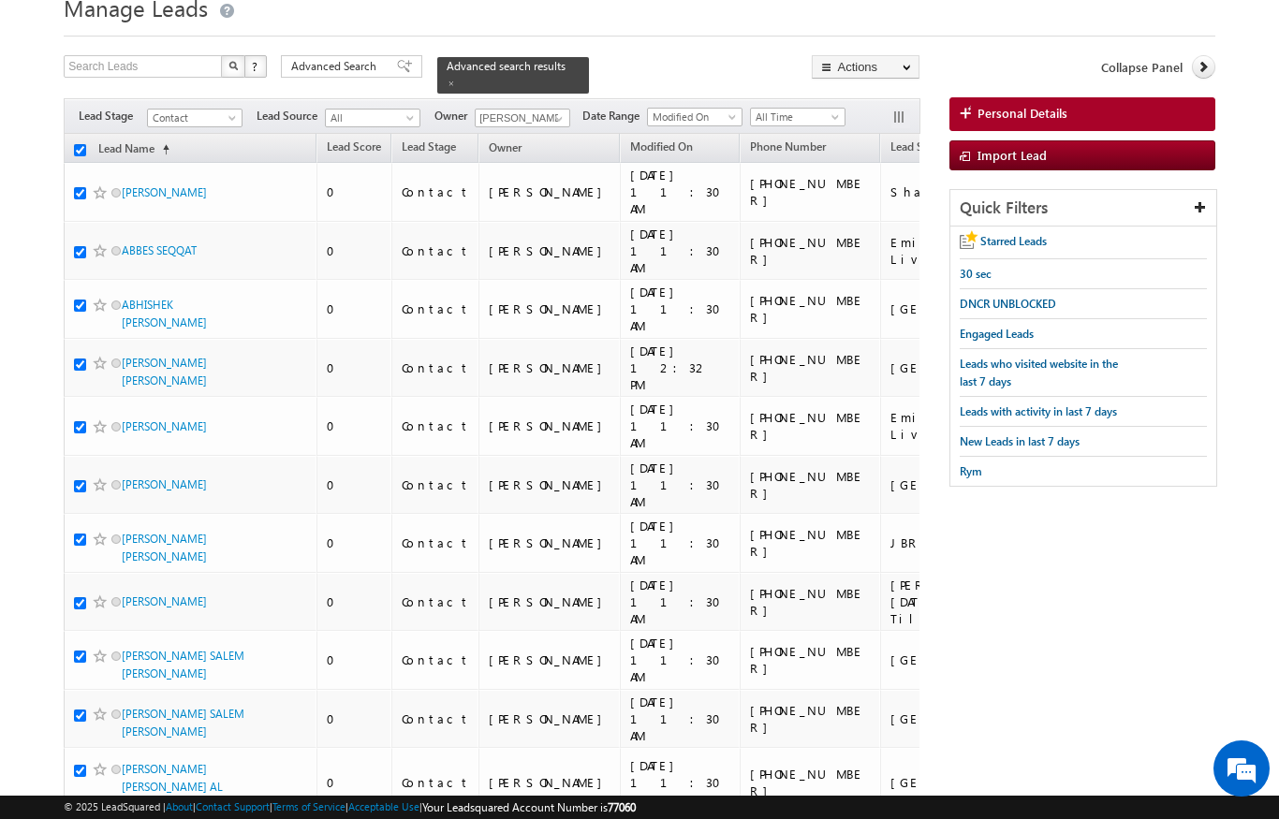
checkbox input "true"
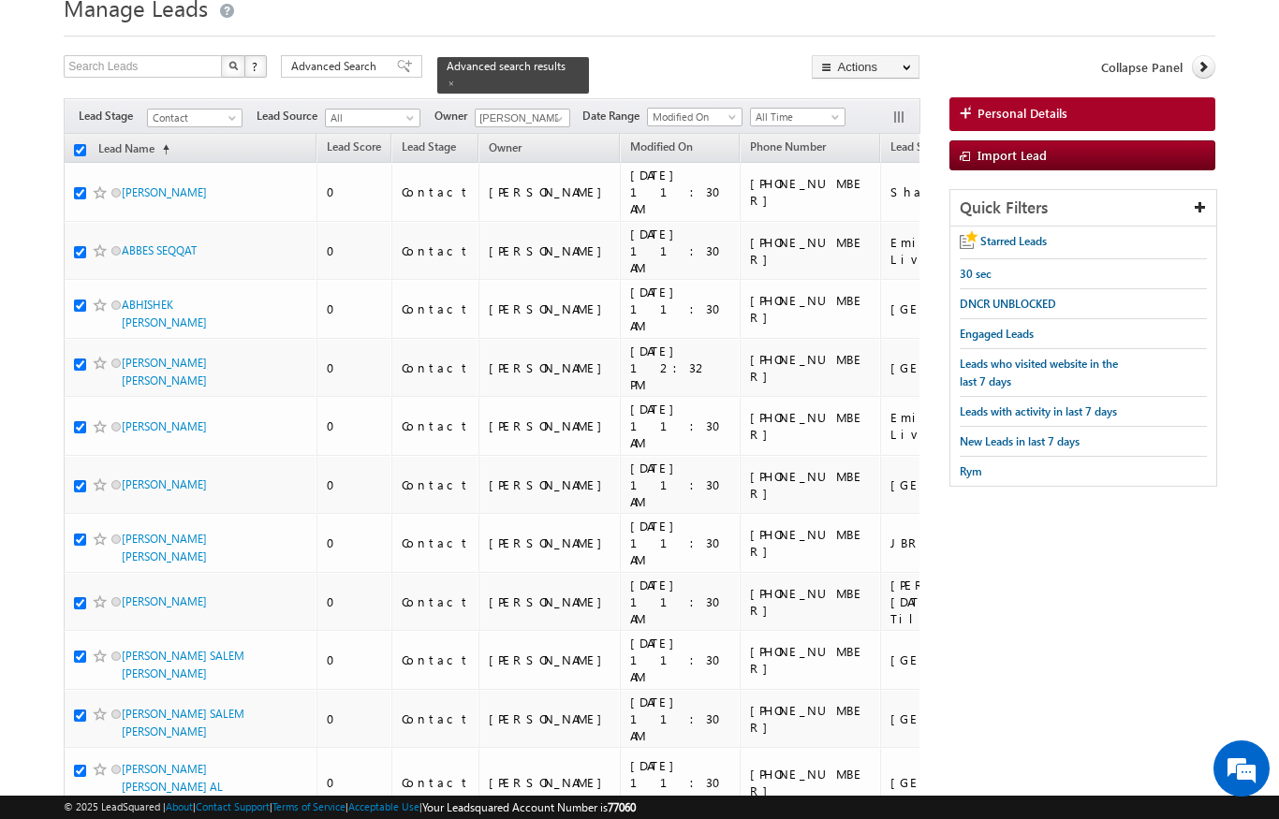
checkbox input "true"
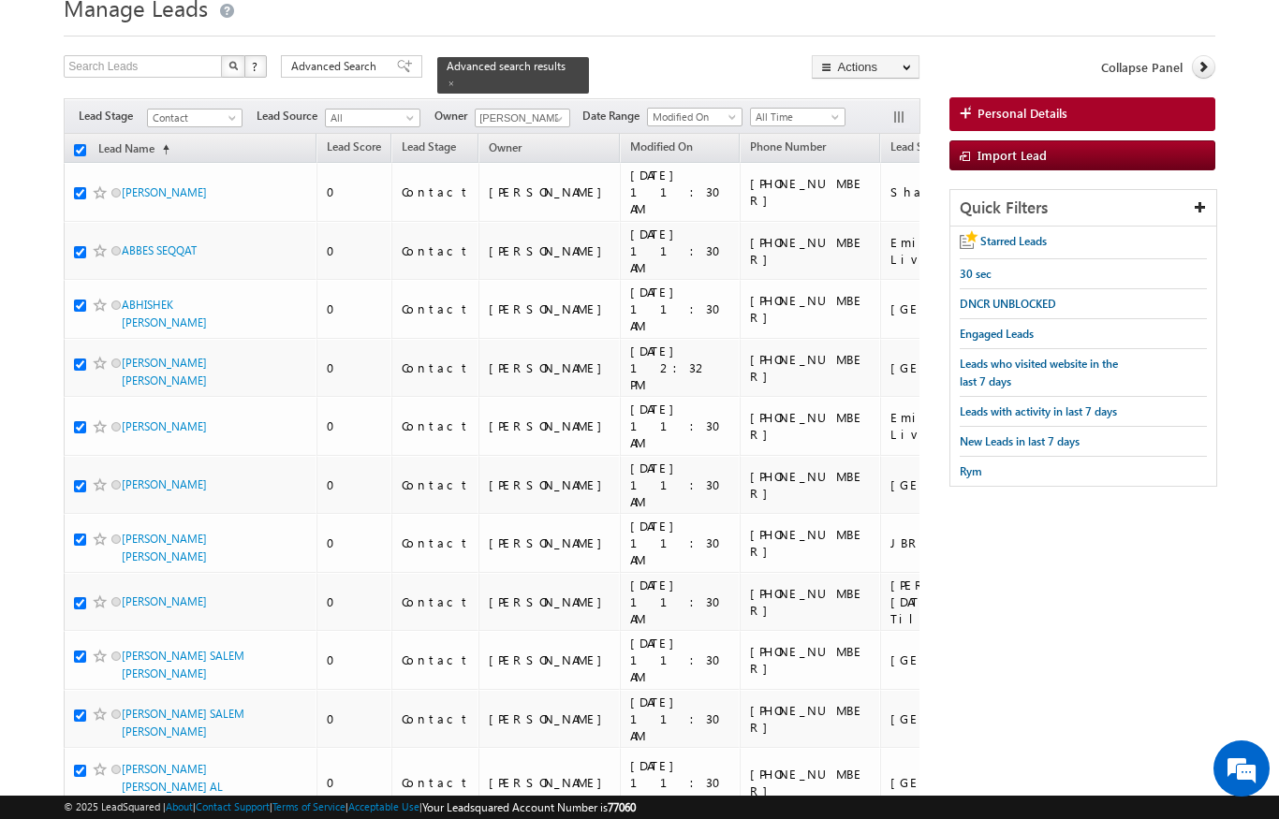
checkbox input "true"
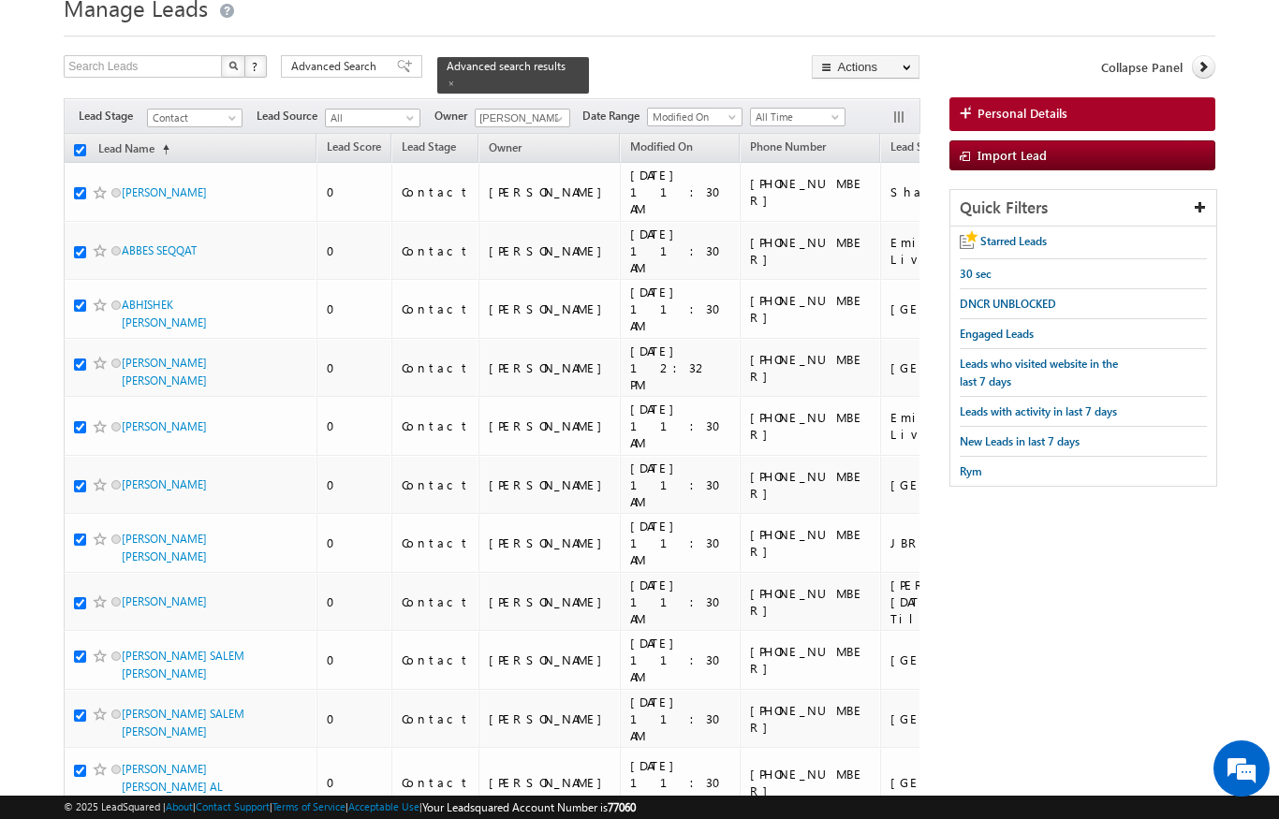
checkbox input "true"
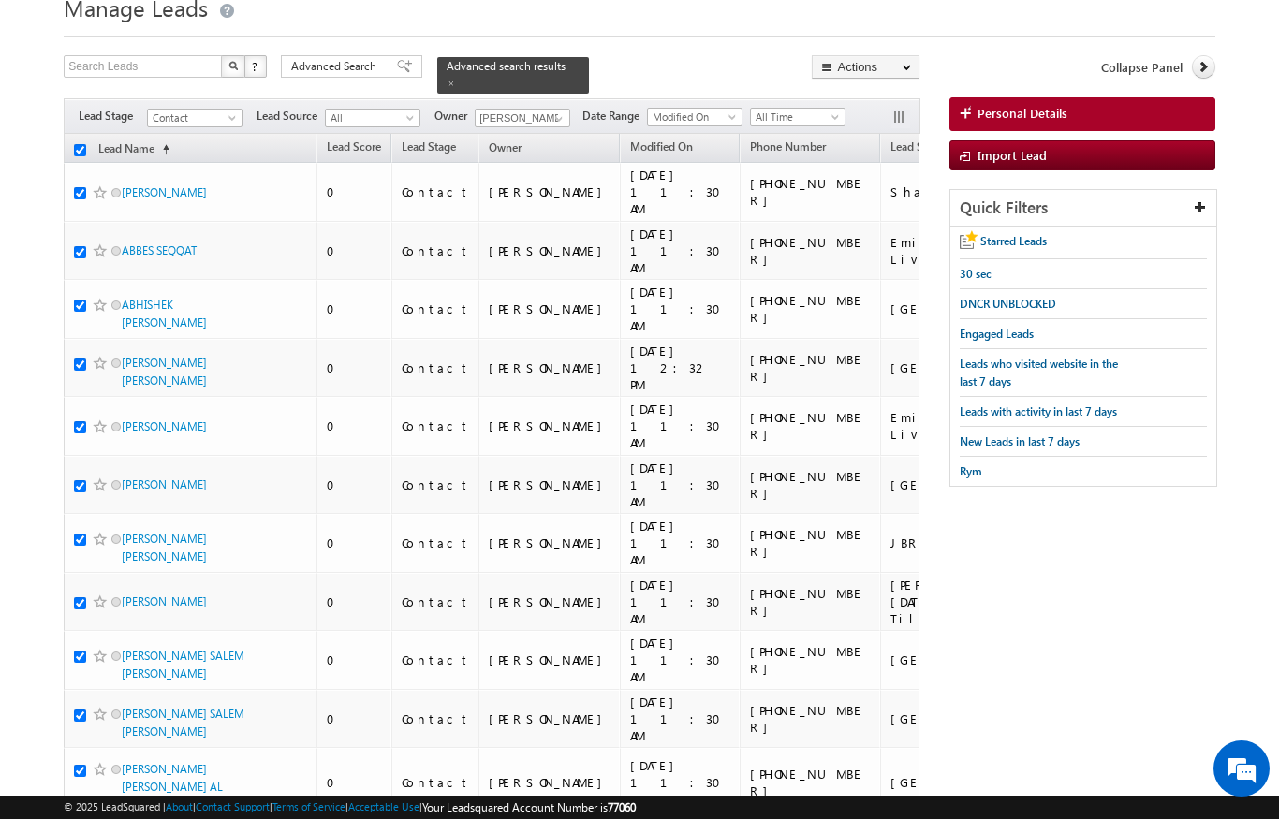
checkbox input "true"
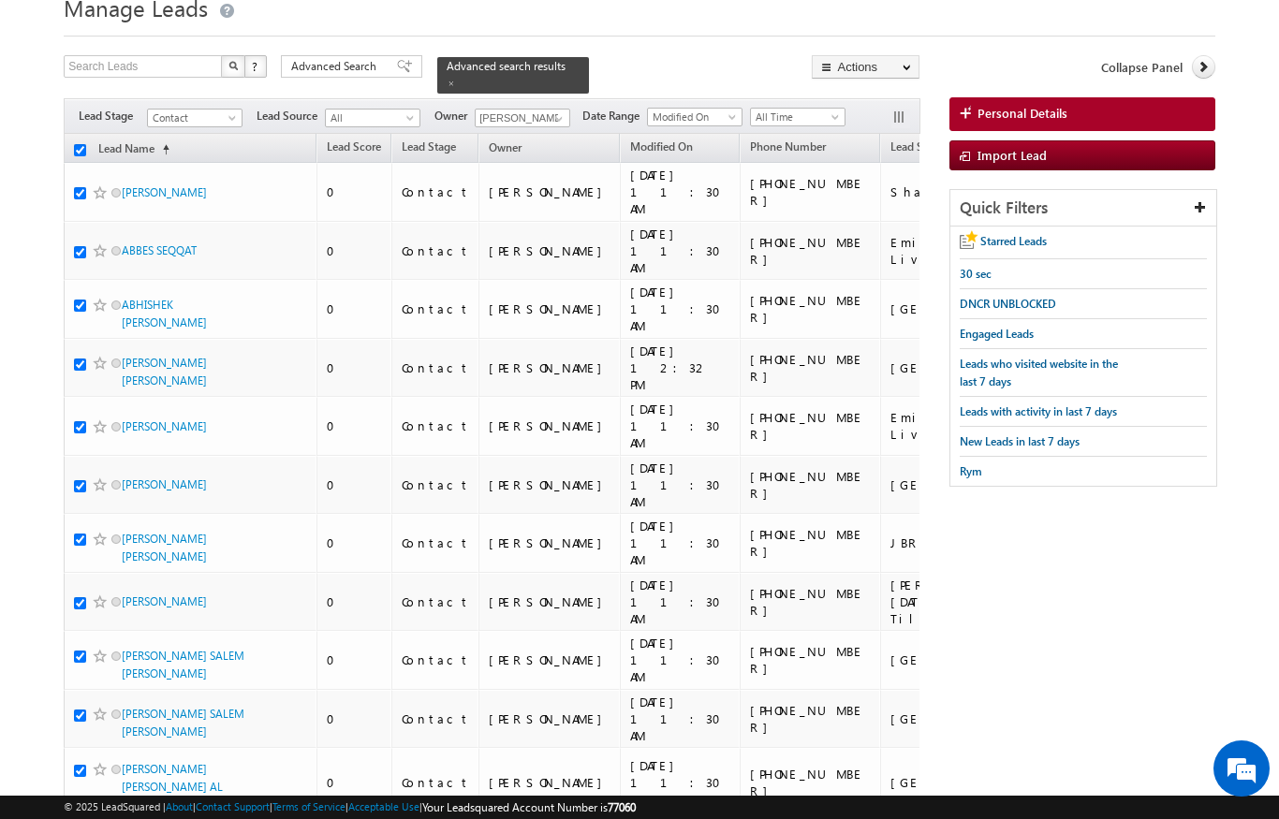
checkbox input "true"
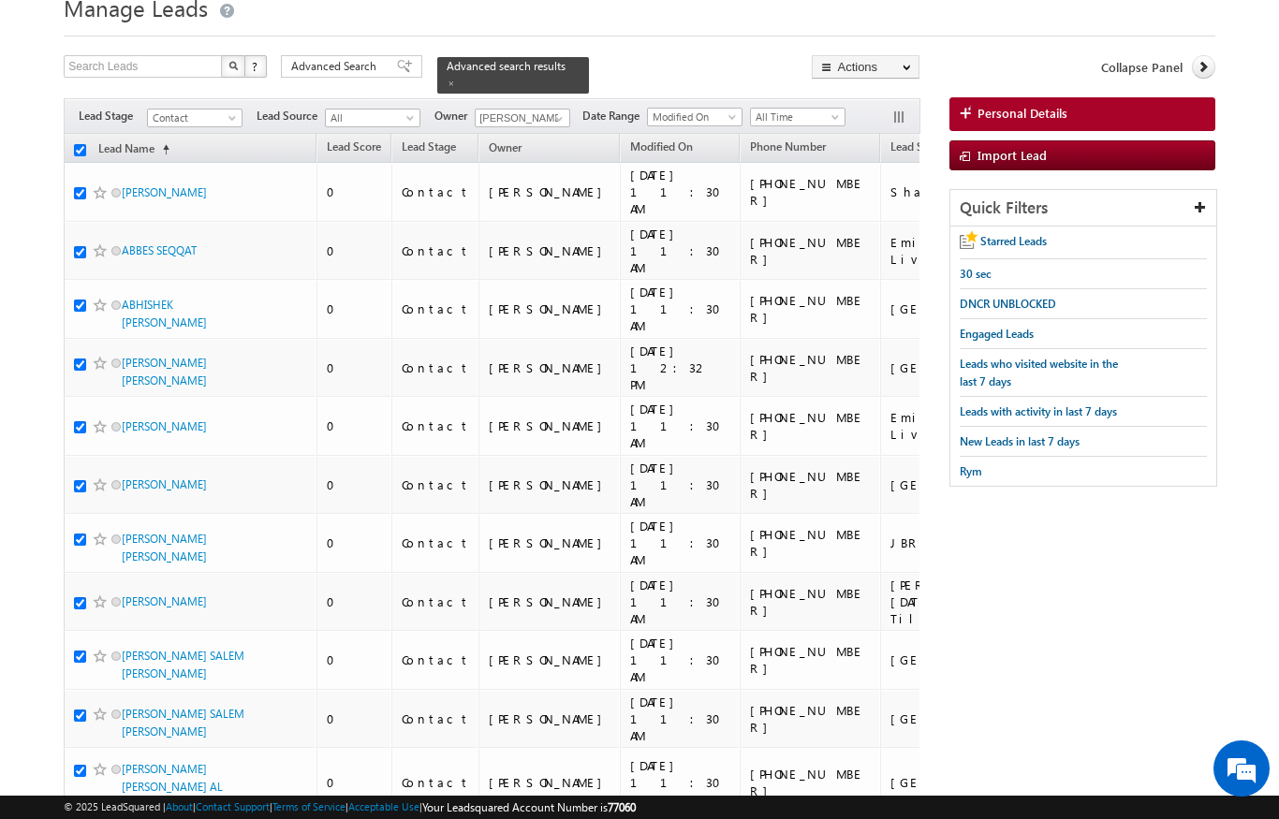
checkbox input "true"
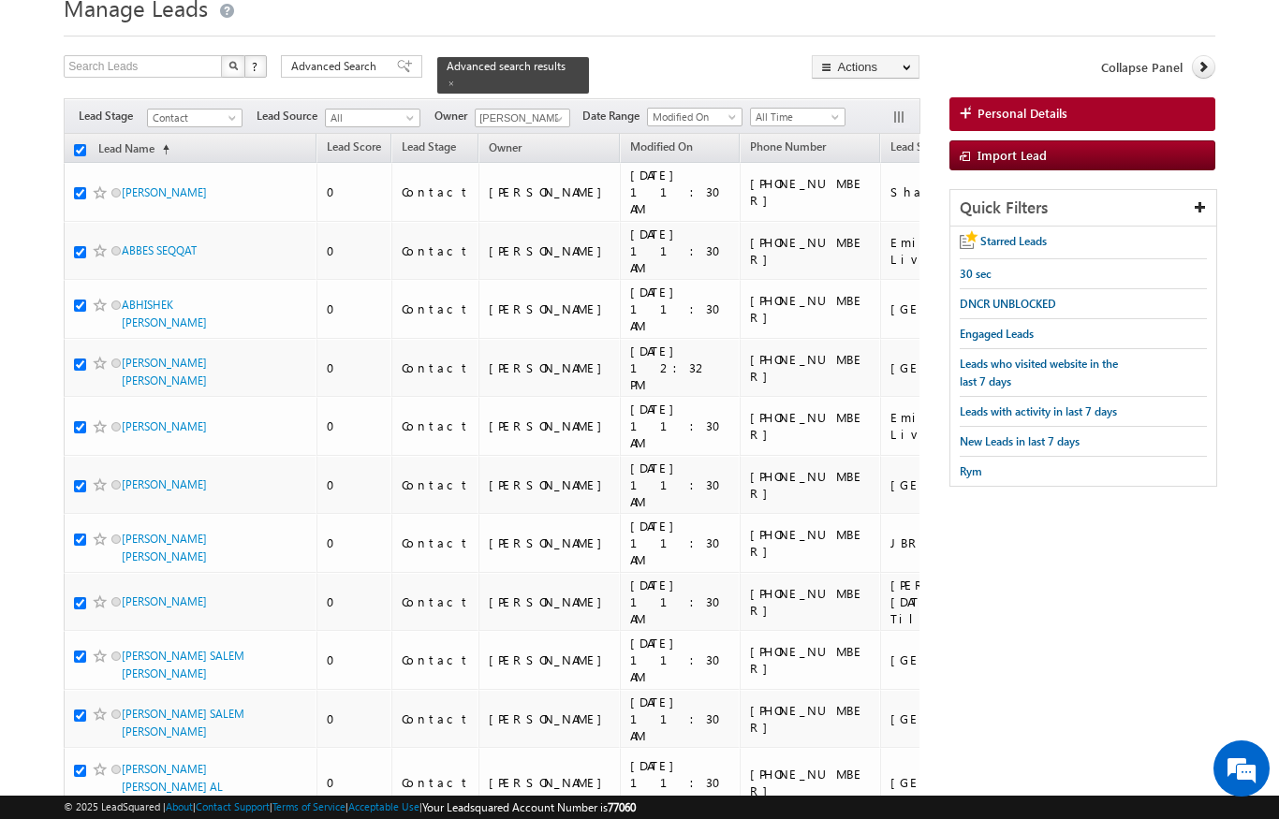
checkbox input "true"
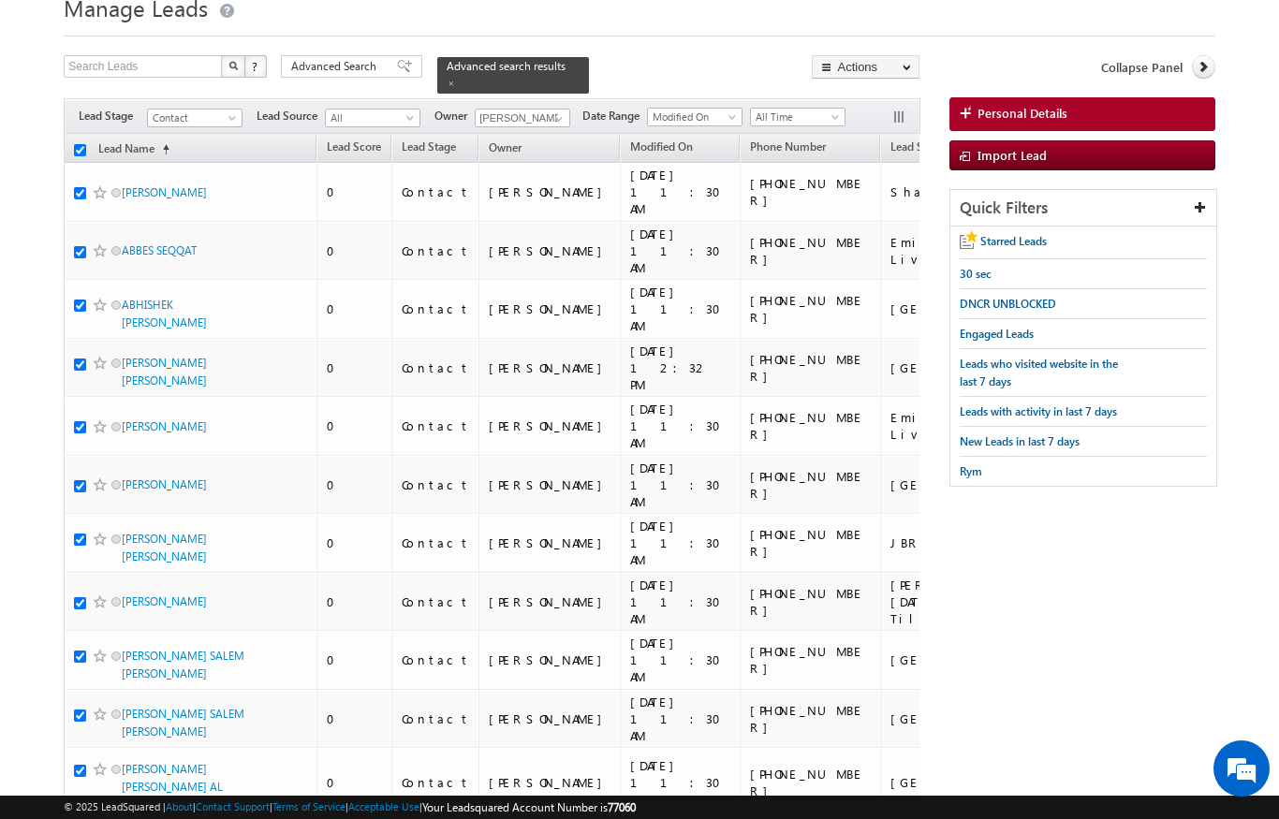
checkbox input "true"
click at [0, 0] on link "Change Owner" at bounding box center [0, 0] width 0 height 0
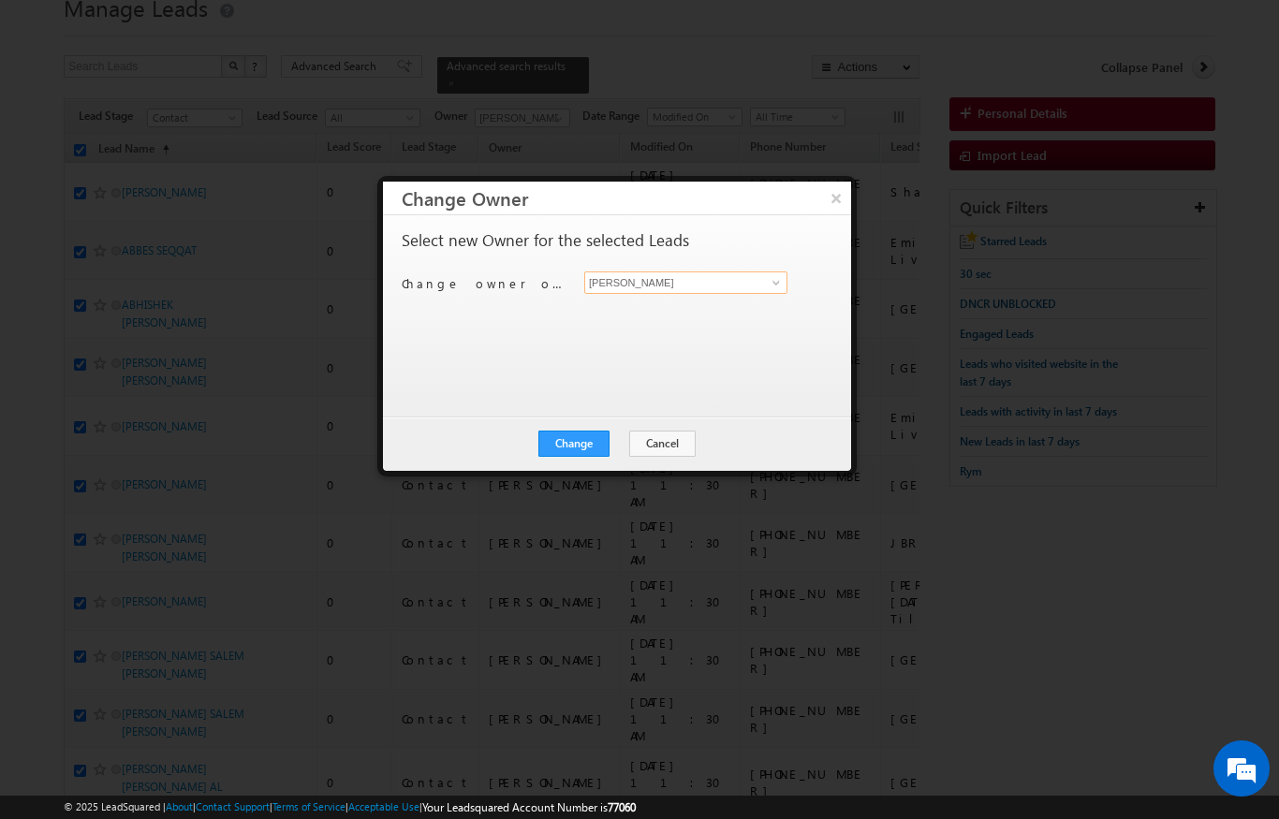
click at [757, 280] on input "[PERSON_NAME]" at bounding box center [685, 283] width 203 height 22
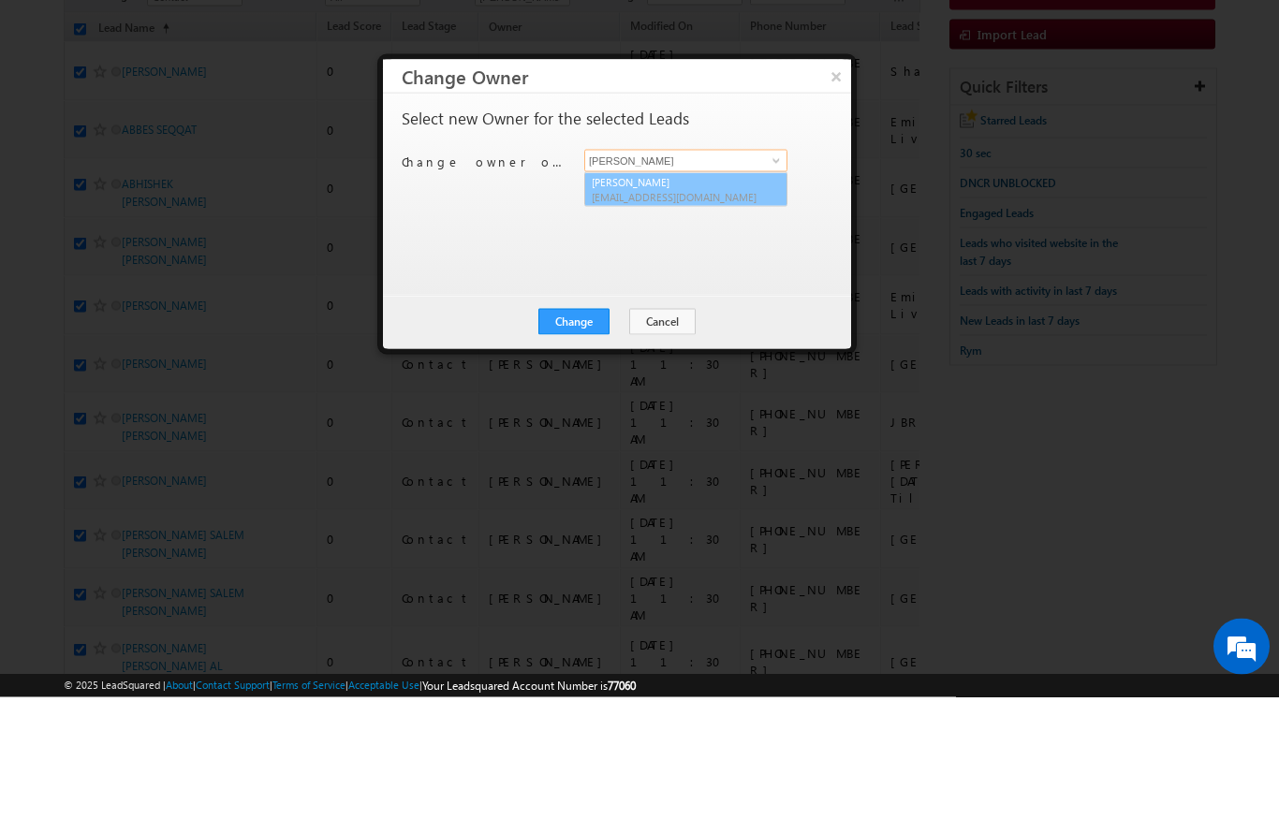
click at [715, 294] on link "[PERSON_NAME] [EMAIL_ADDRESS][DOMAIN_NAME]" at bounding box center [685, 312] width 203 height 36
click at [577, 431] on button "Change" at bounding box center [573, 444] width 71 height 26
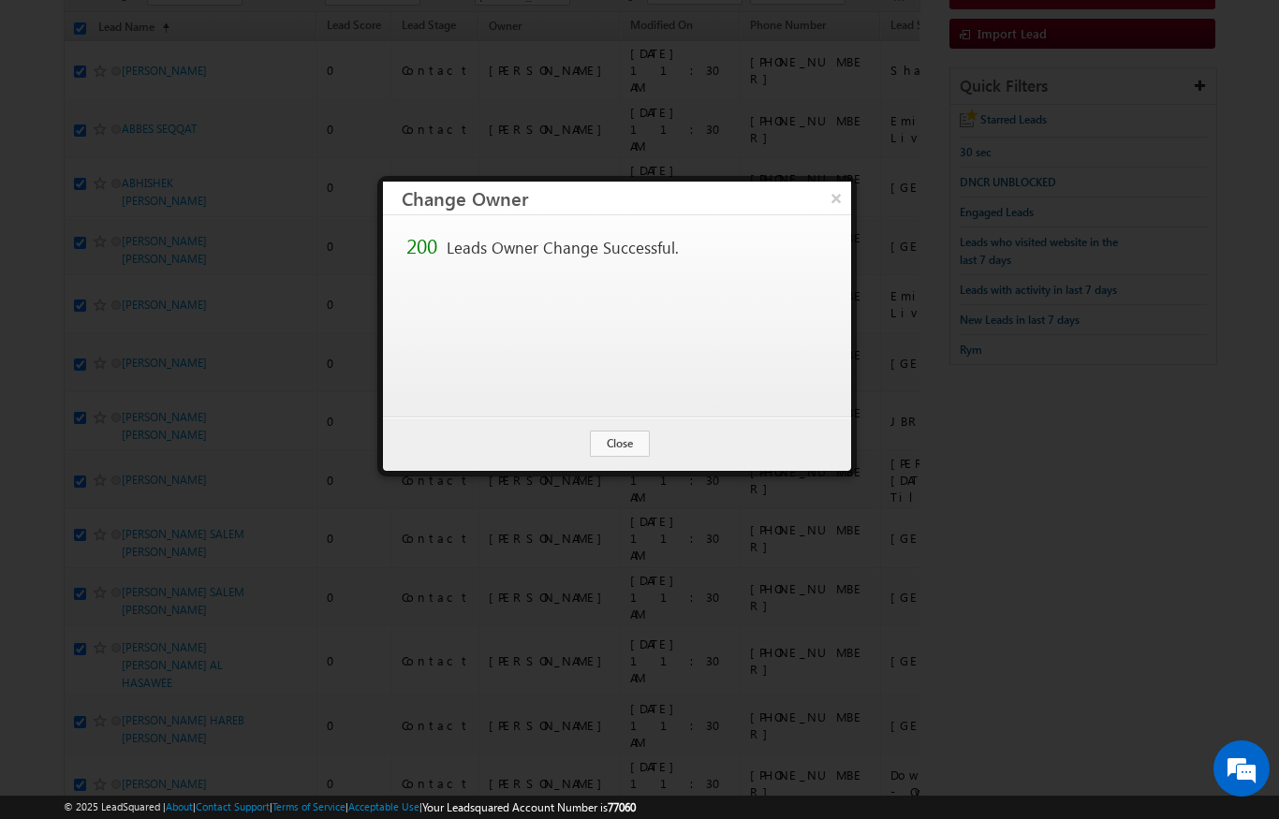
click at [631, 443] on button "Close" at bounding box center [620, 444] width 60 height 26
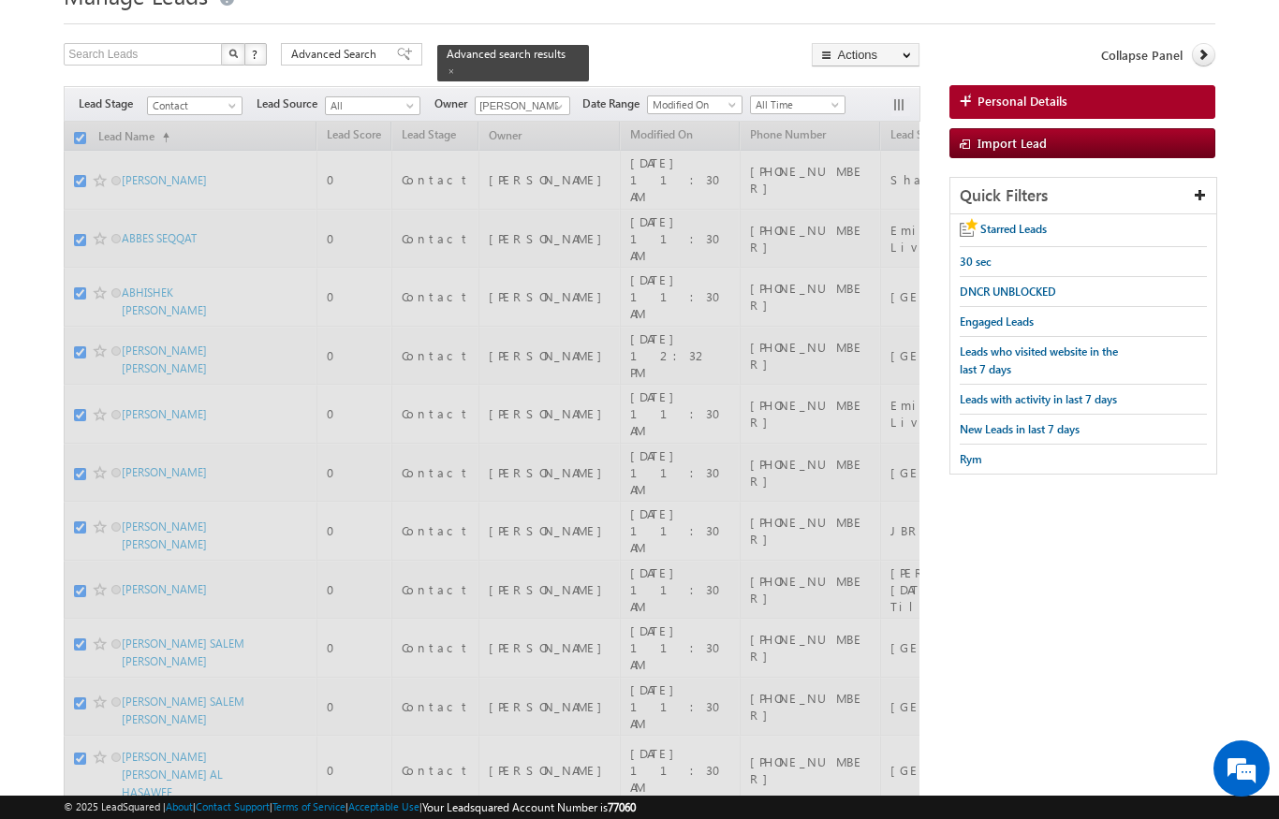
scroll to position [0, 0]
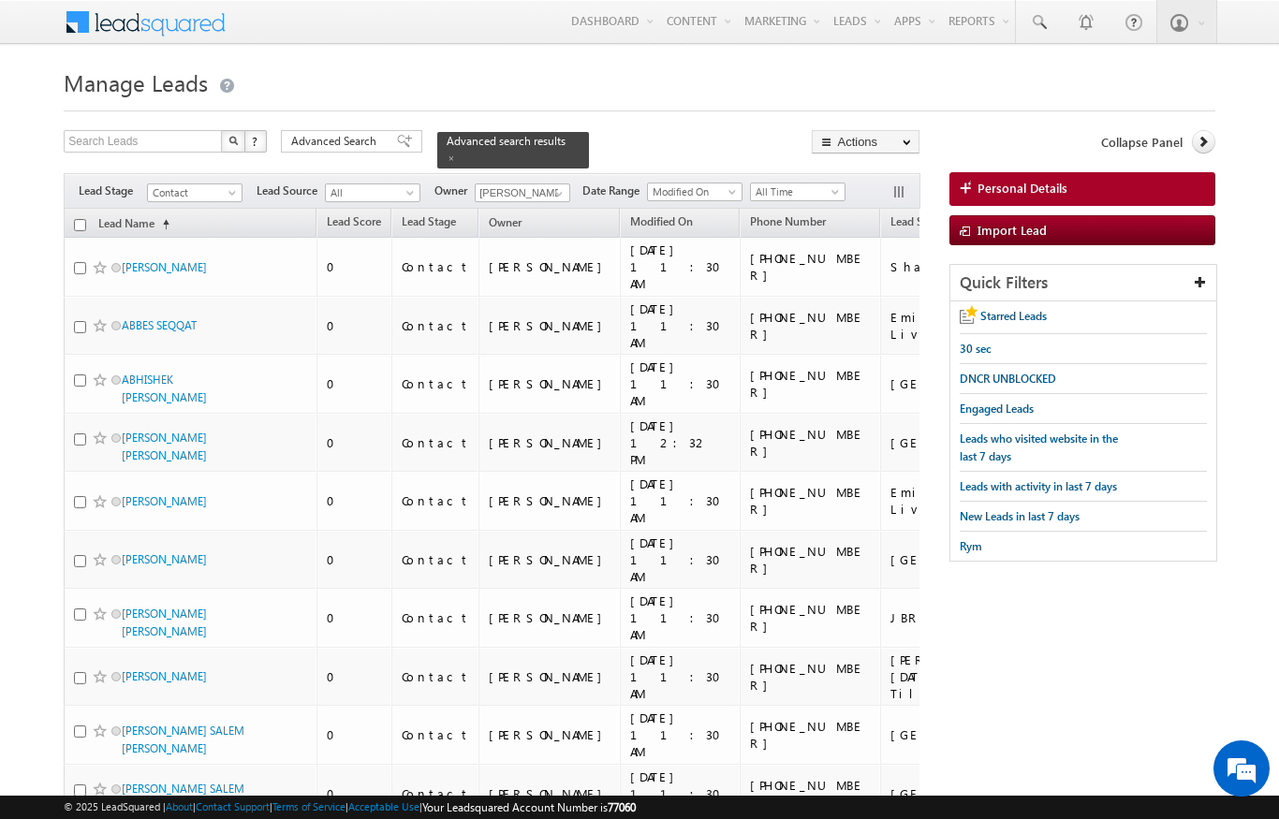
click at [94, 214] on link "Lead Name (sorted ascending)" at bounding box center [134, 225] width 90 height 24
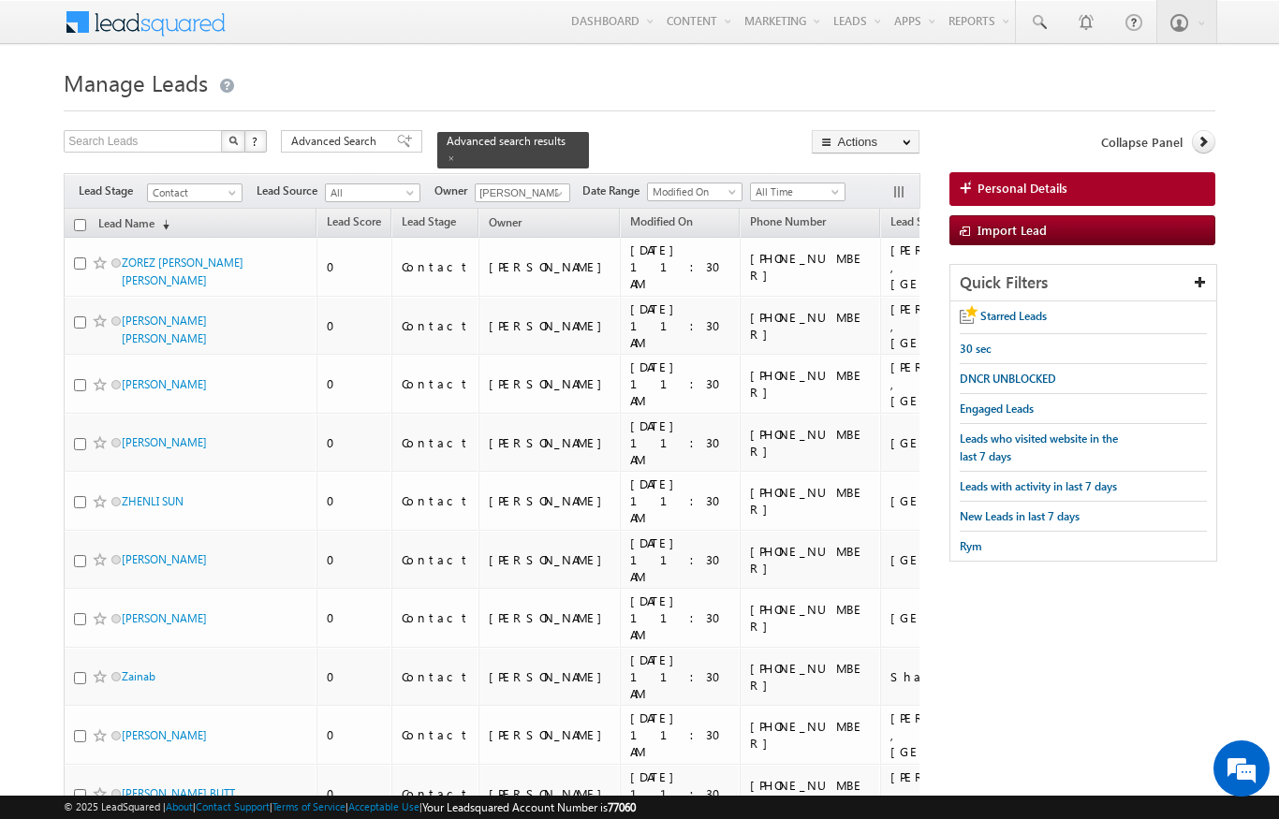
click at [142, 213] on link "Lead Name (sorted descending)" at bounding box center [134, 225] width 90 height 24
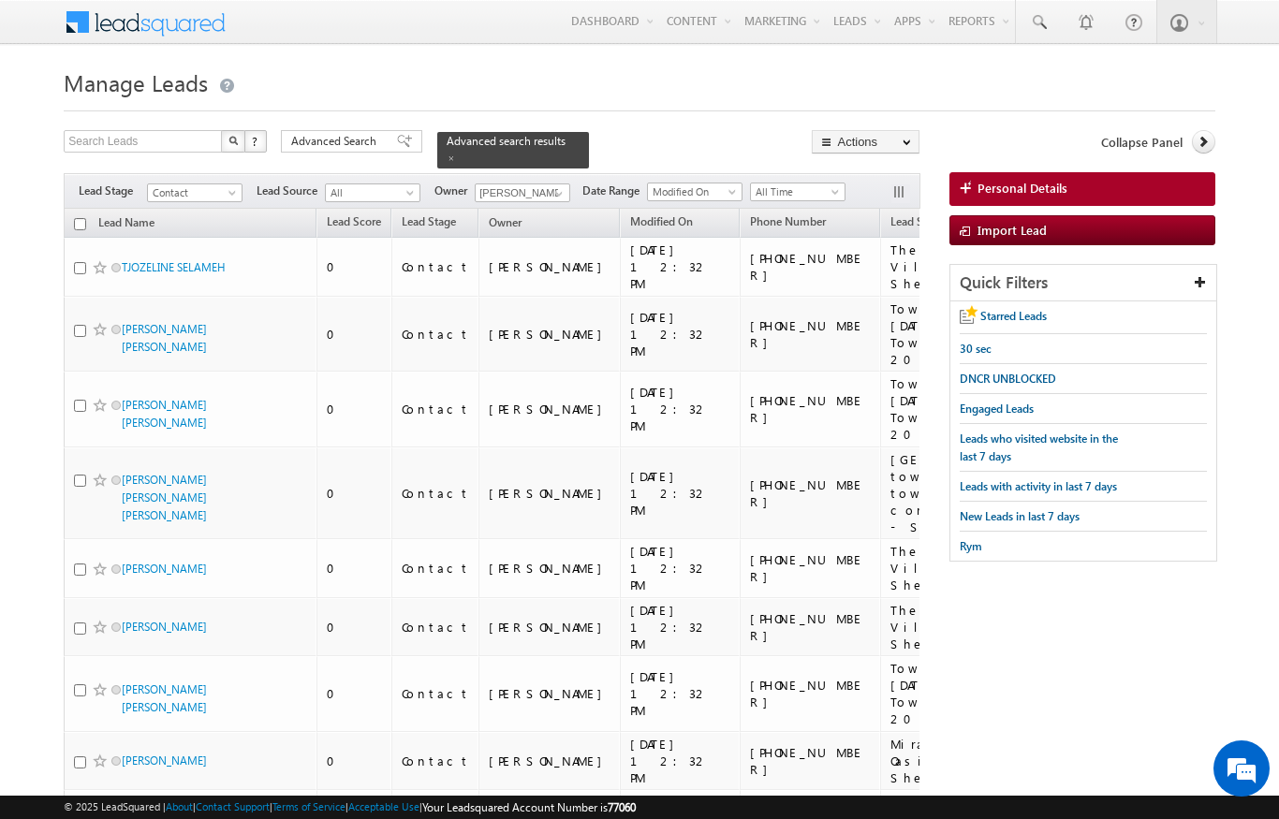
click at [138, 213] on link "Lead Name (sorted descending)" at bounding box center [126, 225] width 75 height 24
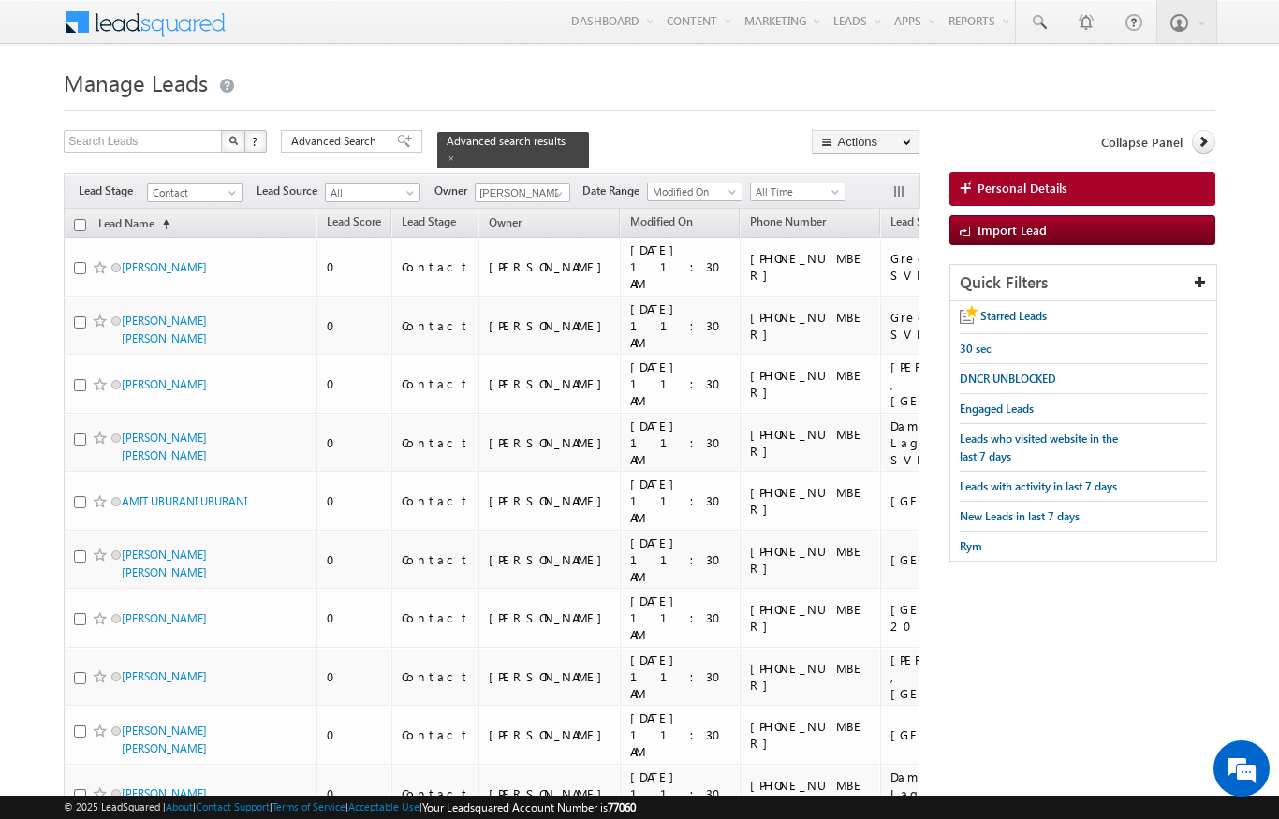
click at [84, 219] on input "checkbox" at bounding box center [80, 225] width 12 height 12
click at [0, 0] on link "Change Owner" at bounding box center [0, 0] width 0 height 0
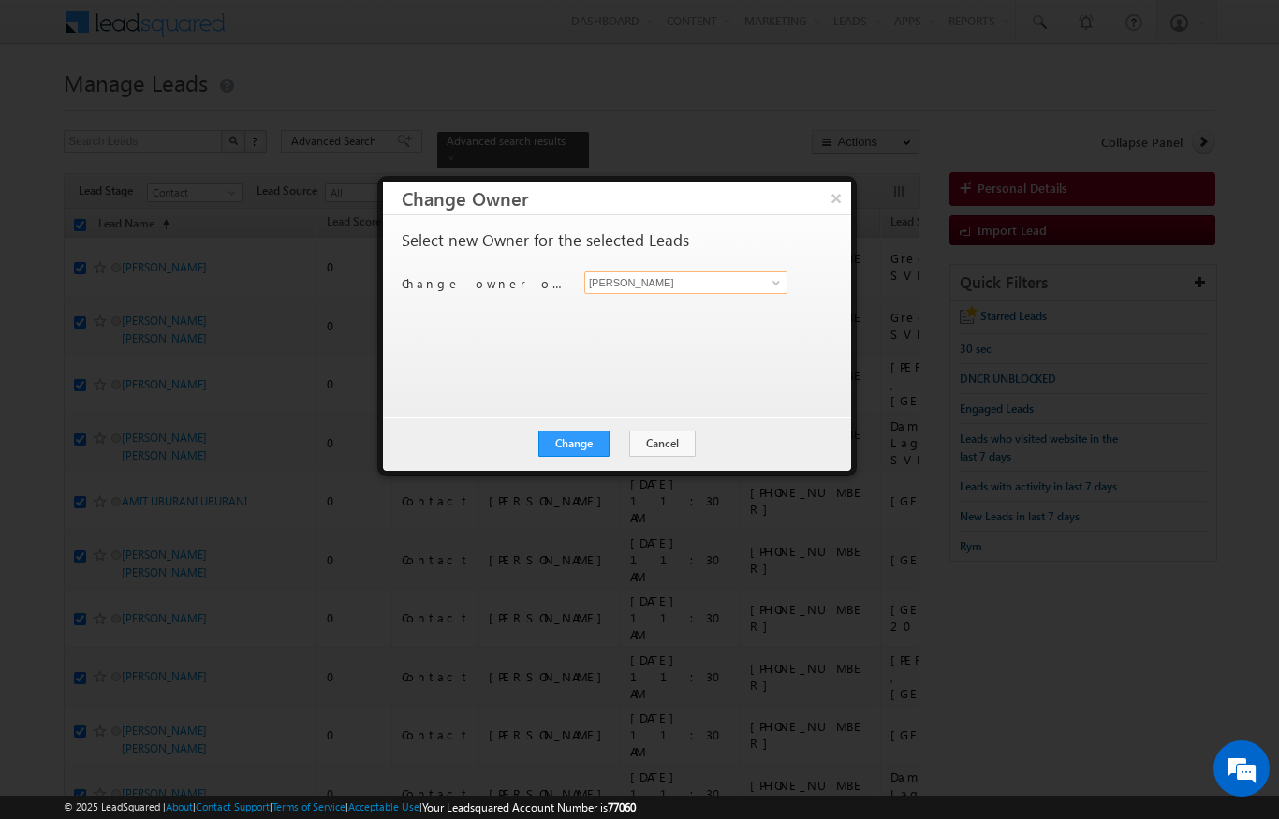
click at [617, 286] on input "[PERSON_NAME]" at bounding box center [685, 283] width 203 height 22
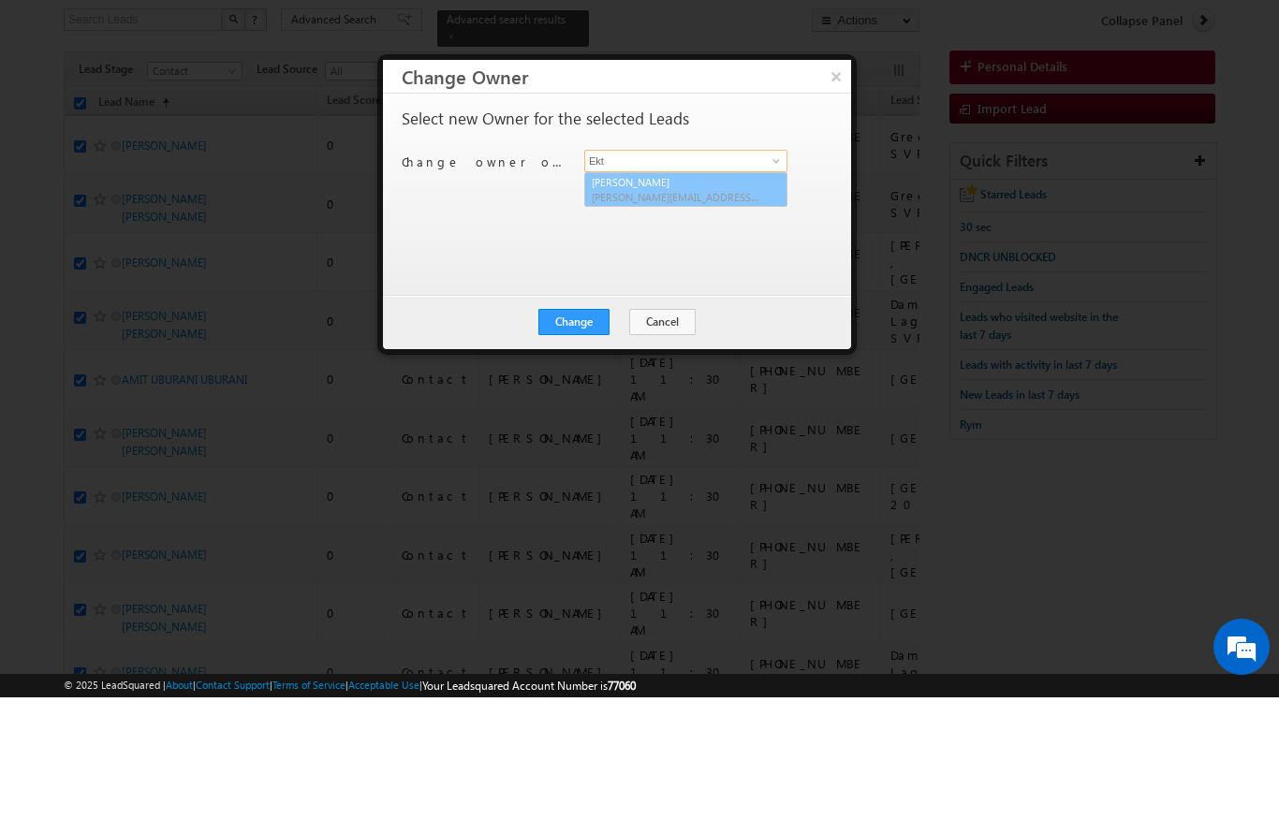
click at [697, 312] on span "[PERSON_NAME][EMAIL_ADDRESS][DOMAIN_NAME]" at bounding box center [676, 319] width 169 height 14
click at [591, 431] on button "Change" at bounding box center [573, 444] width 71 height 26
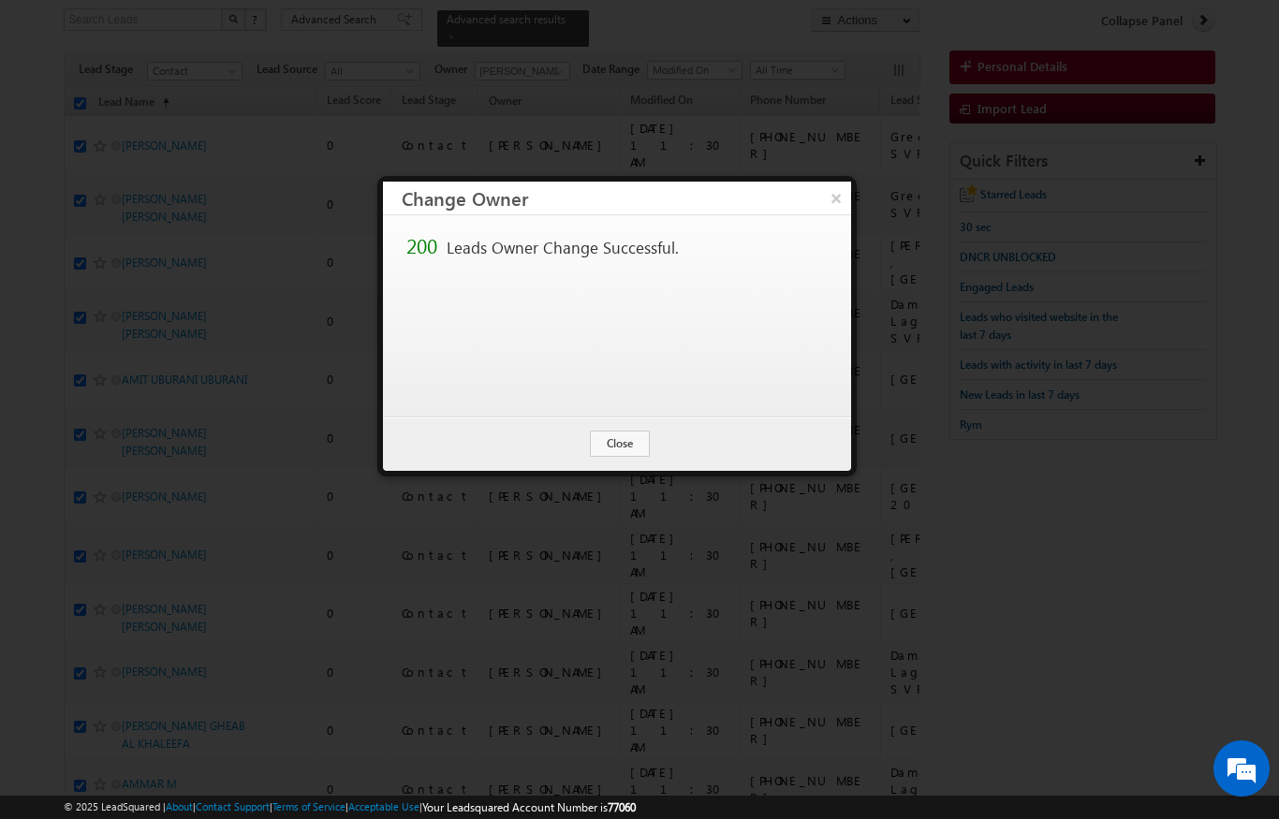
click at [621, 431] on button "Close" at bounding box center [620, 444] width 60 height 26
